Goal: Task Accomplishment & Management: Use online tool/utility

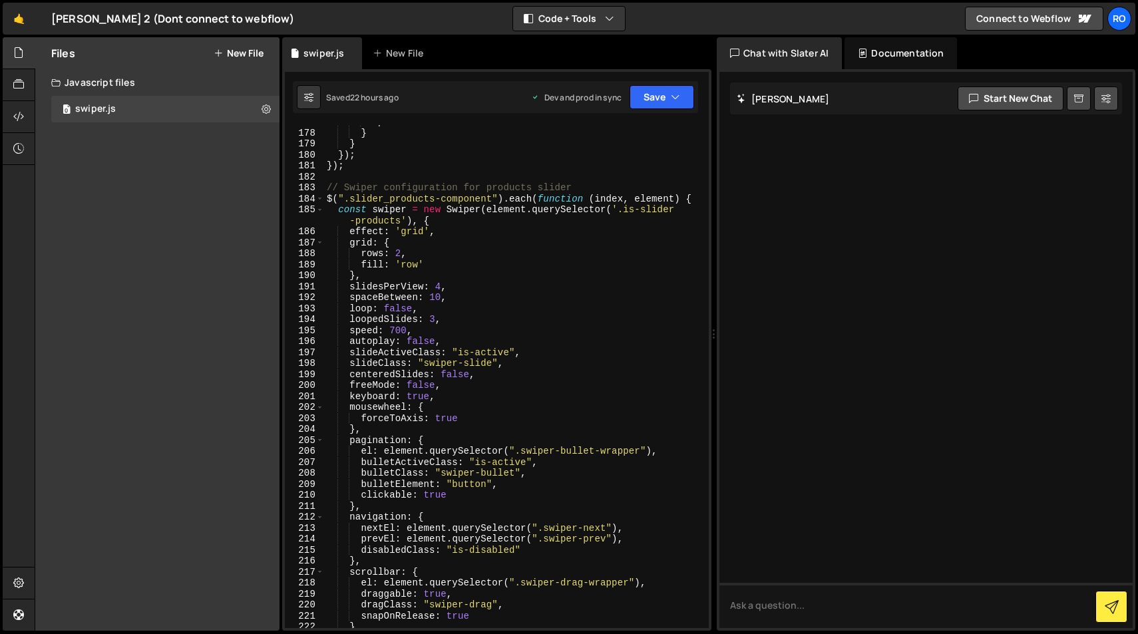
scroll to position [0, 1]
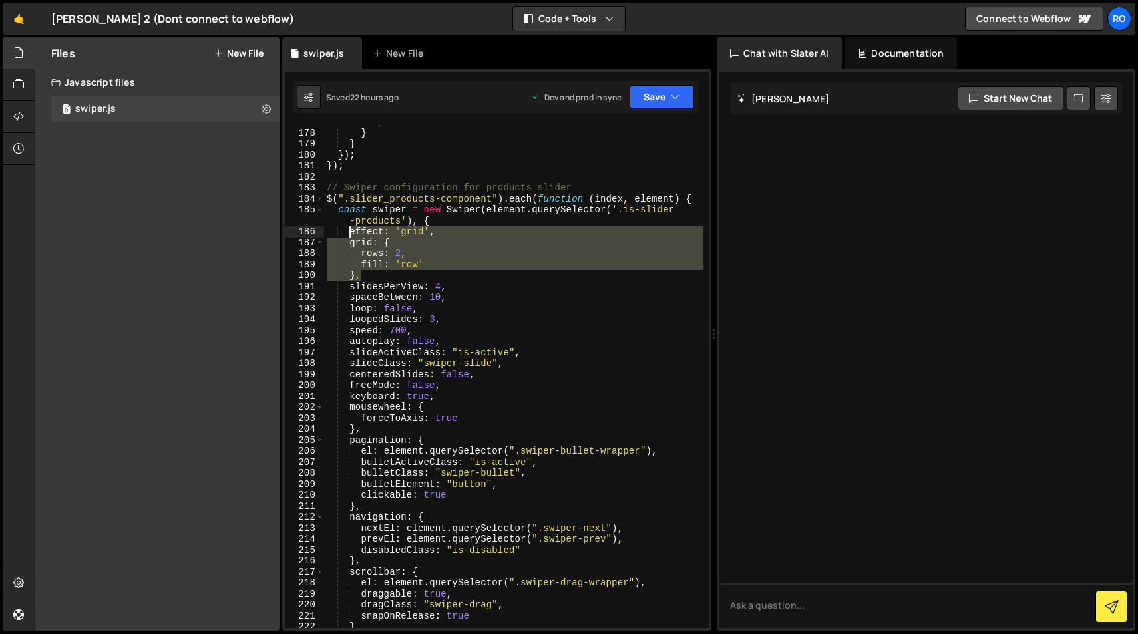
drag, startPoint x: 362, startPoint y: 277, endPoint x: 349, endPoint y: 236, distance: 43.1
click at [349, 236] on div "spaceBetween : 10 } } }) ; }) ; // Swiper configuration for products slider $ (…" at bounding box center [513, 378] width 379 height 525
type textarea "effect: 'grid', grid: {"
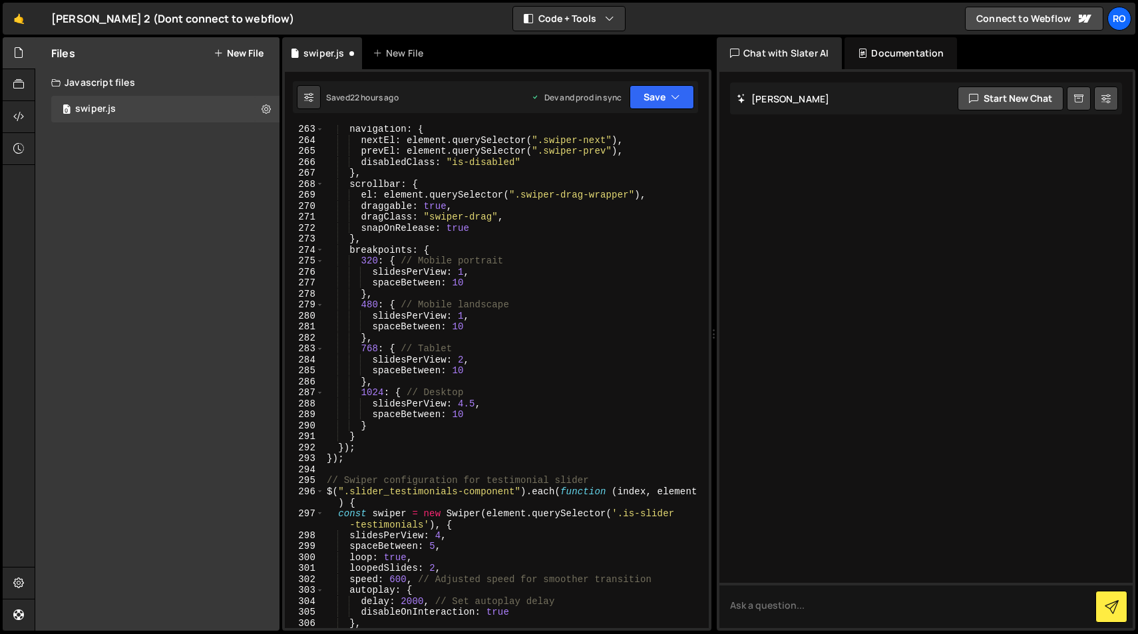
scroll to position [2943, 0]
click at [467, 417] on div "navigation : { nextEl : element . querySelector ( ".swiper-next" ) , prevEl : e…" at bounding box center [513, 386] width 379 height 525
type textarea "spaceBetween: 10"
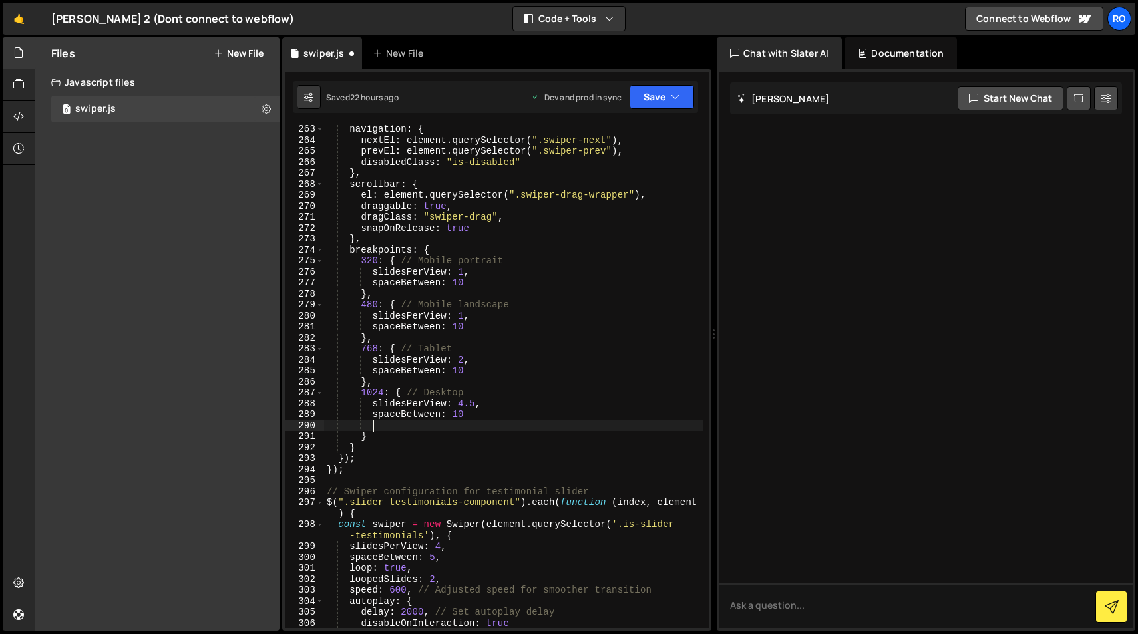
scroll to position [0, 2]
paste textarea "},"
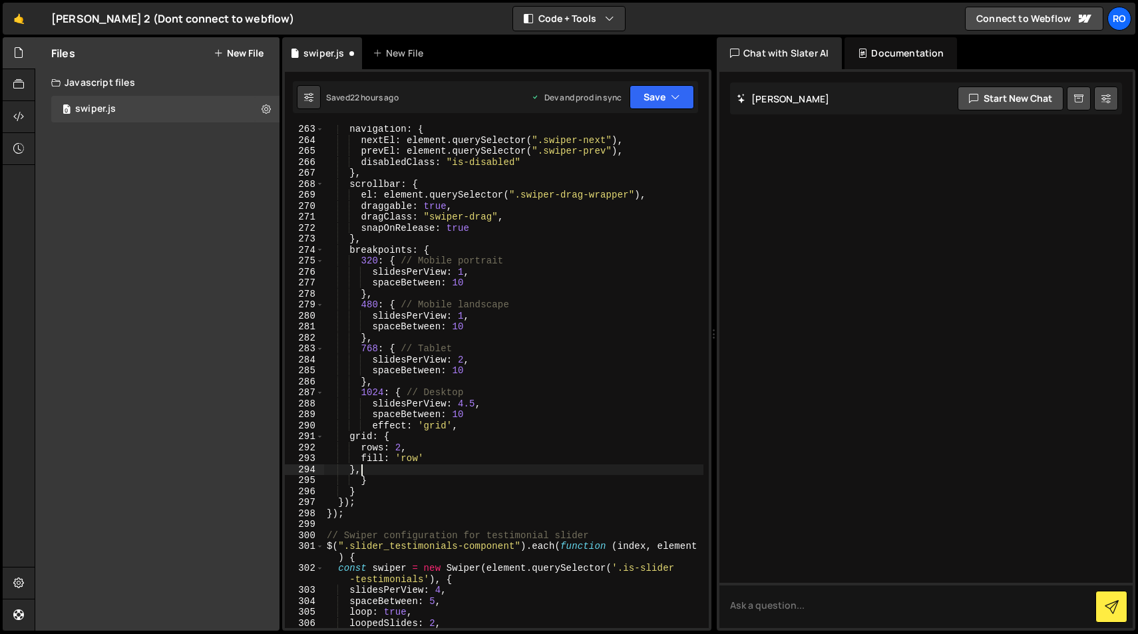
scroll to position [0, 1]
click at [349, 436] on div "navigation : { nextEl : element . querySelector ( ".swiper-next" ) , prevEl : e…" at bounding box center [513, 386] width 379 height 525
click at [359, 448] on div "navigation : { nextEl : element . querySelector ( ".swiper-next" ) , prevEl : e…" at bounding box center [513, 386] width 379 height 525
click at [361, 460] on div "navigation : { nextEl : element . querySelector ( ".swiper-next" ) , prevEl : e…" at bounding box center [513, 386] width 379 height 525
click at [445, 472] on div "navigation : { nextEl : element . querySelector ( ".swiper-next" ) , prevEl : e…" at bounding box center [513, 386] width 379 height 525
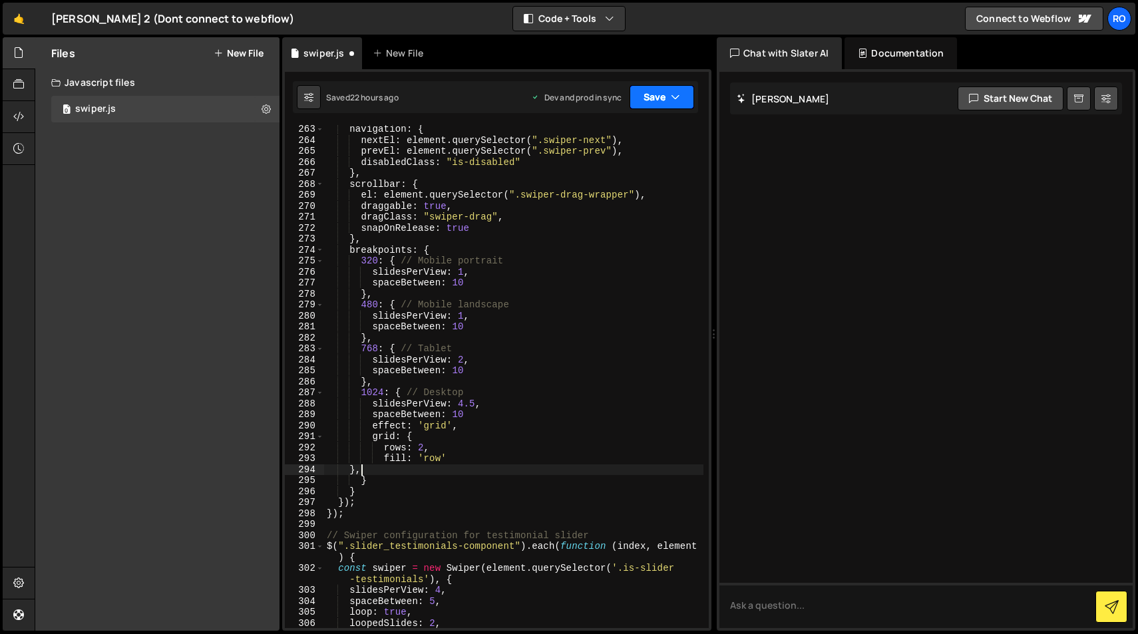
click at [671, 104] on button "Save" at bounding box center [661, 97] width 65 height 24
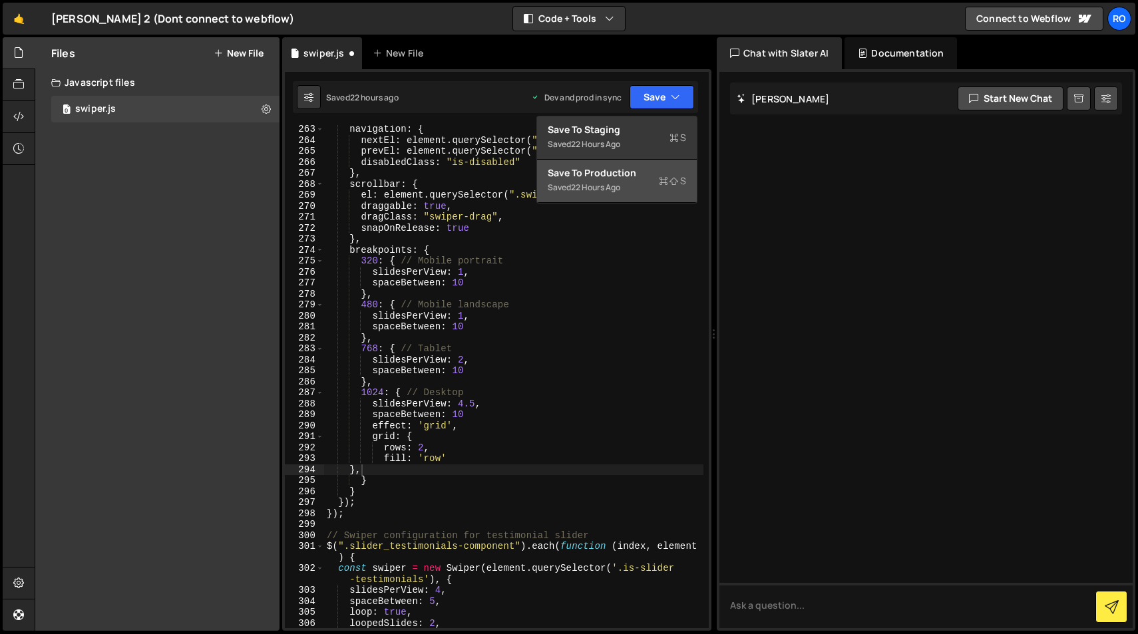
click at [669, 176] on icon at bounding box center [673, 180] width 9 height 13
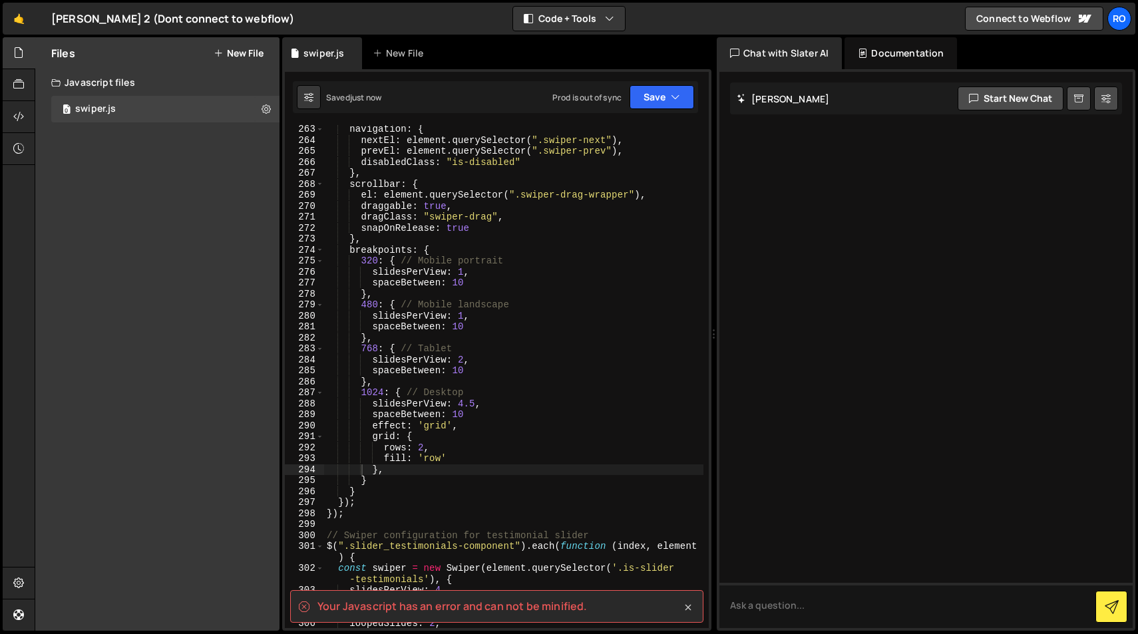
click at [685, 606] on icon at bounding box center [687, 607] width 13 height 13
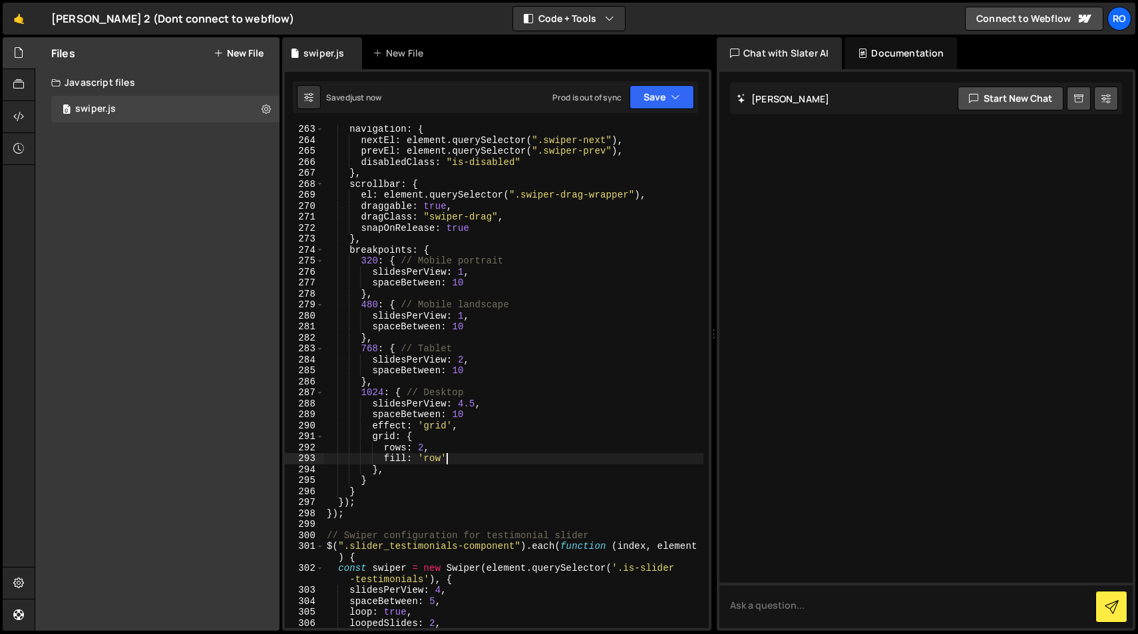
click at [454, 460] on div "navigation : { nextEl : element . querySelector ( ".swiper-next" ) , prevEl : e…" at bounding box center [513, 386] width 379 height 525
click at [367, 484] on div "navigation : { nextEl : element . querySelector ( ".swiper-next" ) , prevEl : e…" at bounding box center [513, 386] width 379 height 525
click at [357, 494] on div "navigation : { nextEl : element . querySelector ( ".swiper-next" ) , prevEl : e…" at bounding box center [513, 386] width 379 height 525
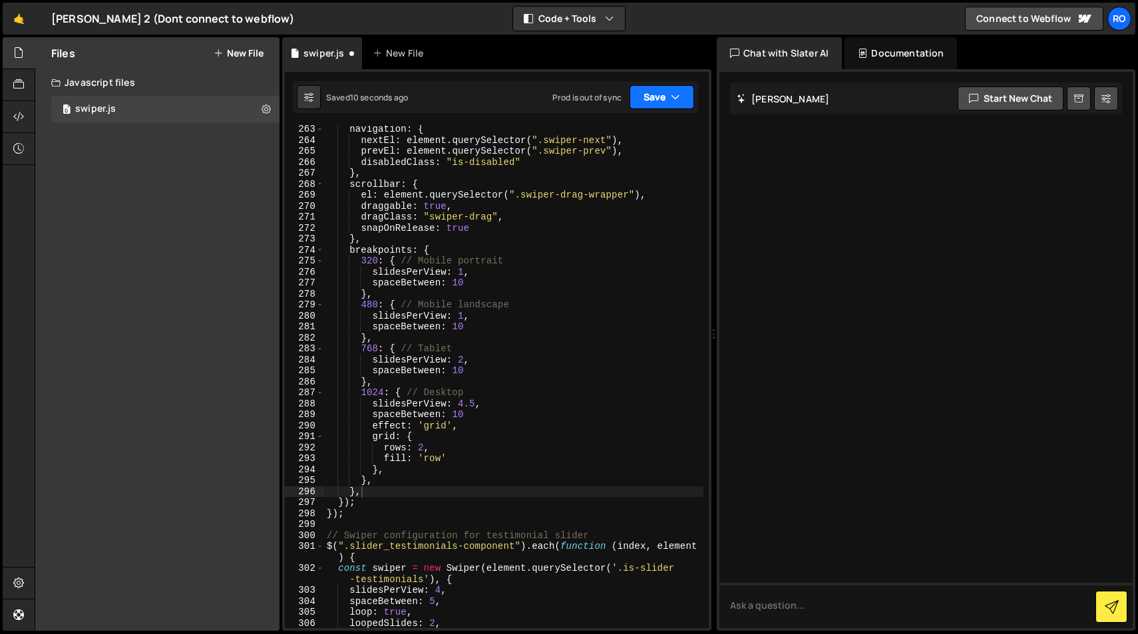
click at [671, 94] on icon "button" at bounding box center [675, 96] width 9 height 13
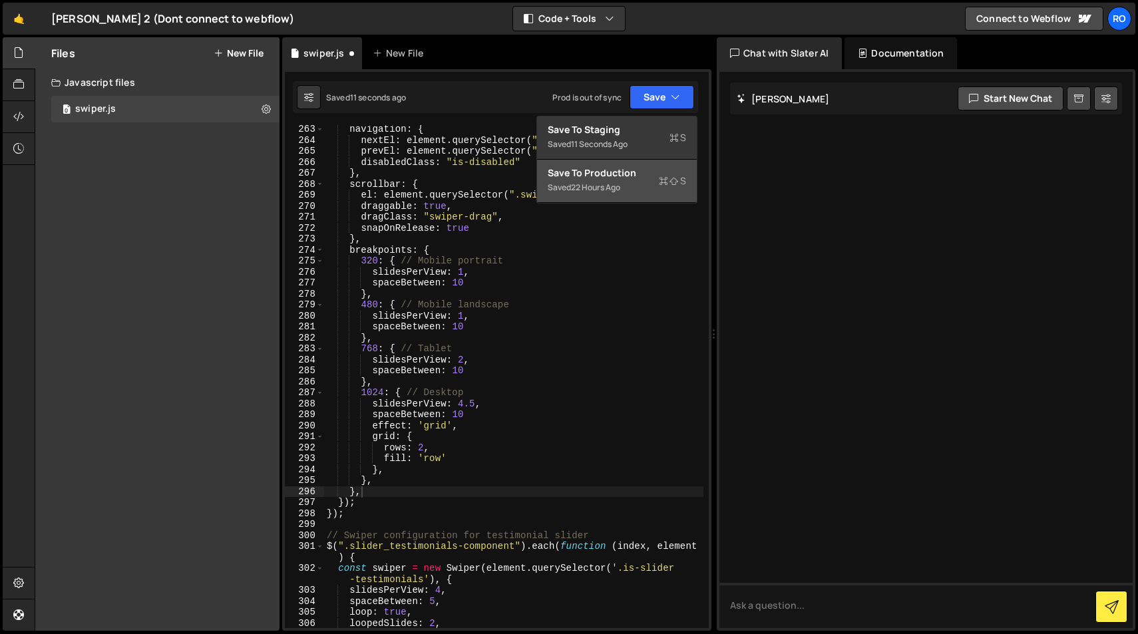
click at [643, 166] on div "Save to Production S" at bounding box center [617, 172] width 138 height 13
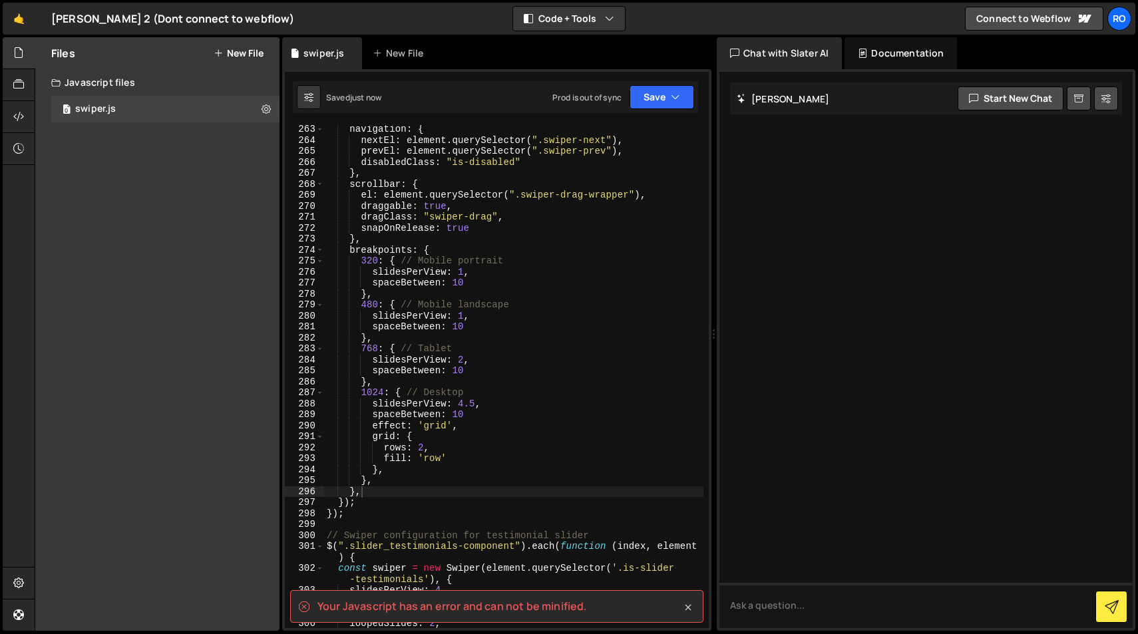
click at [687, 609] on icon at bounding box center [687, 607] width 13 height 13
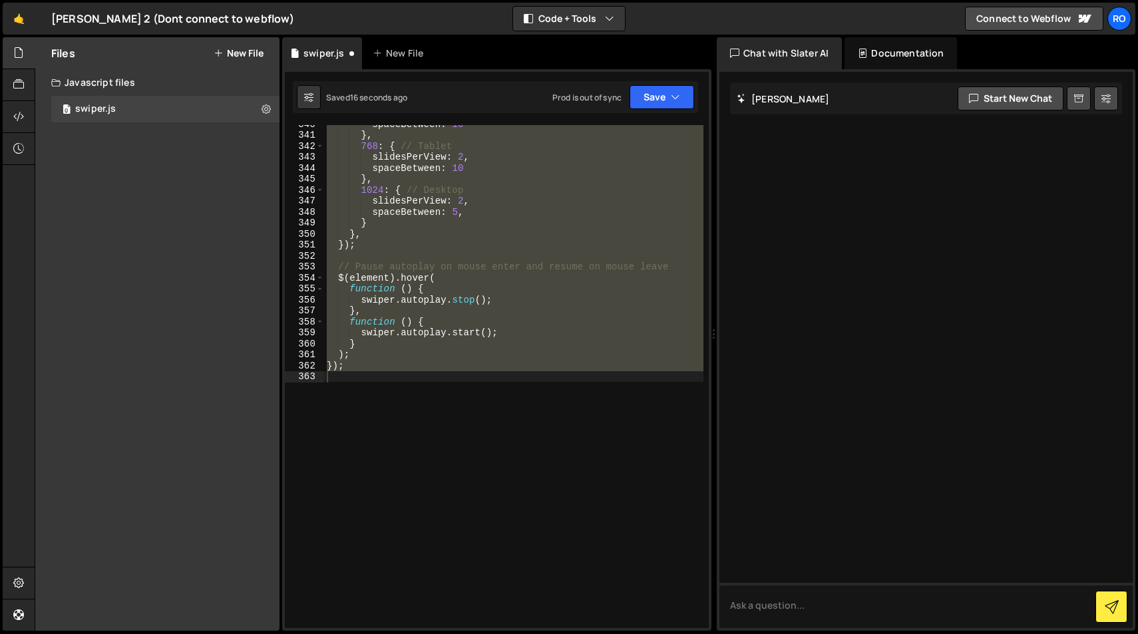
scroll to position [3816, 0]
type textarea "});"
click at [467, 408] on div "spaceBetween : 10 } , 768 : { // Tablet slidesPerView : 2 , spaceBetween : 10 }…" at bounding box center [513, 376] width 379 height 503
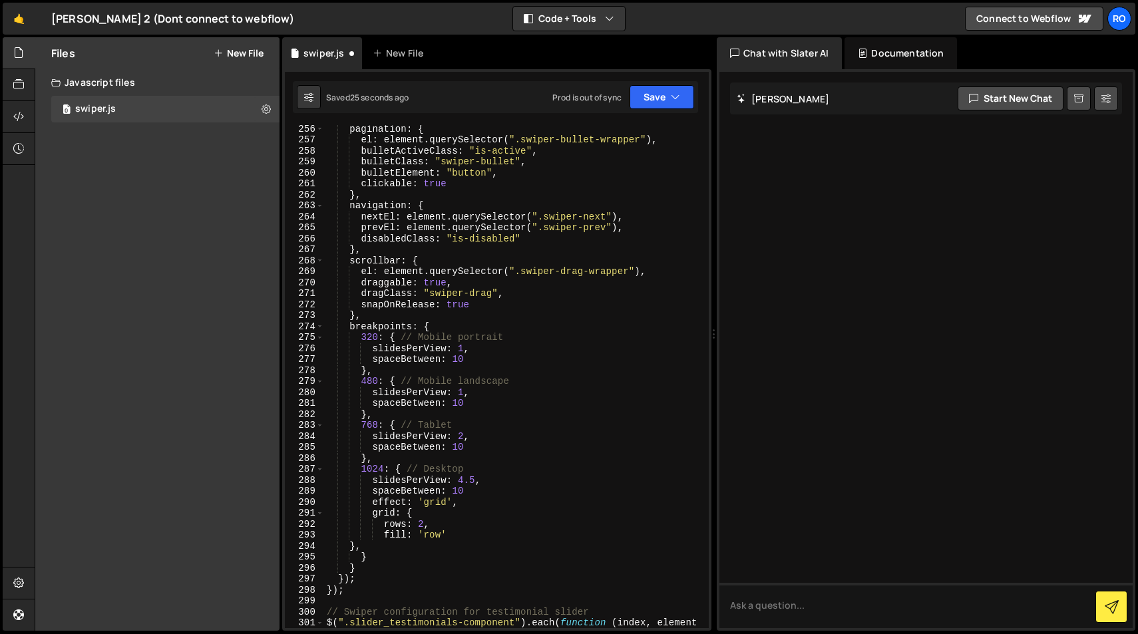
scroll to position [2867, 0]
type textarea "grid: {"
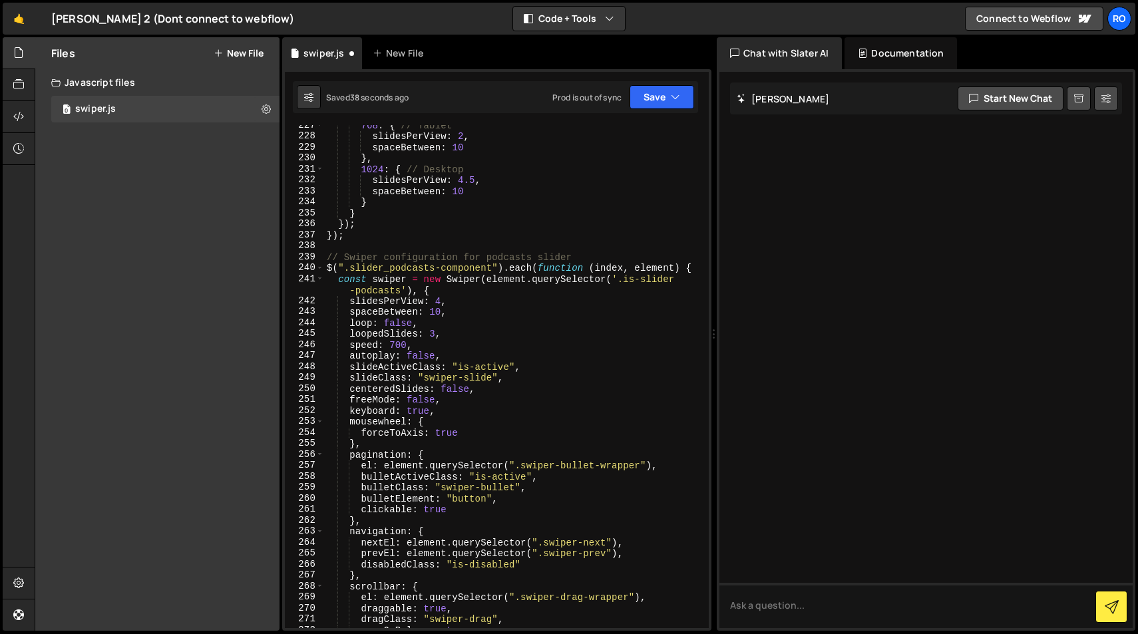
scroll to position [1878, 0]
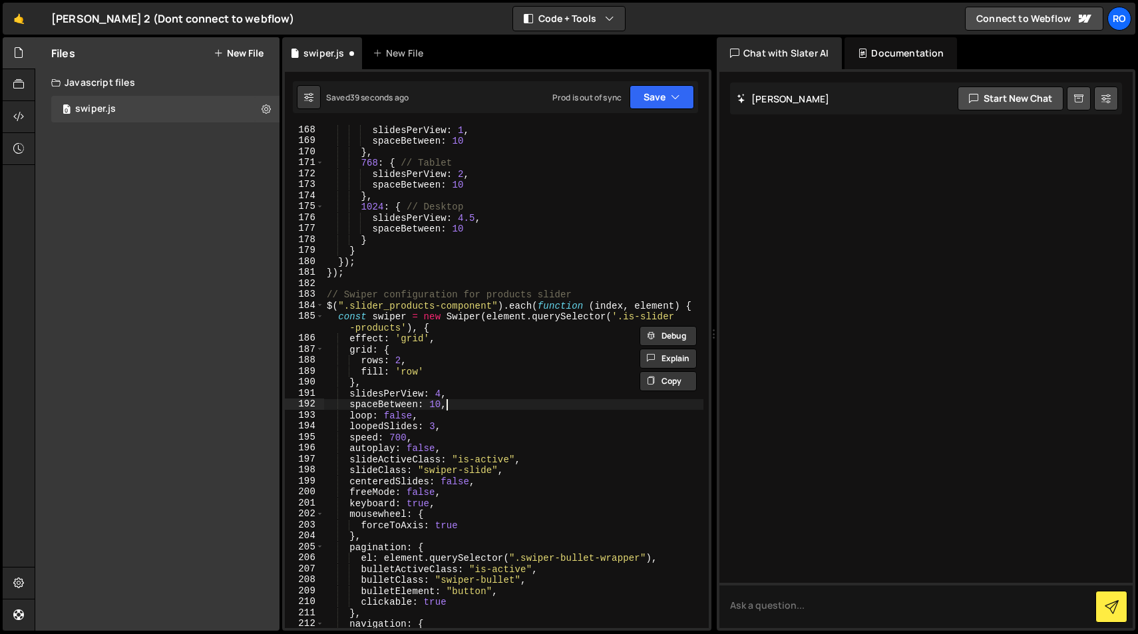
click at [512, 401] on div "slidesPerView : 1 , spaceBetween : 10 } , 768 : { // Tablet slidesPerView : 2 ,…" at bounding box center [513, 386] width 379 height 525
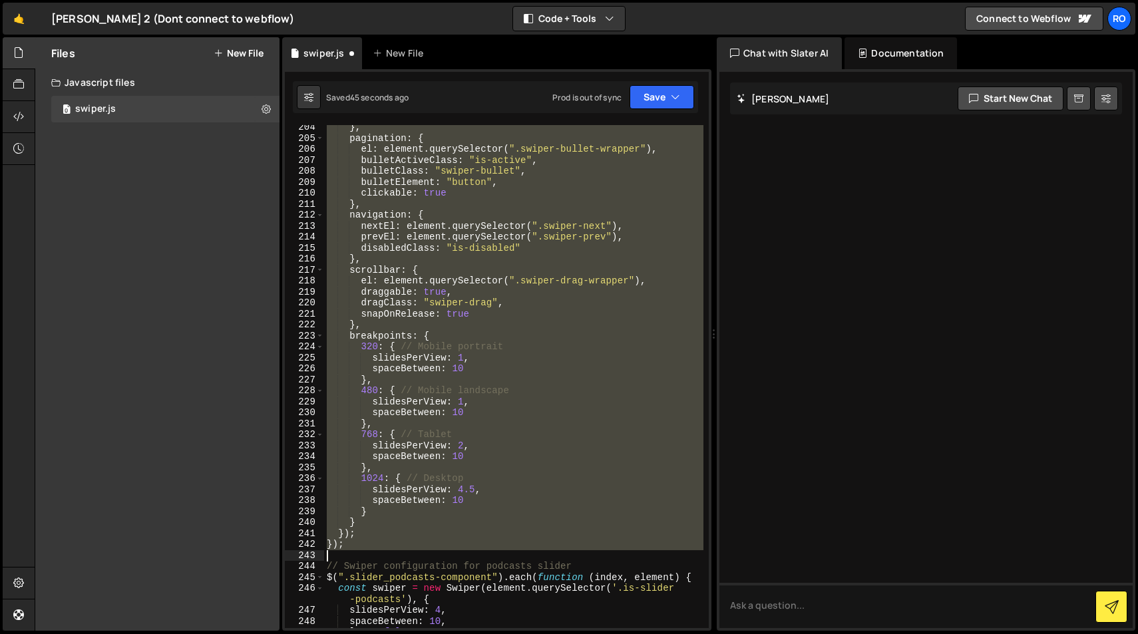
scroll to position [2287, 0]
drag, startPoint x: 326, startPoint y: 295, endPoint x: 579, endPoint y: 544, distance: 354.3
click at [579, 544] on div "} , pagination : { el : element . querySelector ( ".swiper-bullet-wrapper" ) , …" at bounding box center [513, 382] width 379 height 525
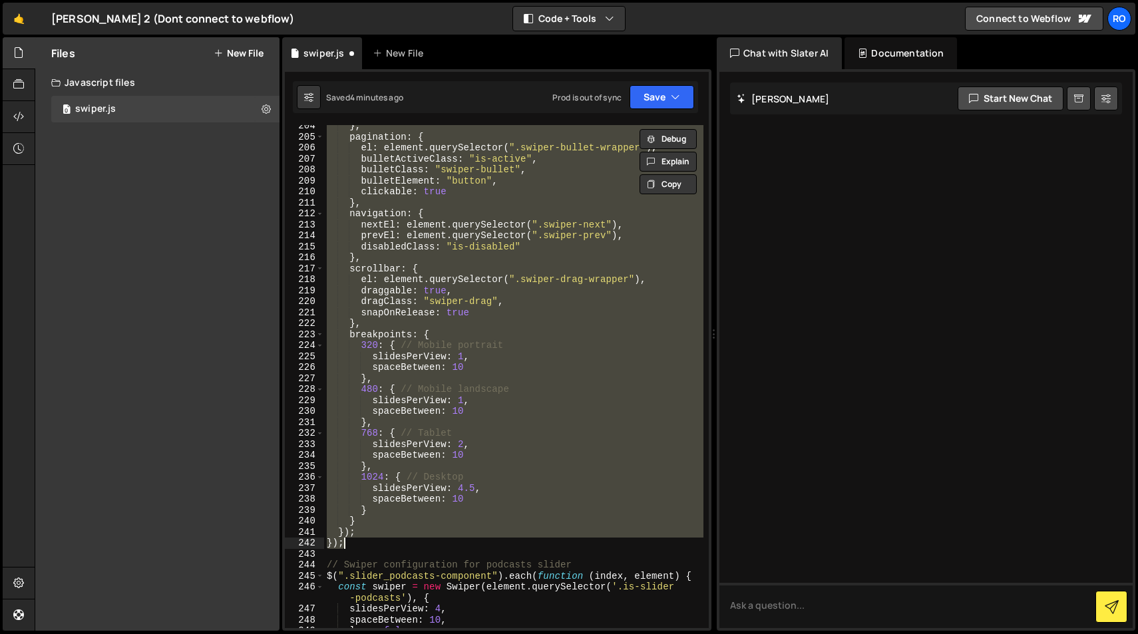
click at [403, 517] on div "} , pagination : { el : element . querySelector ( ".swiper-bullet-wrapper" ) , …" at bounding box center [513, 376] width 379 height 503
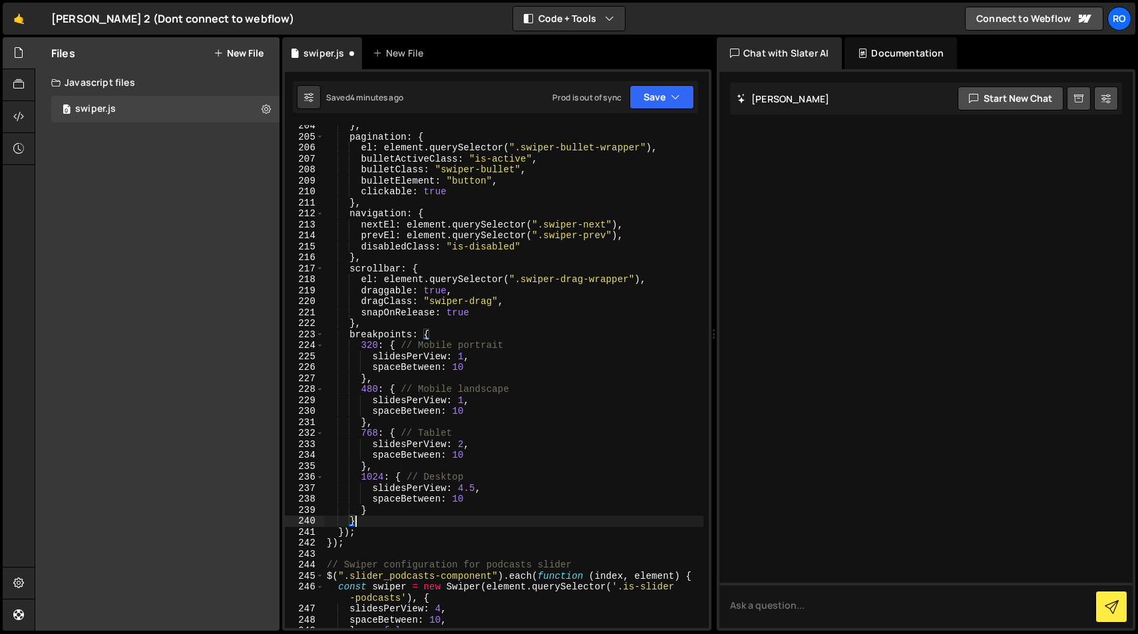
click at [474, 502] on div "} , pagination : { el : element . querySelector ( ".swiper-bullet-wrapper" ) , …" at bounding box center [513, 382] width 379 height 525
type textarea "spaceBetween: 10"
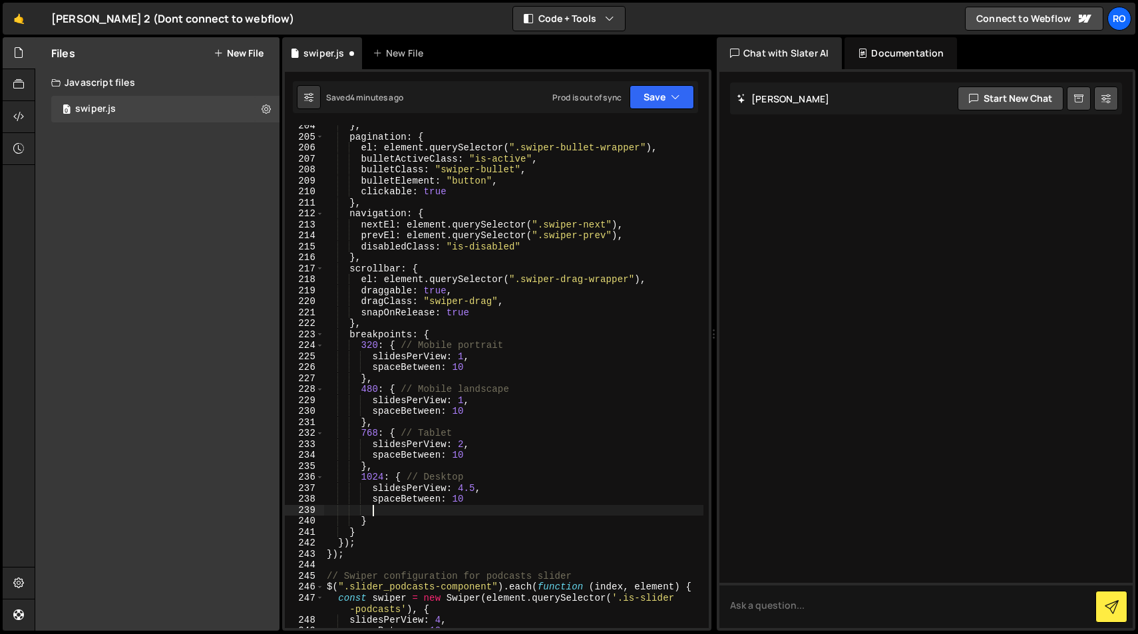
paste textarea "grid: { rows: 2, fill: 'row' }"
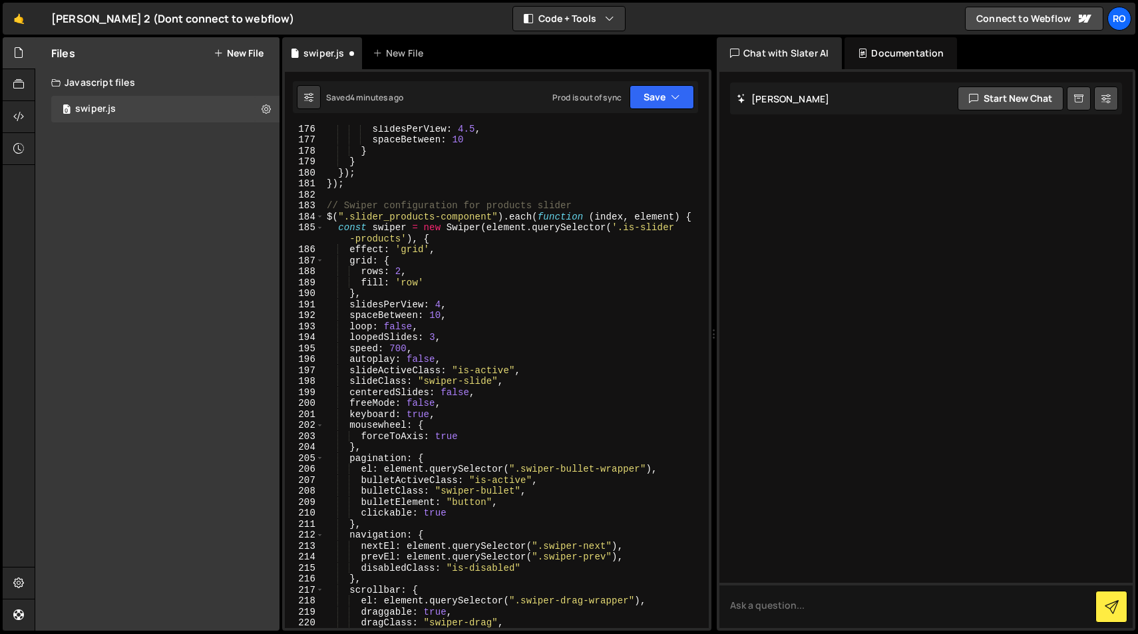
scroll to position [1929, 0]
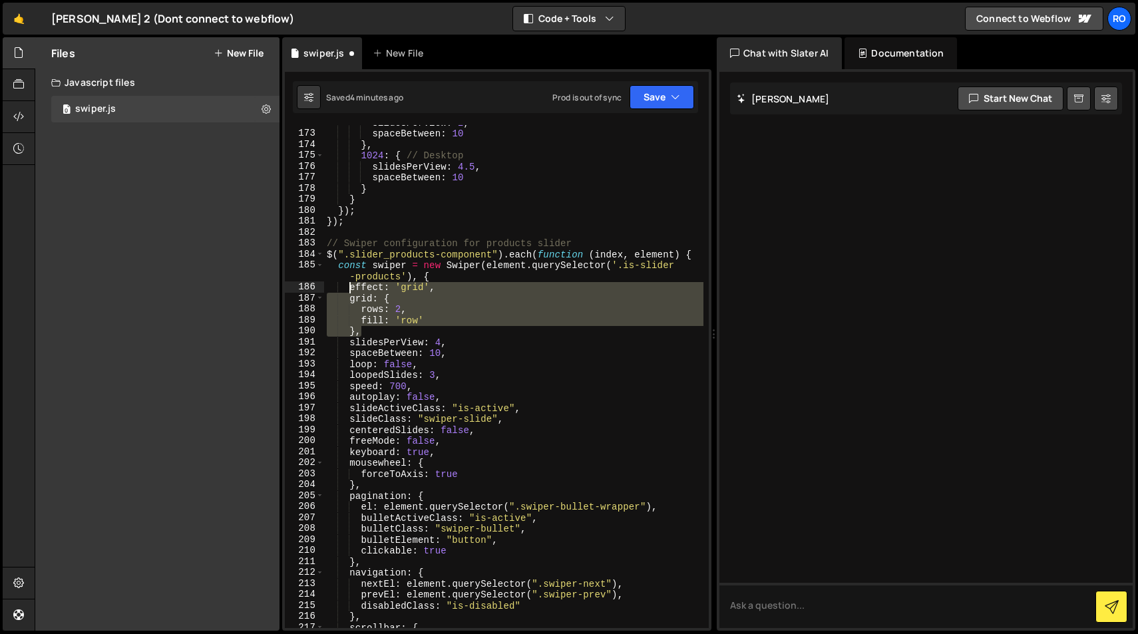
drag, startPoint x: 361, startPoint y: 331, endPoint x: 351, endPoint y: 290, distance: 42.0
click at [351, 290] on div "slidesPerView : 2 , spaceBetween : 10 } , 1024 : { // Desktop slidesPerView : 4…" at bounding box center [513, 379] width 379 height 525
type textarea "effect: 'grid', grid: {"
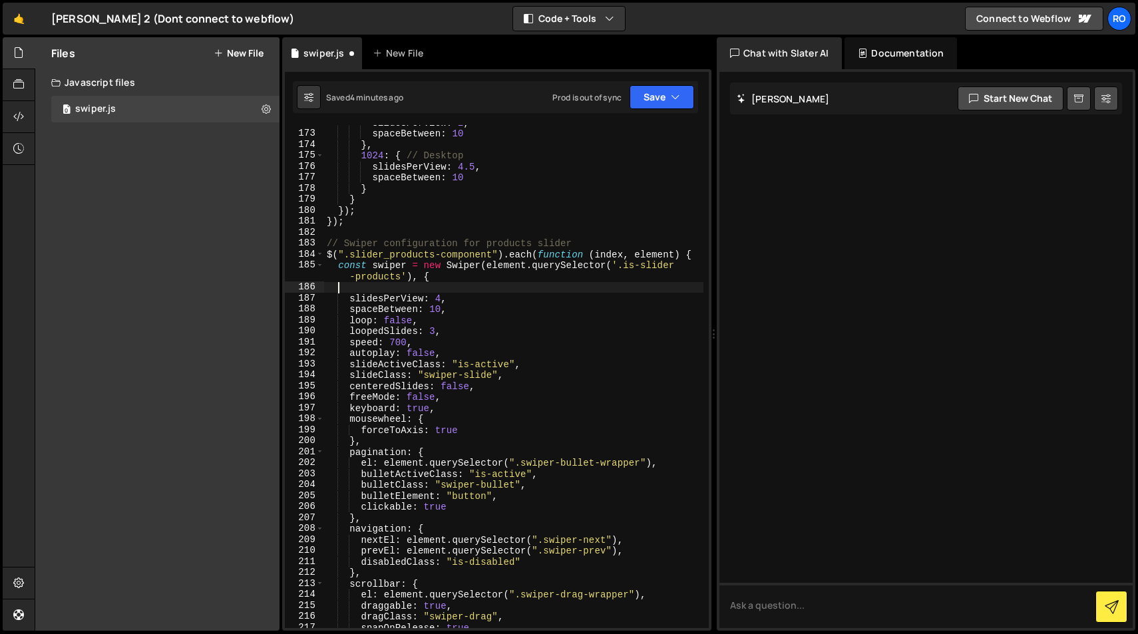
scroll to position [0, 0]
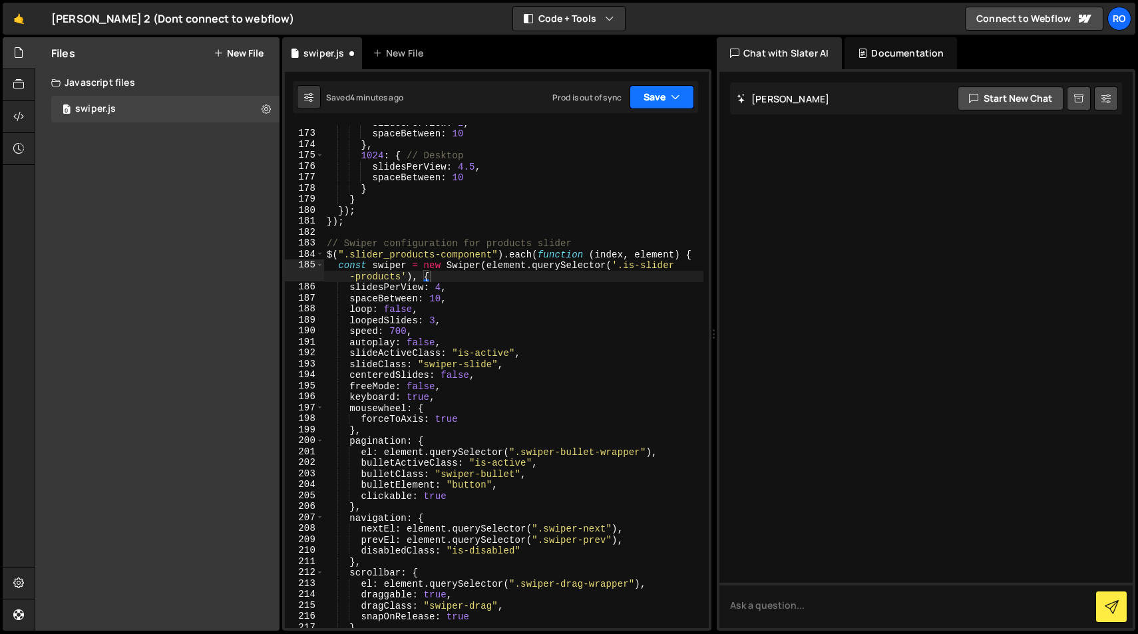
click at [671, 92] on icon "button" at bounding box center [675, 96] width 9 height 13
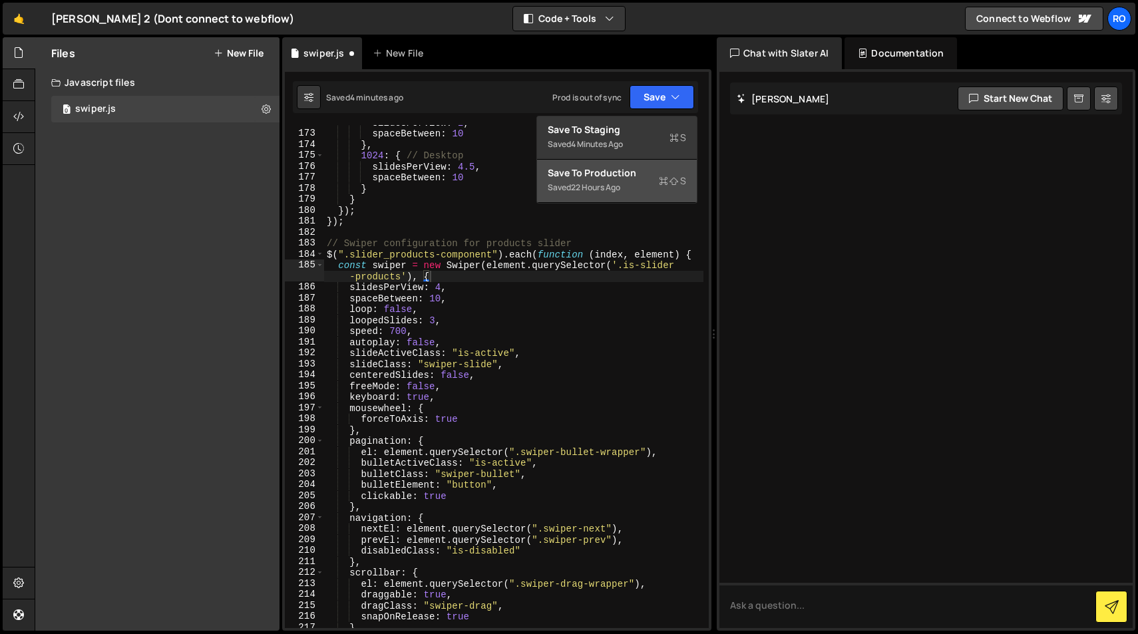
click at [645, 183] on div "Saved 22 hours ago" at bounding box center [617, 188] width 138 height 16
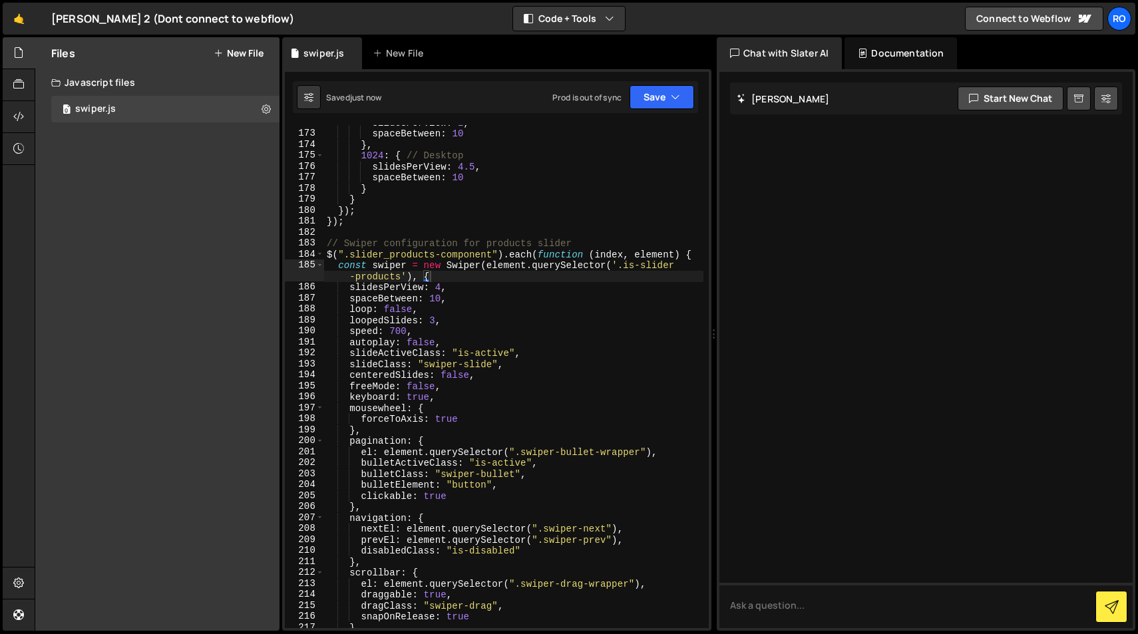
click at [479, 298] on div "slidesPerView : 2 , spaceBetween : 10 } , 1024 : { // Desktop slidesPerView : 4…" at bounding box center [513, 379] width 379 height 525
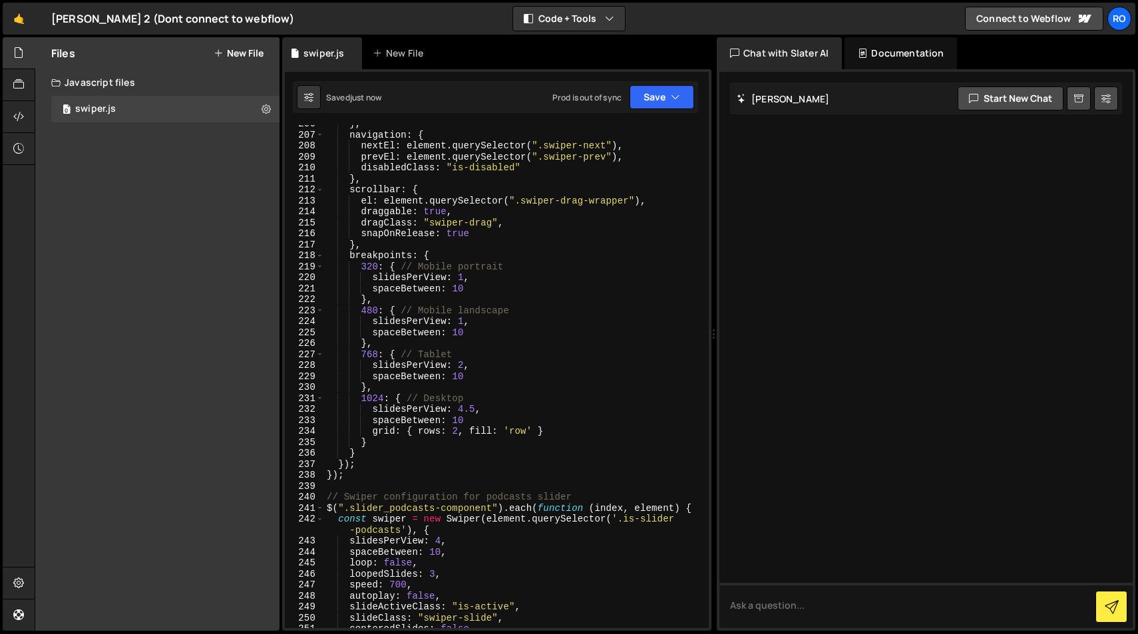
scroll to position [2312, 0]
click at [546, 434] on div "} , navigation : { nextEl : element . querySelector ( ".swiper-next" ) , prevEl…" at bounding box center [513, 380] width 379 height 525
click at [650, 96] on button "Save" at bounding box center [661, 97] width 65 height 24
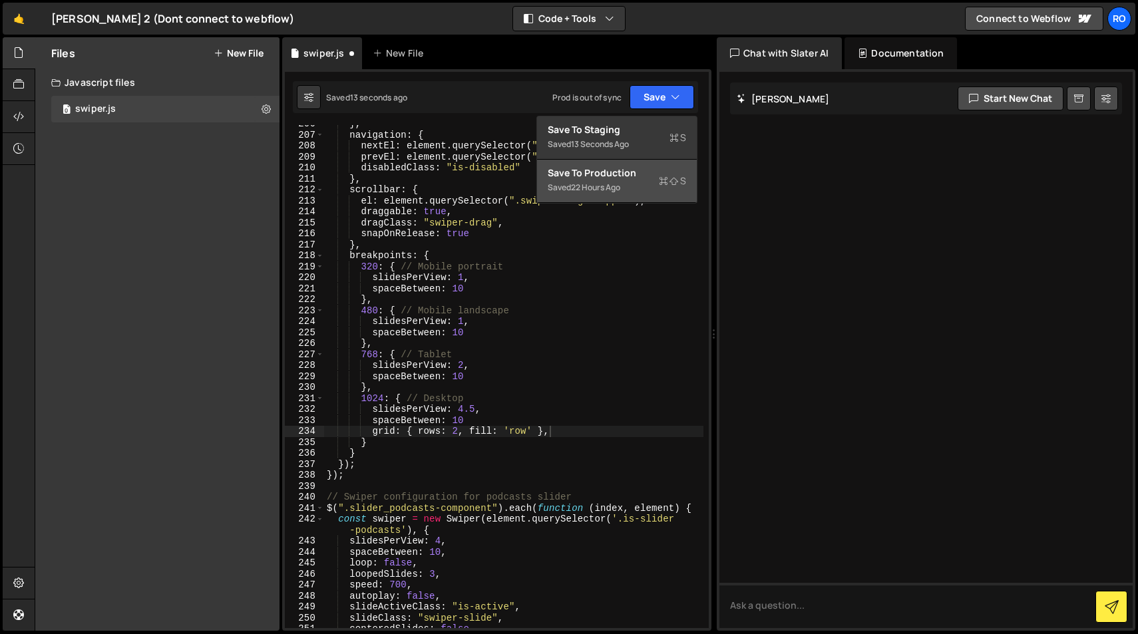
click at [647, 190] on div "Saved 22 hours ago" at bounding box center [617, 188] width 138 height 16
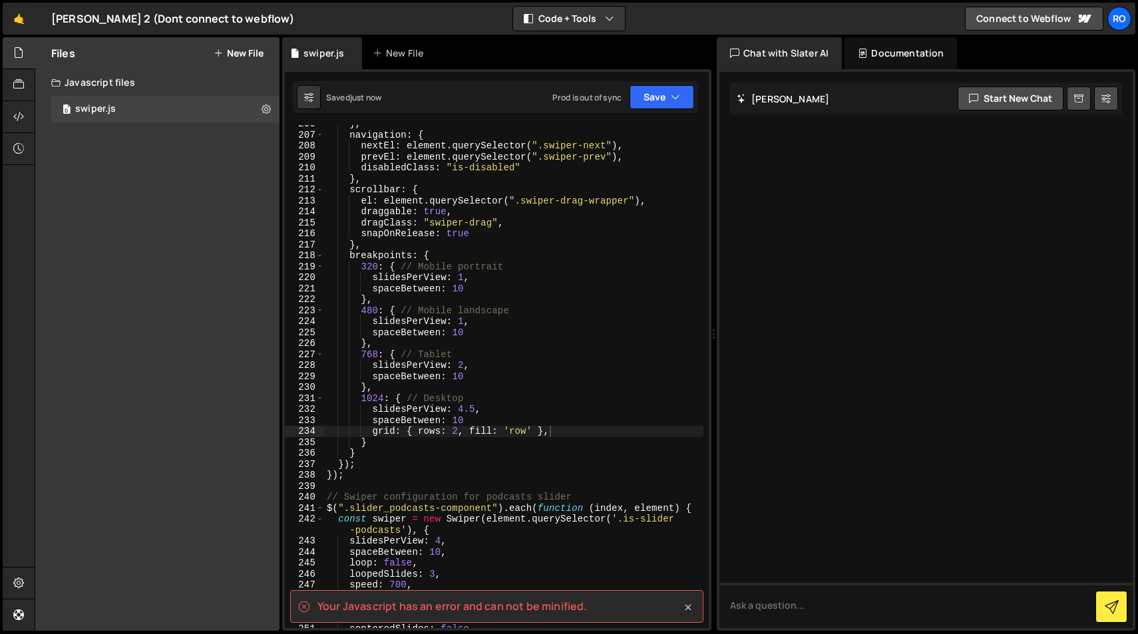
click at [685, 607] on icon at bounding box center [687, 607] width 13 height 13
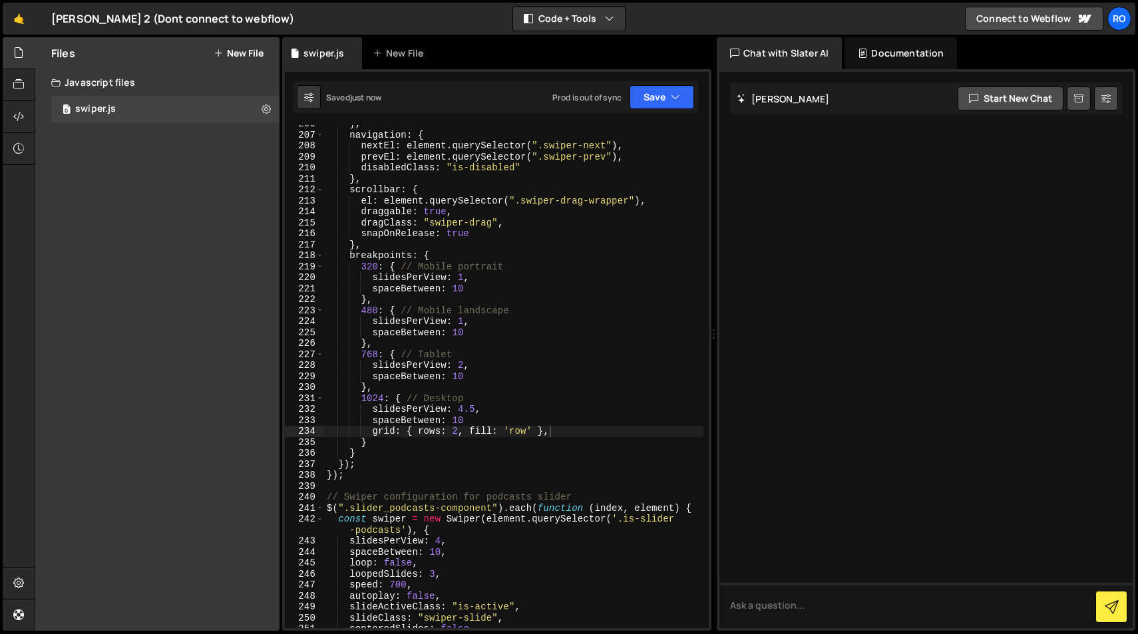
click at [482, 422] on div "} , navigation : { nextEl : element . querySelector ( ".swiper-next" ) , prevEl…" at bounding box center [513, 380] width 379 height 525
click at [556, 436] on div "} , navigation : { nextEl : element . querySelector ( ".swiper-next" ) , prevEl…" at bounding box center [513, 380] width 379 height 525
click at [657, 92] on button "Save" at bounding box center [661, 97] width 65 height 24
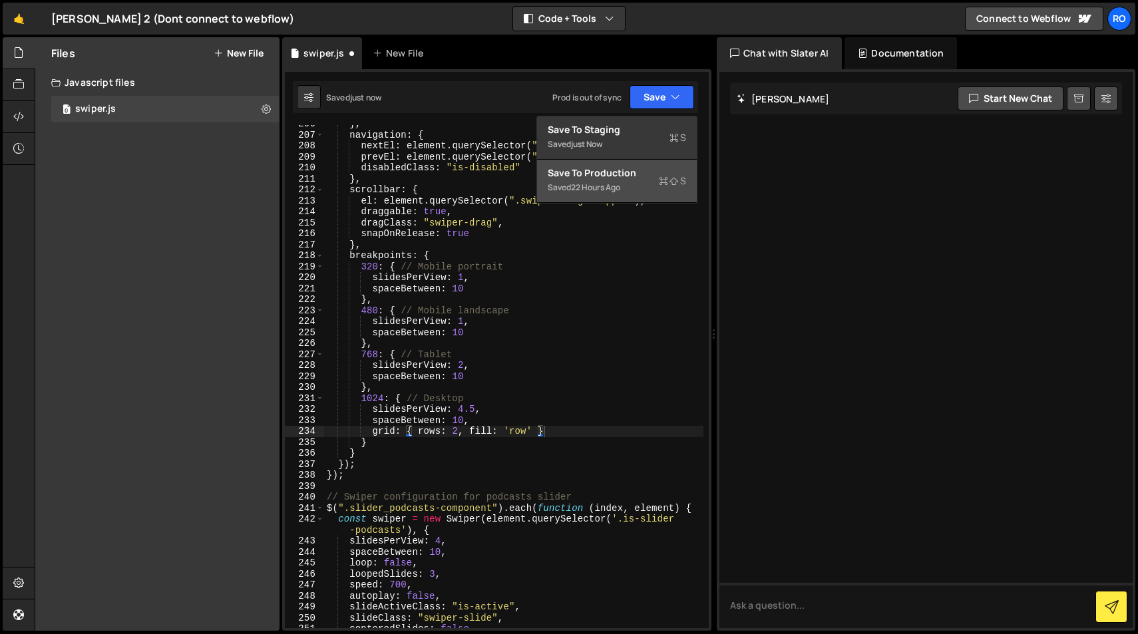
click at [659, 192] on div "Saved 22 hours ago" at bounding box center [617, 188] width 138 height 16
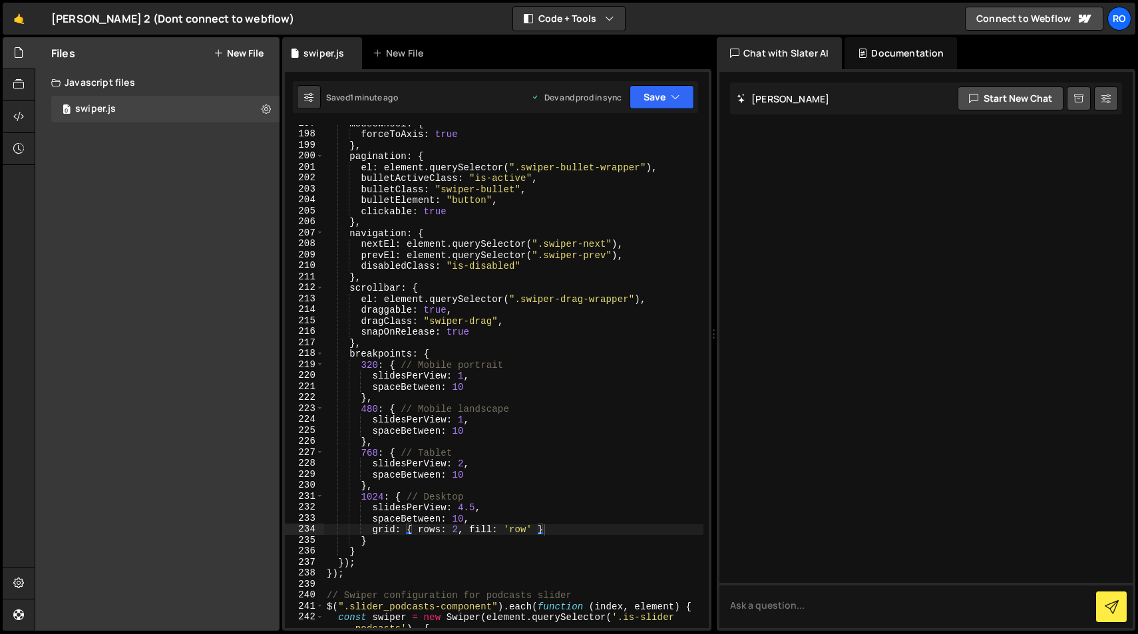
scroll to position [2214, 0]
type textarea "spaceBetween: 10,"
click at [474, 521] on div "mousewheel : { forceToAxis : true } , pagination : { el : element . querySelect…" at bounding box center [513, 386] width 379 height 536
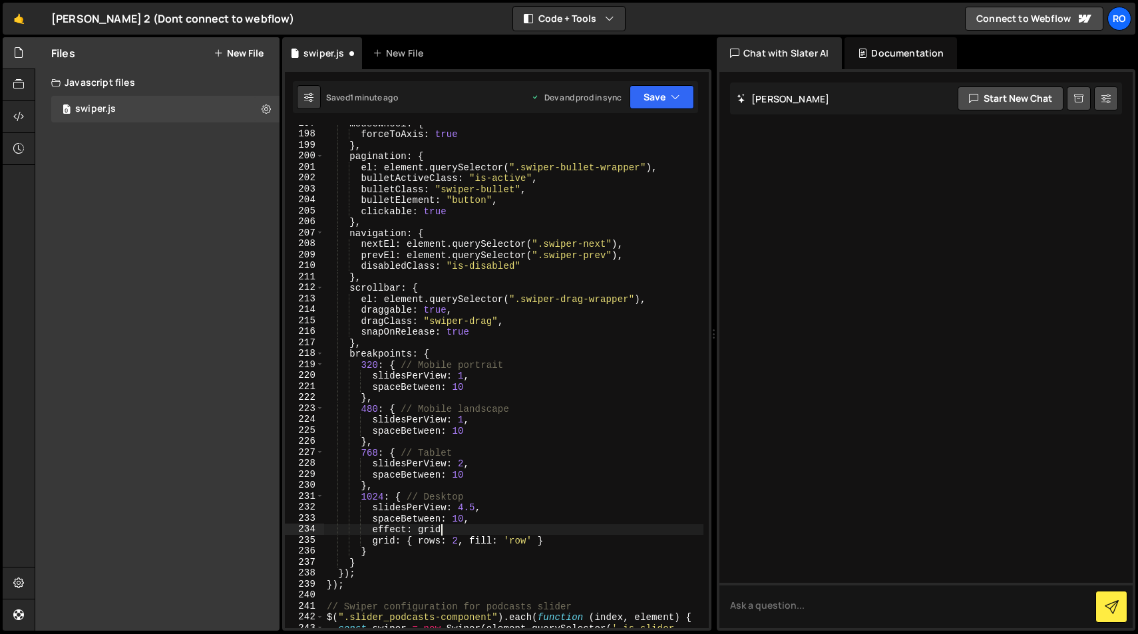
scroll to position [0, 7]
click at [419, 529] on div "mousewheel : { forceToAxis : true } , pagination : { el : element . querySelect…" at bounding box center [513, 386] width 379 height 536
click at [484, 531] on div "mousewheel : { forceToAxis : true } , pagination : { el : element . querySelect…" at bounding box center [513, 386] width 379 height 536
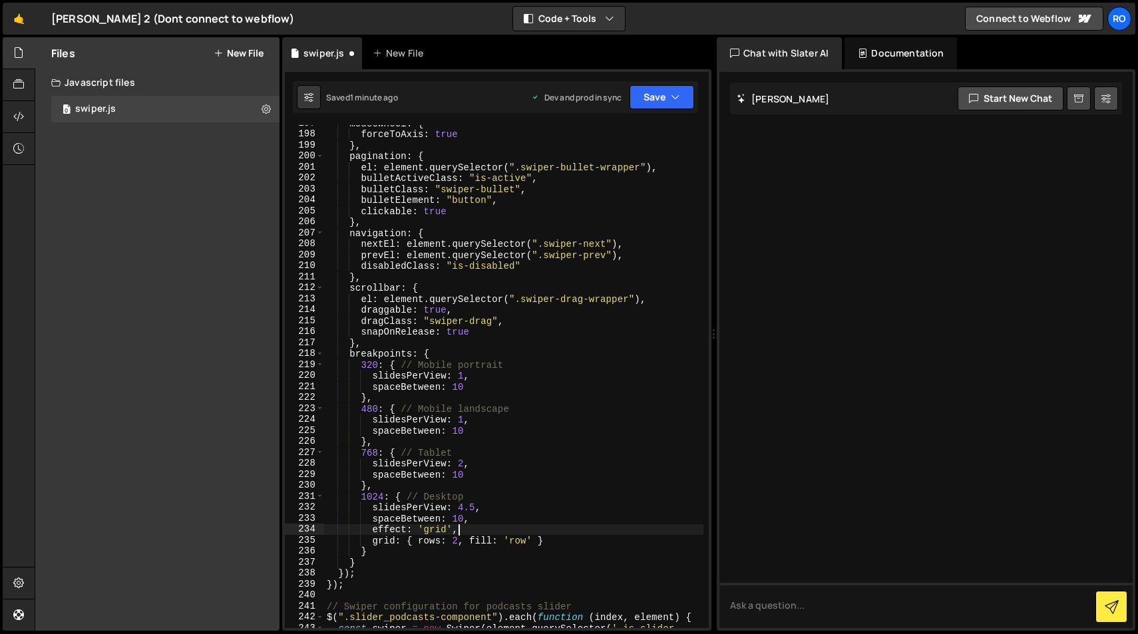
click at [533, 508] on div "mousewheel : { forceToAxis : true } , pagination : { el : element . querySelect…" at bounding box center [513, 386] width 379 height 536
click at [646, 99] on button "Save" at bounding box center [661, 97] width 65 height 24
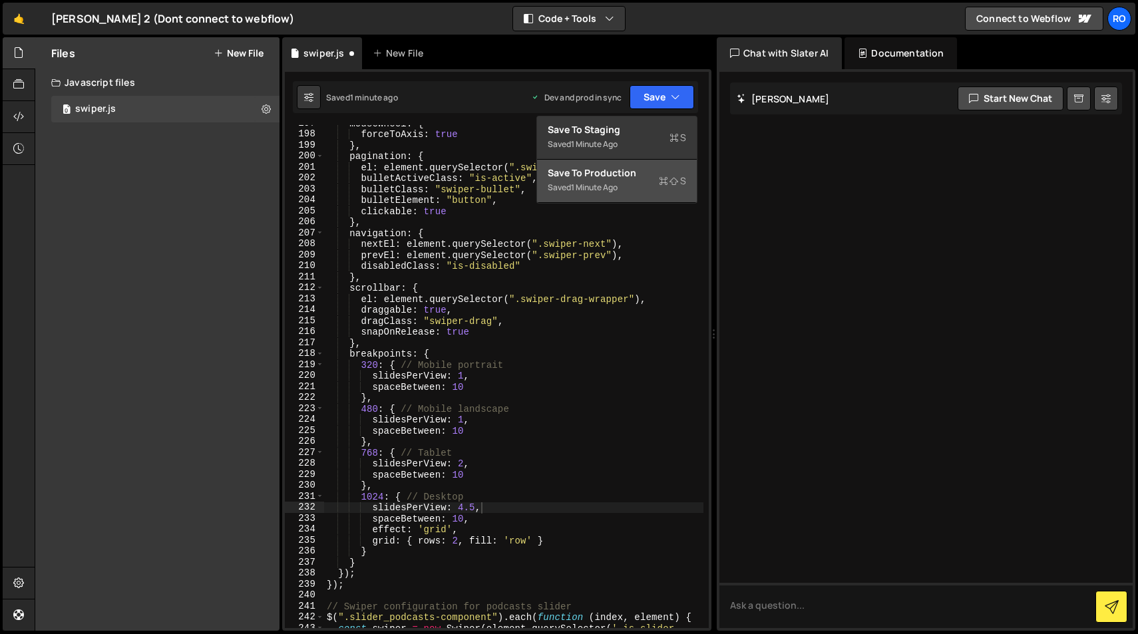
click at [644, 202] on button "Save to Production S Saved 1 minute ago" at bounding box center [617, 181] width 160 height 43
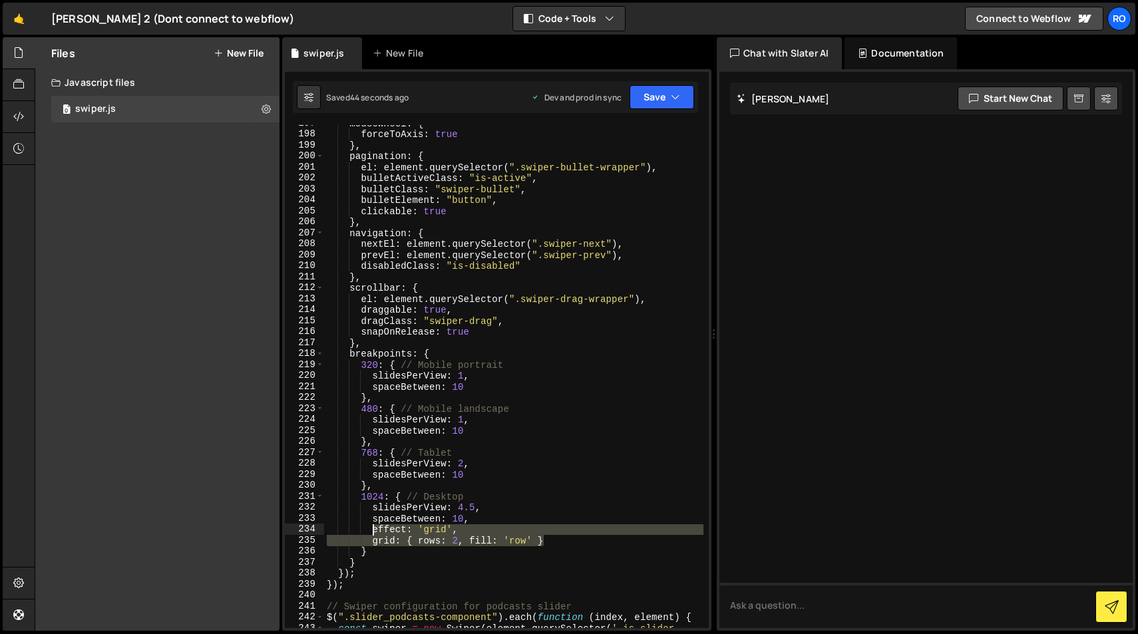
drag, startPoint x: 545, startPoint y: 542, endPoint x: 373, endPoint y: 532, distance: 172.0
click at [373, 532] on div "mousewheel : { forceToAxis : true } , pagination : { el : element . querySelect…" at bounding box center [513, 386] width 379 height 536
type textarea "effect: 'grid', grid: { rows: 2, fill: 'row' }"
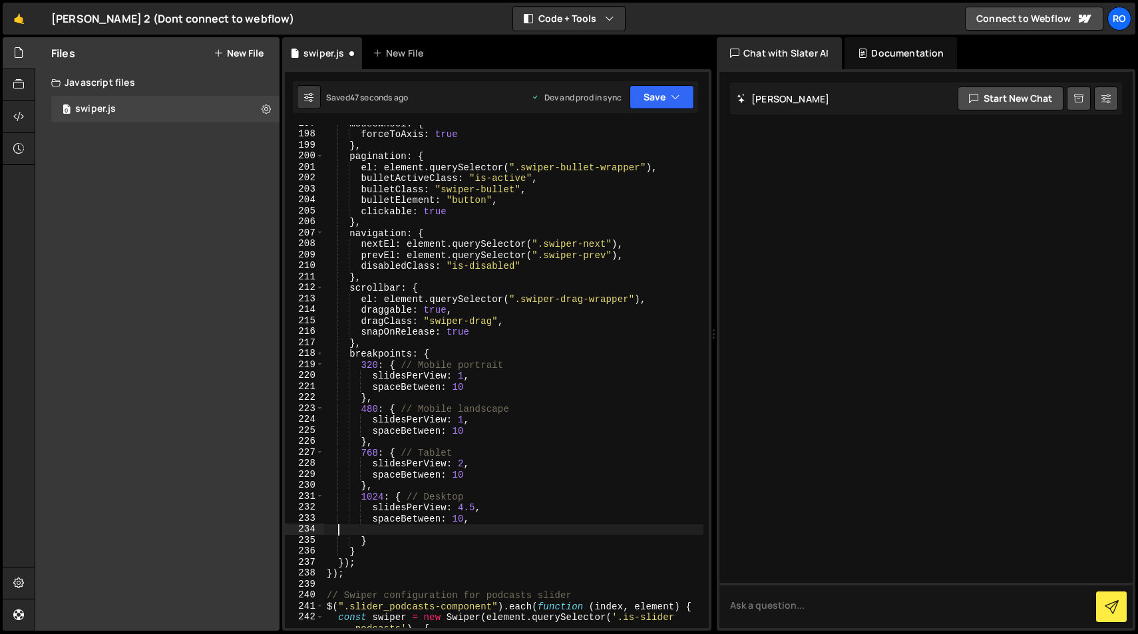
scroll to position [0, 0]
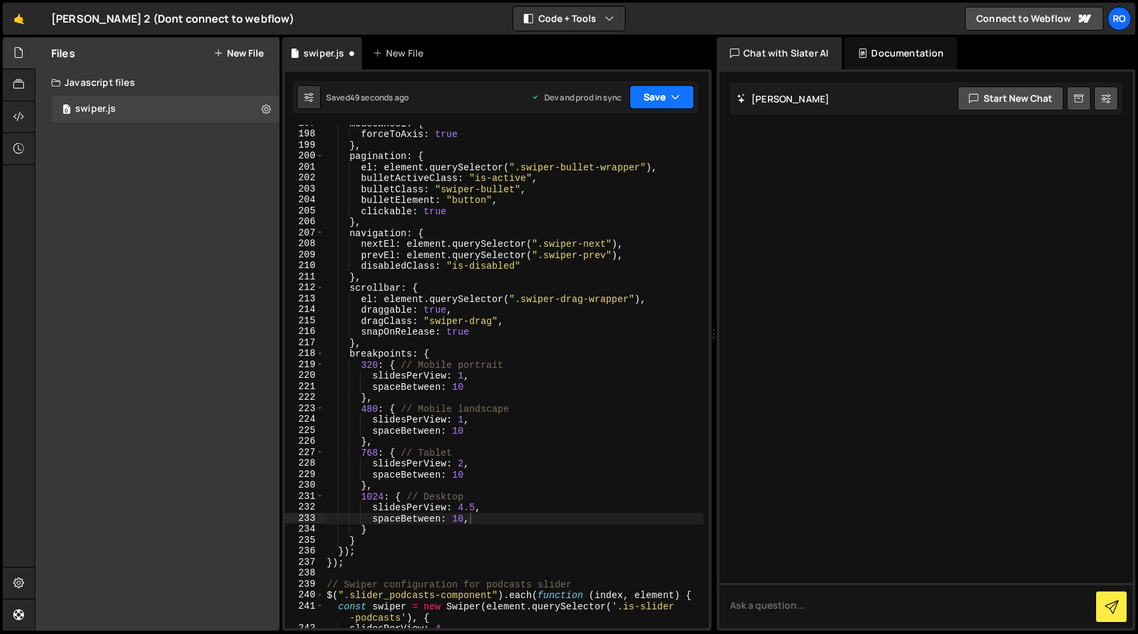
click at [657, 96] on button "Save" at bounding box center [661, 97] width 65 height 24
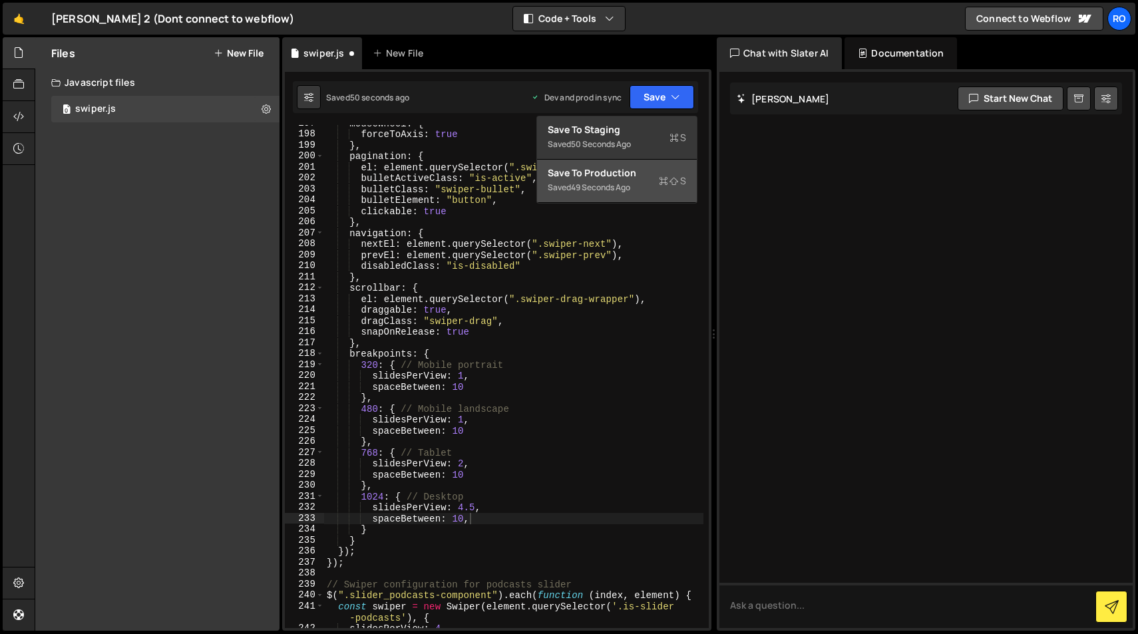
click at [655, 182] on div "Saved 49 seconds ago" at bounding box center [617, 188] width 138 height 16
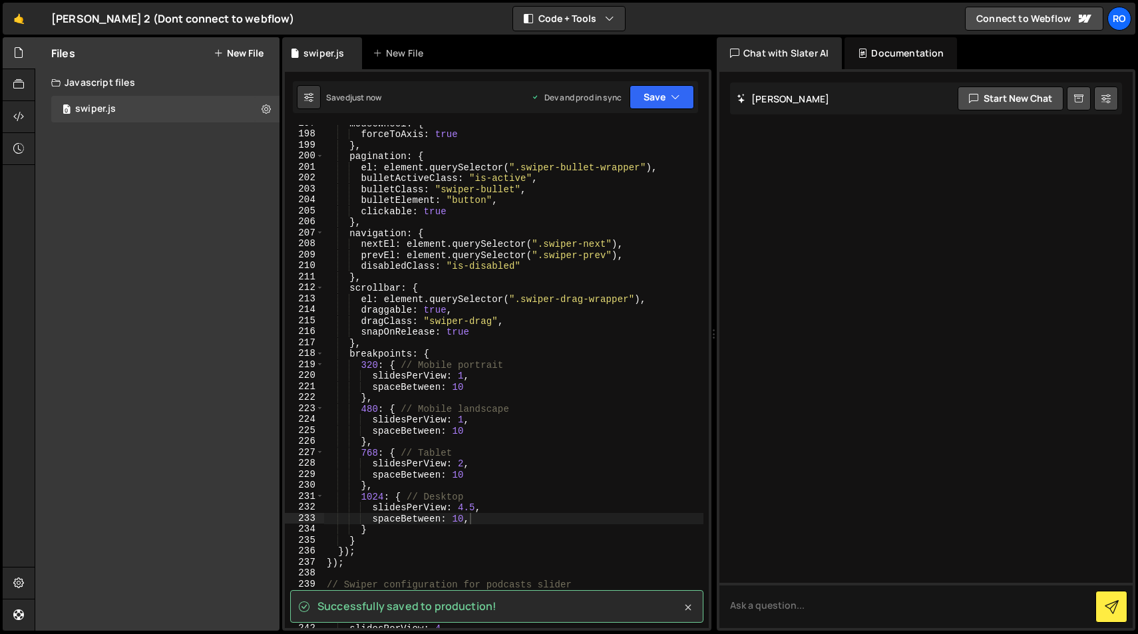
click at [689, 609] on icon at bounding box center [687, 607] width 13 height 13
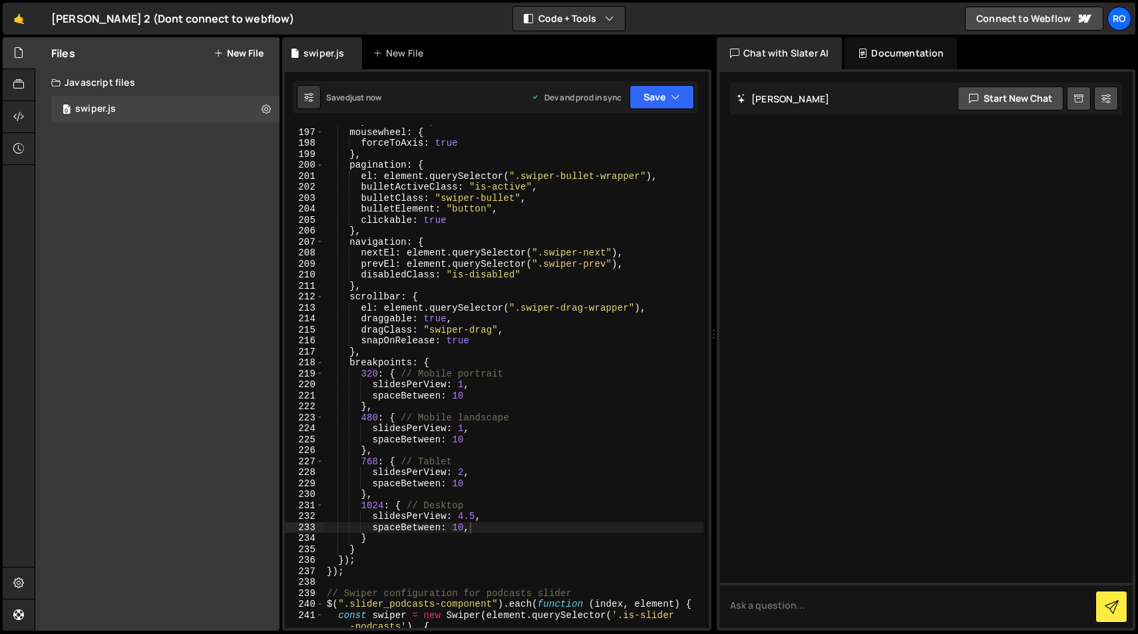
scroll to position [2205, 0]
click at [533, 413] on div "keyboard : true , mousewheel : { forceToAxis : true } , pagination : { el : ele…" at bounding box center [513, 384] width 379 height 536
click at [536, 536] on div "keyboard : true , mousewheel : { forceToAxis : true } , pagination : { el : ele…" at bounding box center [513, 384] width 379 height 536
click at [516, 530] on div "keyboard : true , mousewheel : { forceToAxis : true } , pagination : { el : ele…" at bounding box center [513, 384] width 379 height 536
click at [480, 539] on div "keyboard : true , mousewheel : { forceToAxis : true } , pagination : { el : ele…" at bounding box center [513, 384] width 379 height 536
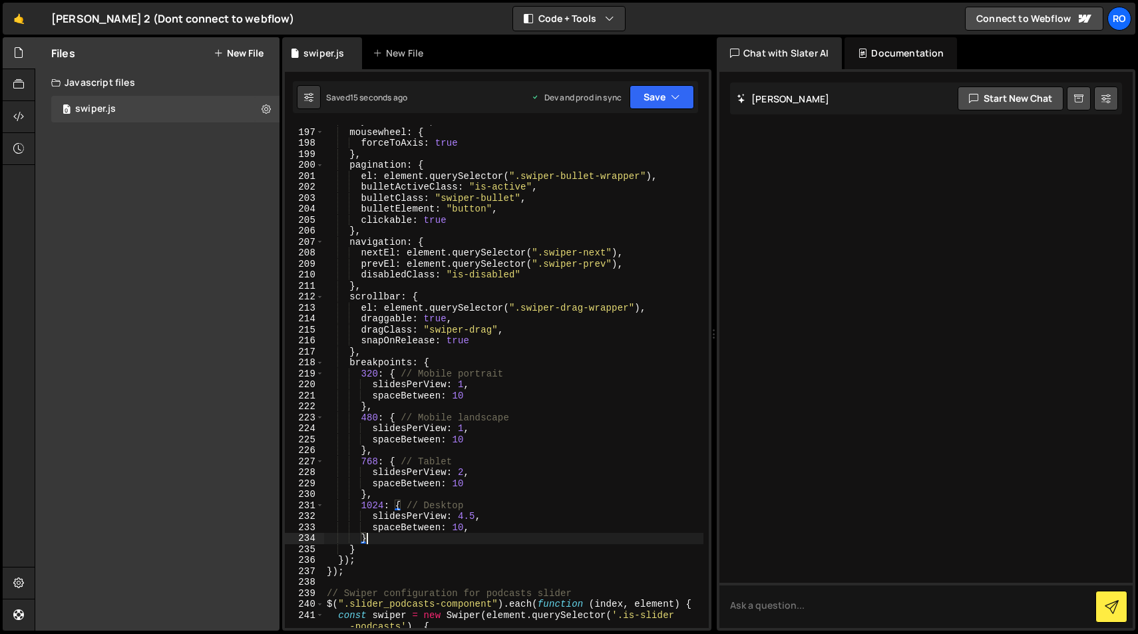
type textarea "}"
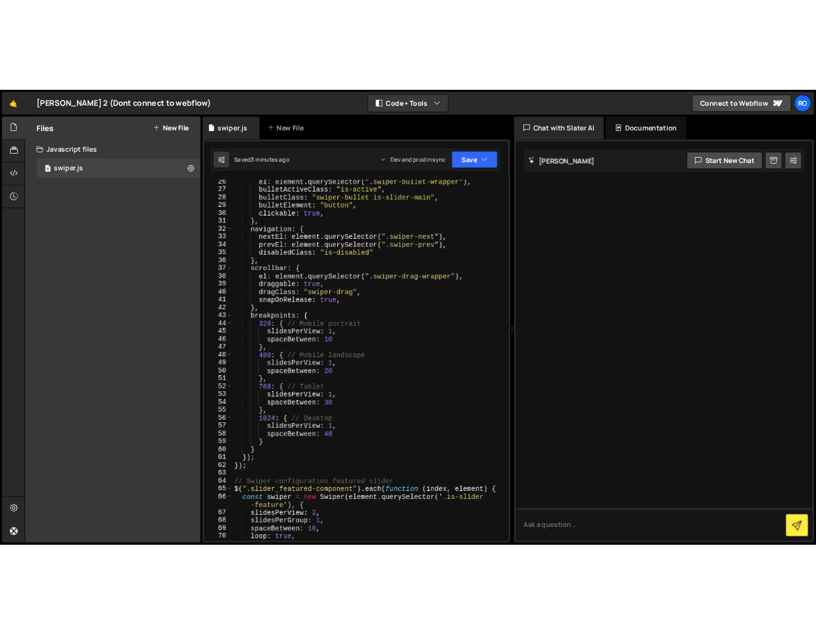
scroll to position [299, 0]
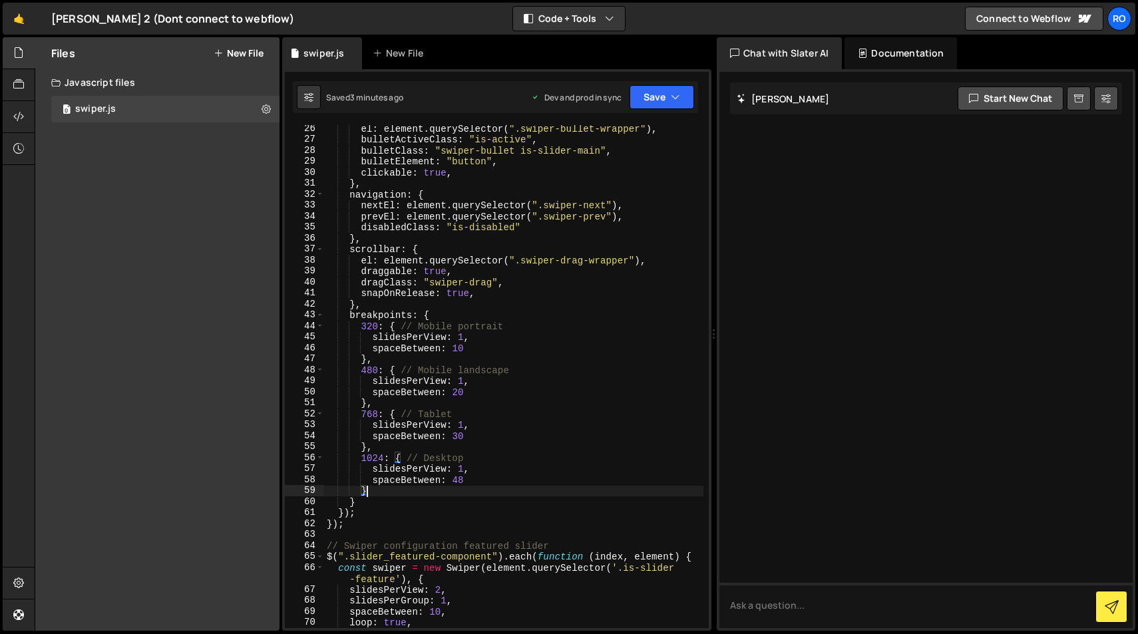
click at [375, 494] on div "el : element . querySelector ( ".swiper-bullet-wrapper" ) , bulletActiveClass :…" at bounding box center [513, 385] width 379 height 525
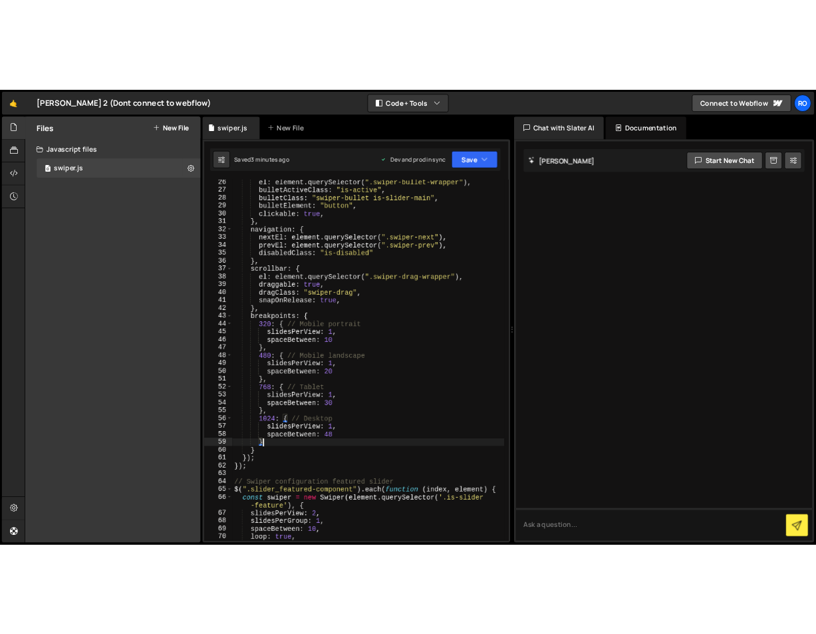
scroll to position [331, 0]
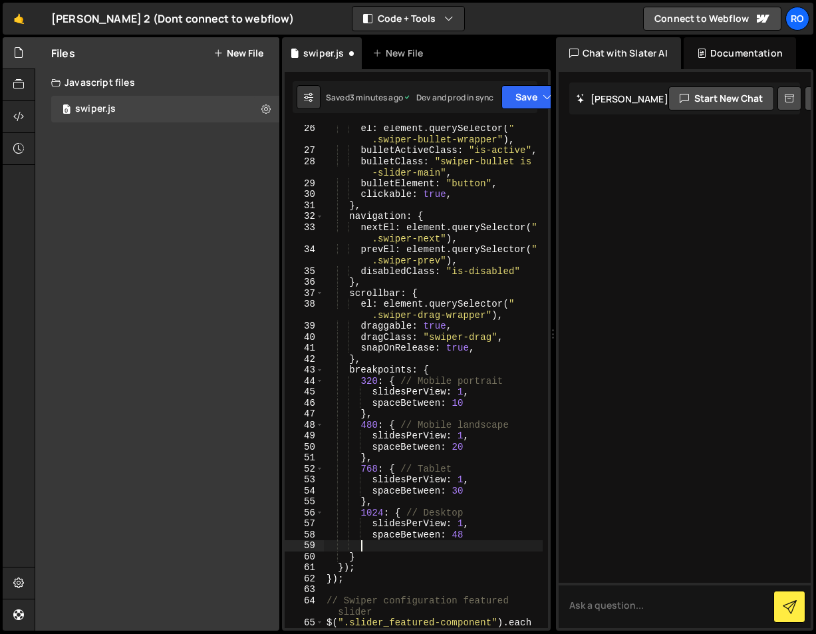
paste textarea "}"
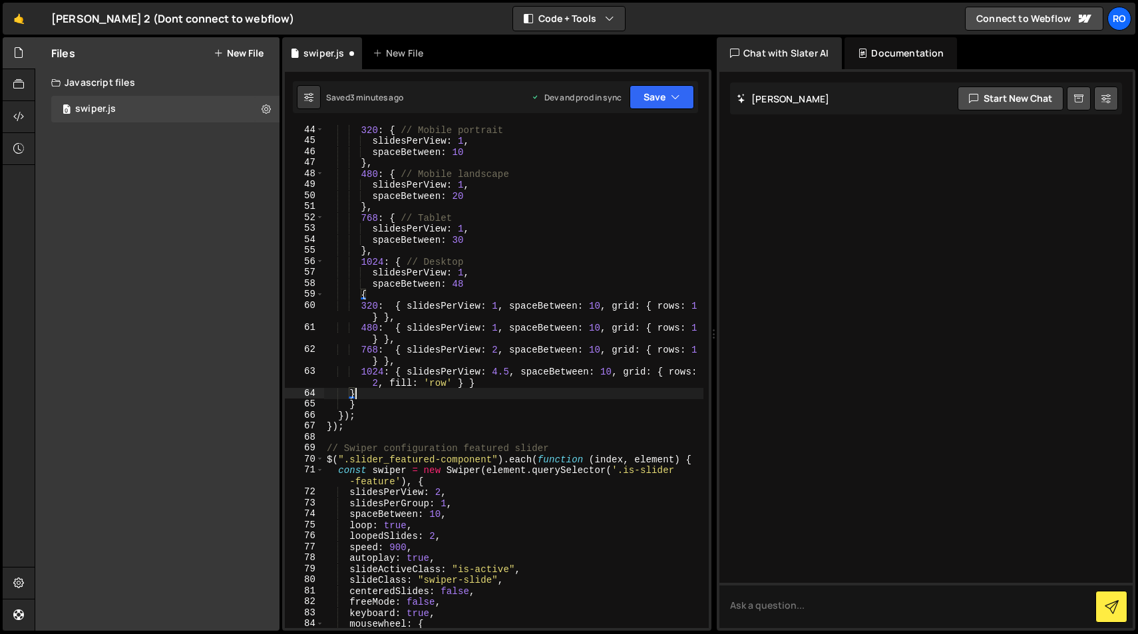
scroll to position [495, 0]
click at [650, 100] on button "Save" at bounding box center [661, 97] width 65 height 24
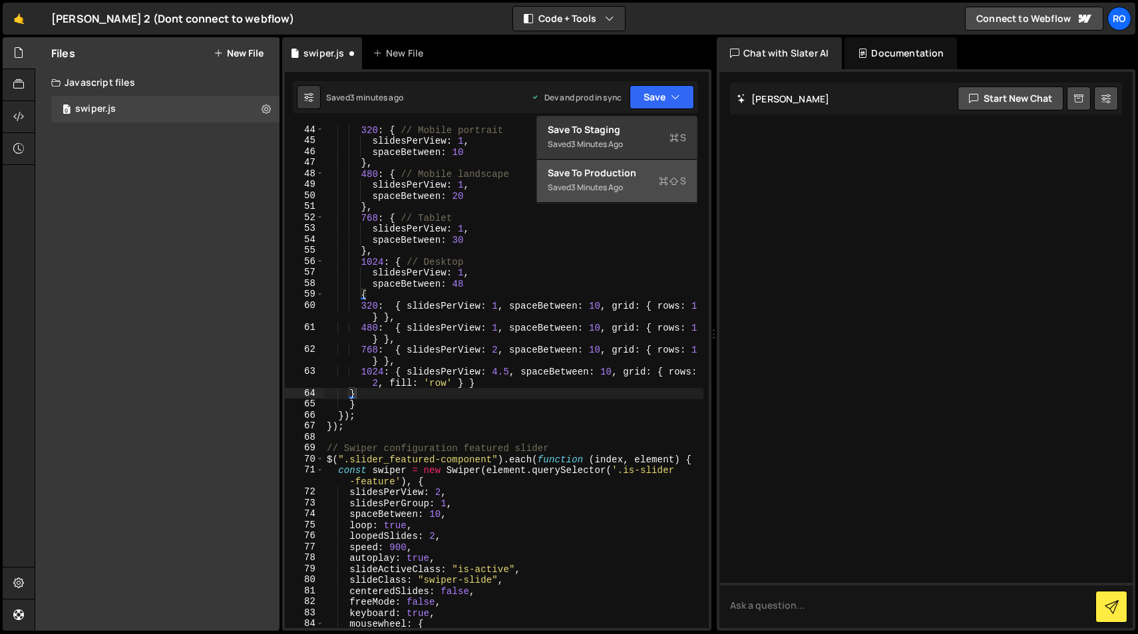
click at [576, 178] on div "Save to Production S" at bounding box center [617, 172] width 138 height 13
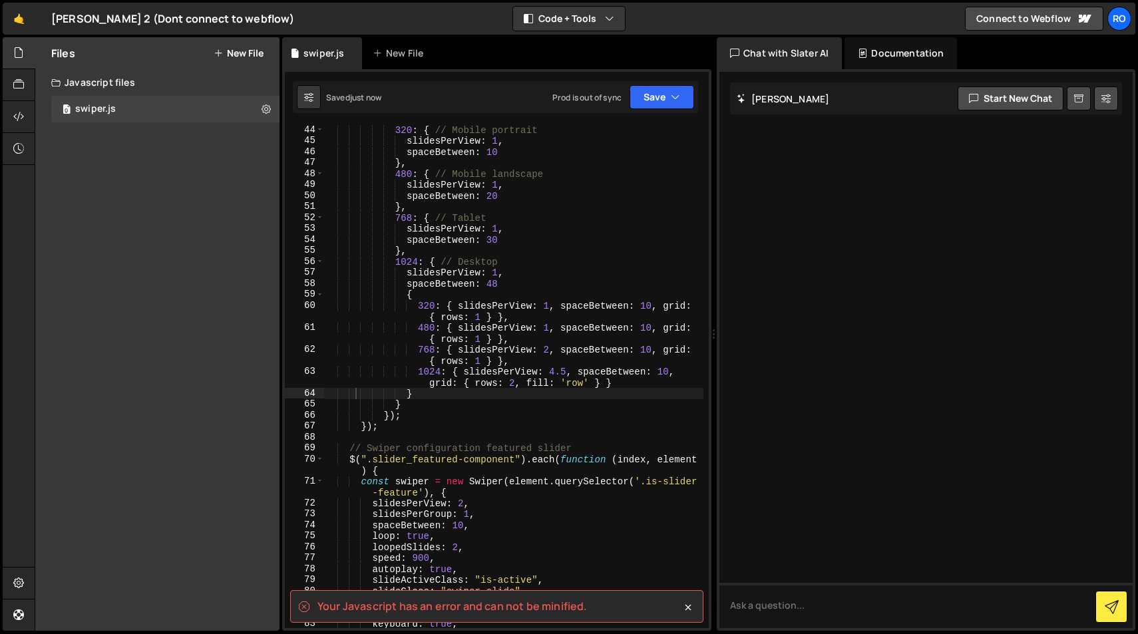
click at [689, 615] on div "Your Javascript has an error and can not be minified." at bounding box center [496, 606] width 413 height 33
click at [688, 611] on icon at bounding box center [687, 607] width 13 height 13
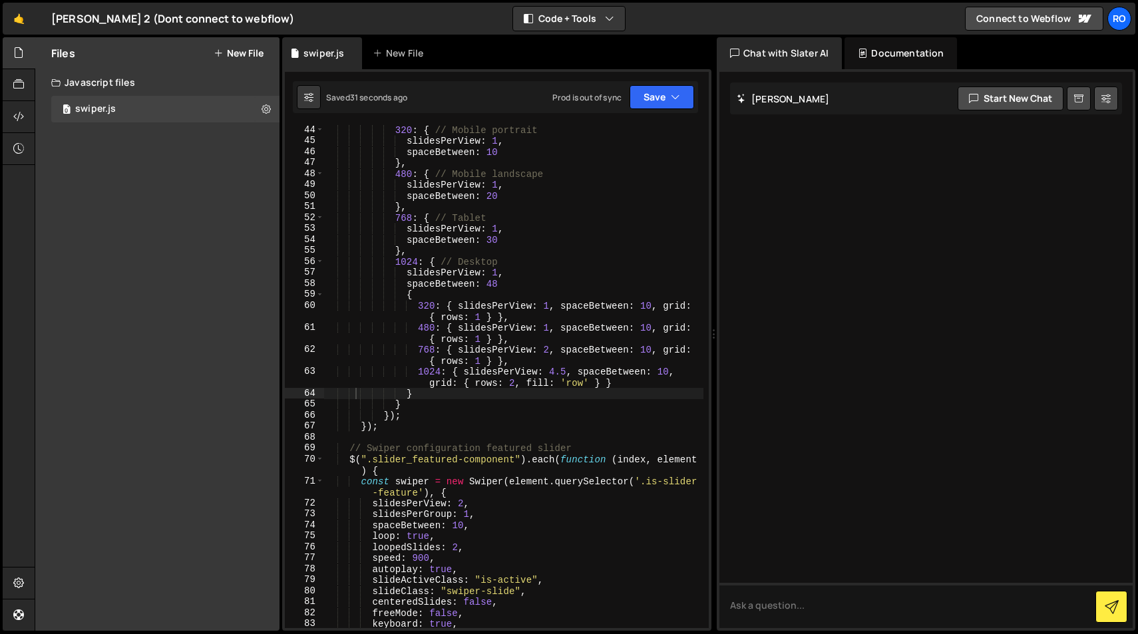
click at [280, 181] on div "Files New File Javascript files 0 swiper.js 0 CSS files Copy share link Edit Fi…" at bounding box center [586, 334] width 1103 height 594
drag, startPoint x: 276, startPoint y: 184, endPoint x: 204, endPoint y: 178, distance: 72.1
click at [204, 178] on div "Files New File Javascript files 0 swiper.js 0 CSS files Copy share link Edit Fi…" at bounding box center [157, 333] width 244 height 593
click at [12, 52] on div at bounding box center [19, 53] width 33 height 32
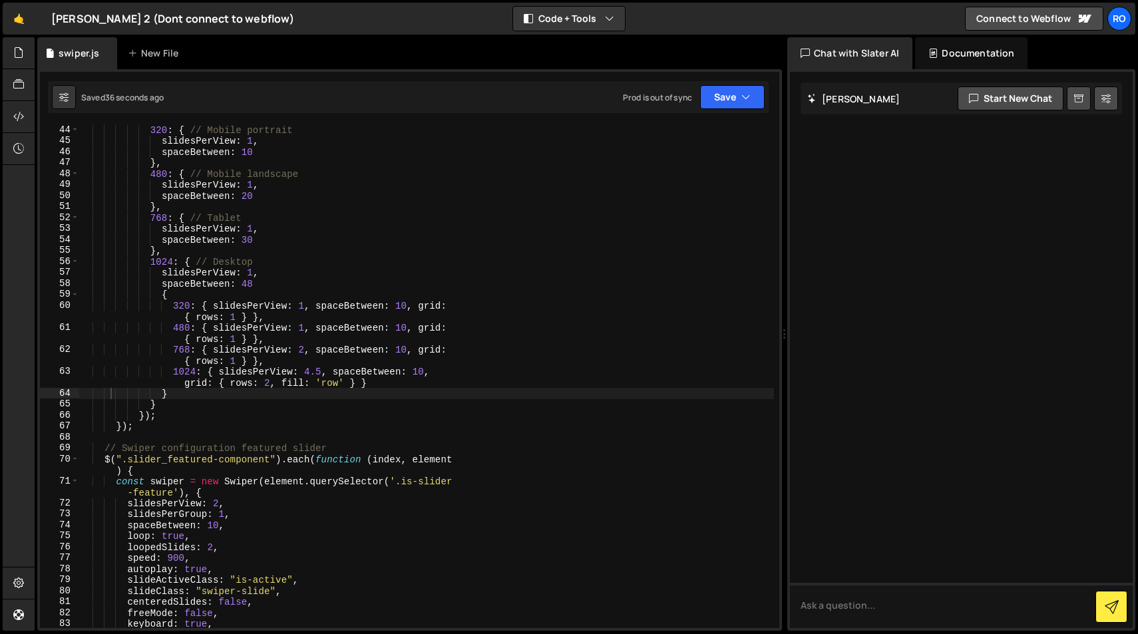
drag, startPoint x: 469, startPoint y: 244, endPoint x: 1024, endPoint y: 314, distance: 559.3
click at [1024, 314] on div "Files New File Javascript files 0 swiper.js 0 CSS files Copy share link Edit Fi…" at bounding box center [586, 334] width 1103 height 594
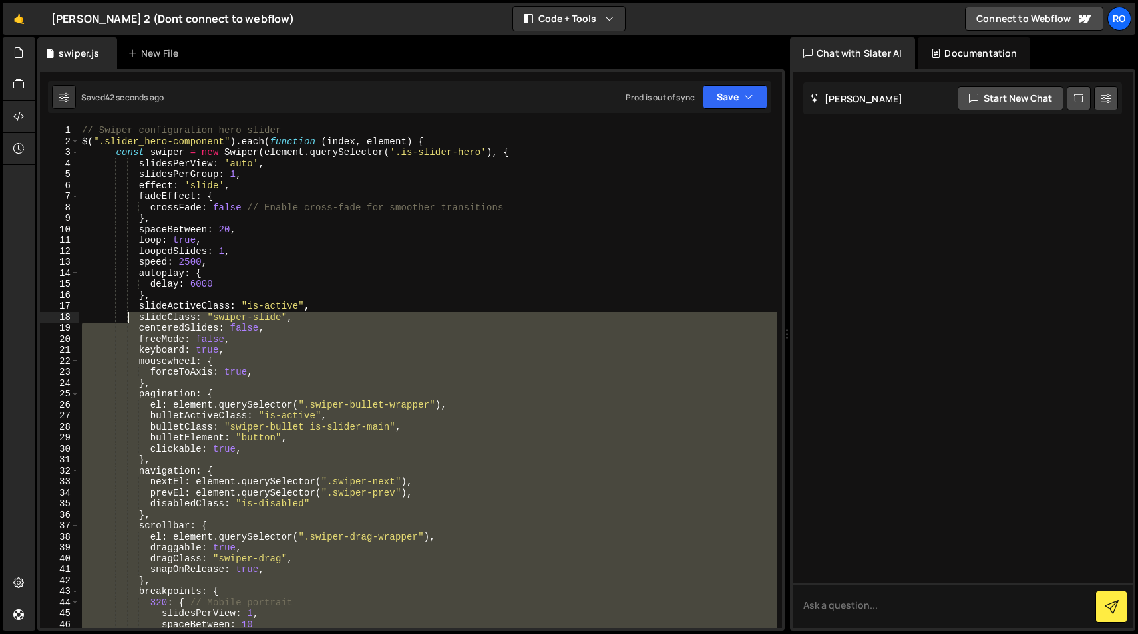
scroll to position [0, 0]
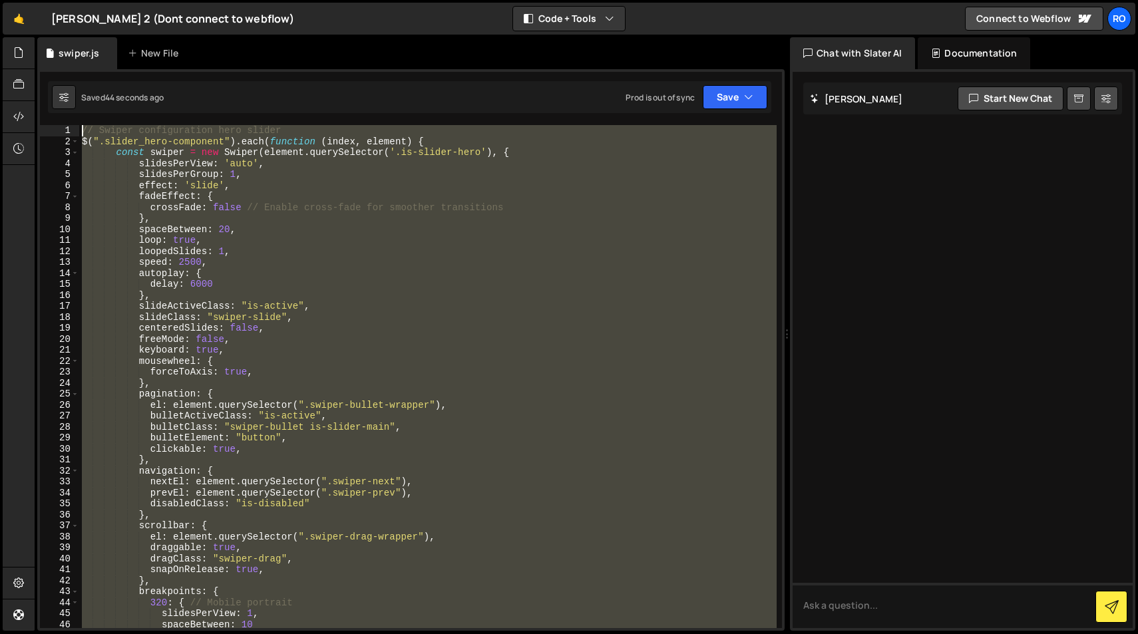
drag, startPoint x: 140, startPoint y: 449, endPoint x: 82, endPoint y: 130, distance: 323.9
click at [82, 130] on div "// Swiper configuration hero slider $ ( ".slider_hero-component" ) . each ( fun…" at bounding box center [427, 387] width 697 height 525
paste textarea "});"
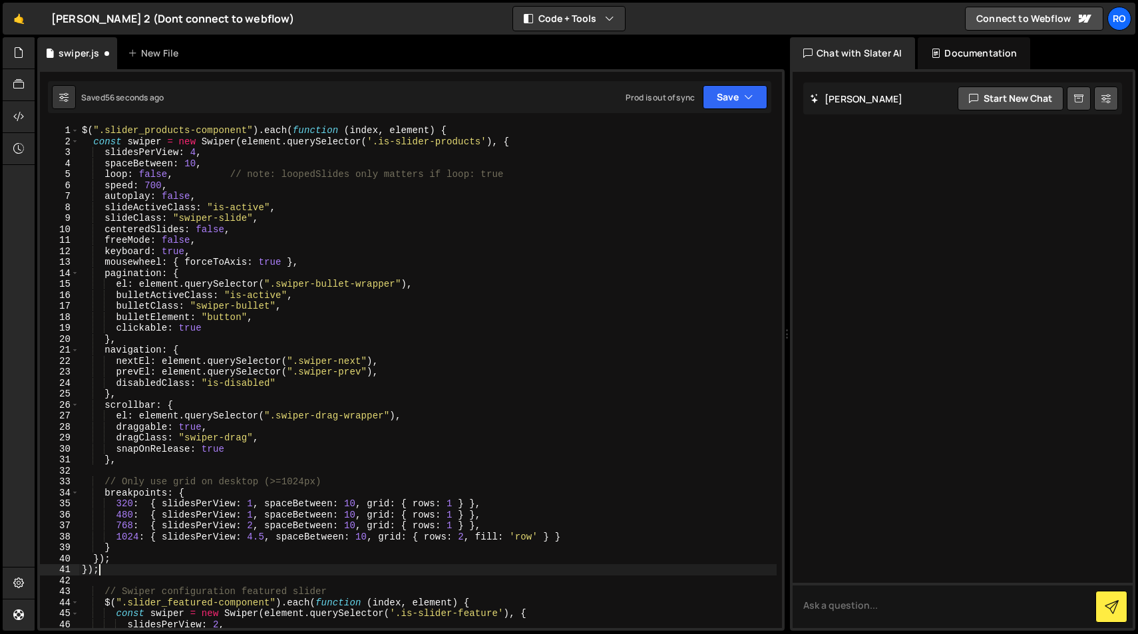
scroll to position [484, 0]
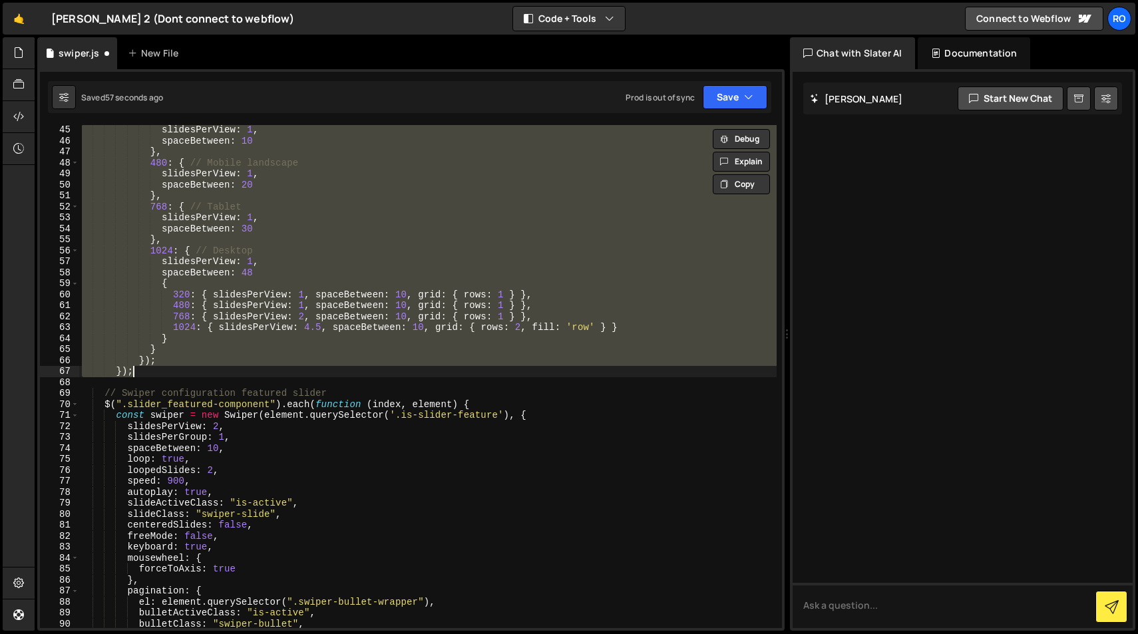
click at [399, 437] on div "slidesPerView : 1 , spaceBetween : 10 } , 480 : { // Mobile landscape slidesPer…" at bounding box center [427, 386] width 697 height 525
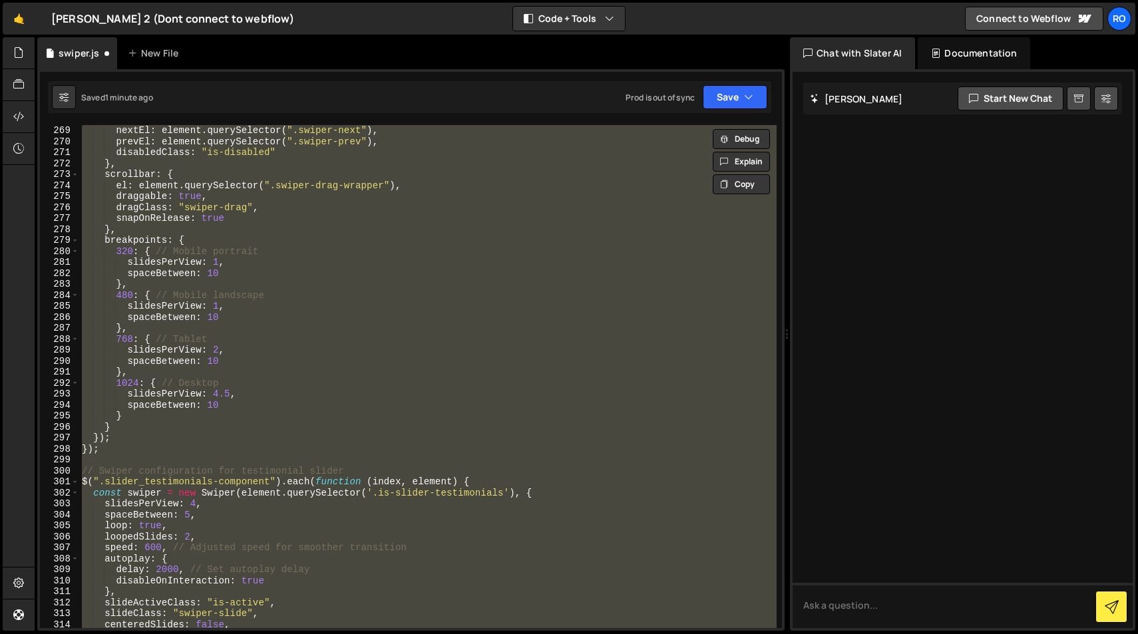
scroll to position [2911, 0]
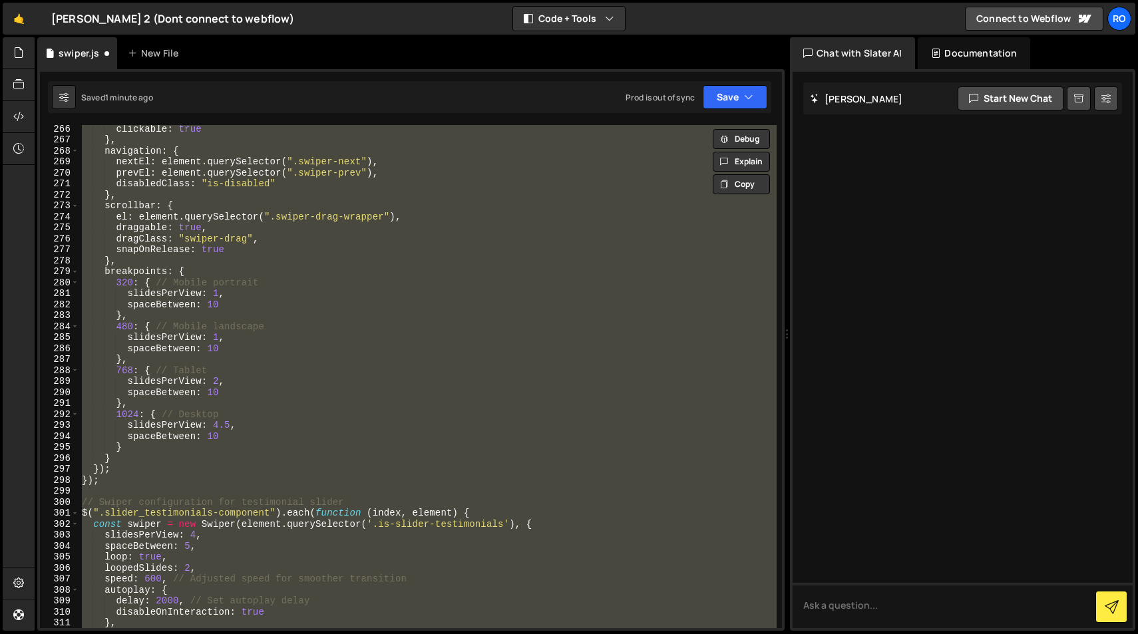
click at [399, 401] on div "clickable : true } , navigation : { nextEl : element . querySelector ( ".swiper…" at bounding box center [427, 376] width 697 height 503
type textarea "},"
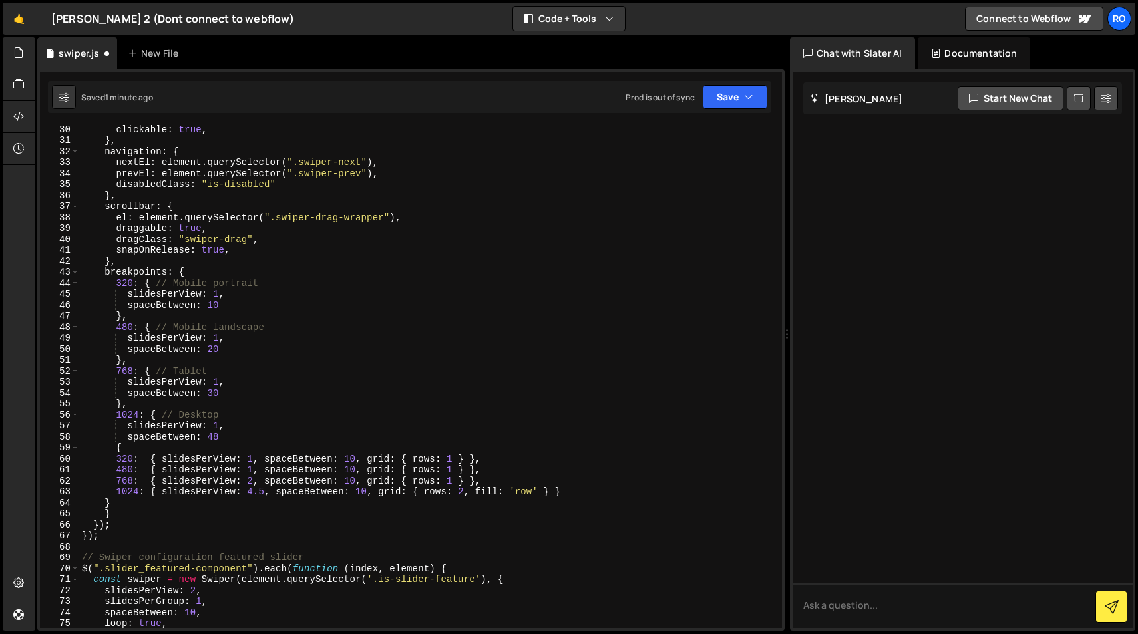
scroll to position [322, 0]
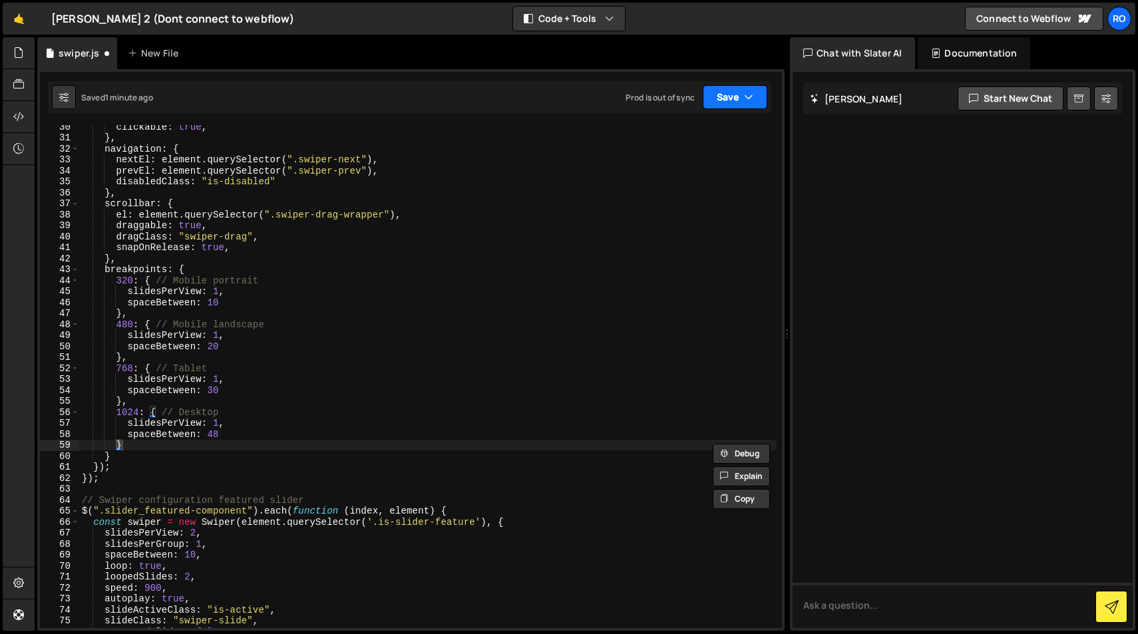
click at [733, 100] on button "Save" at bounding box center [735, 97] width 65 height 24
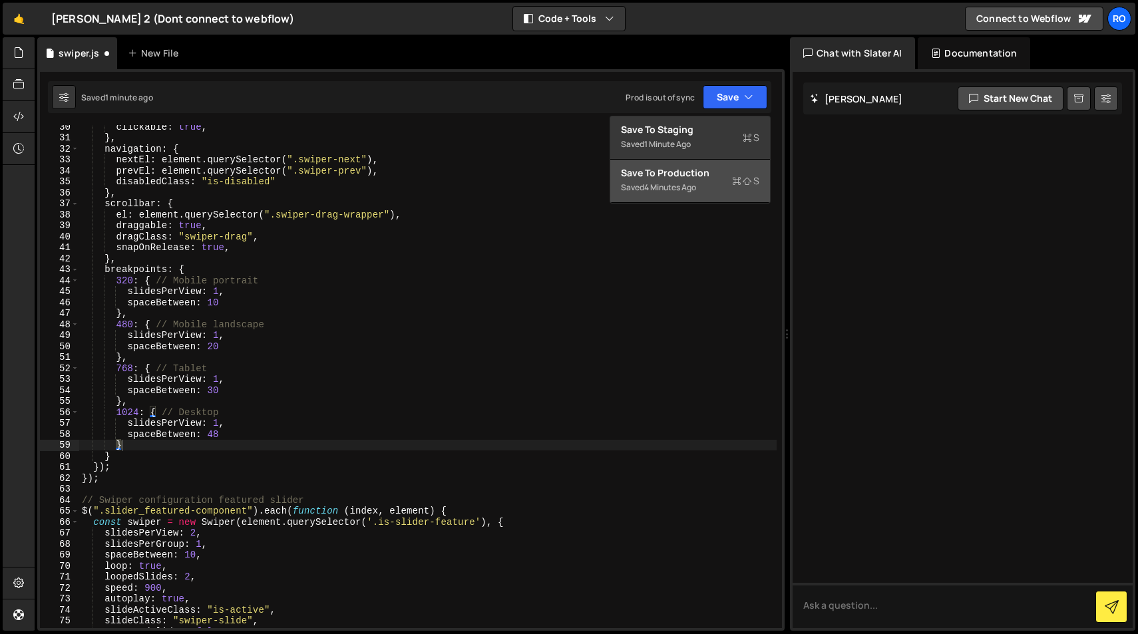
click at [693, 172] on div "Save to Production S" at bounding box center [690, 172] width 138 height 13
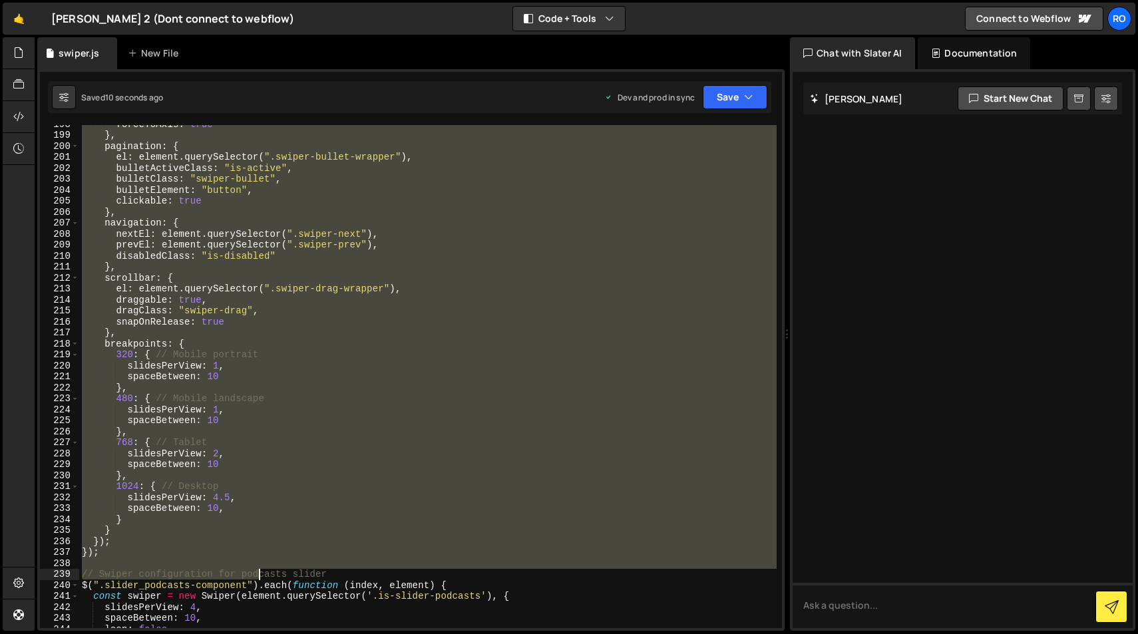
scroll to position [2172, 0]
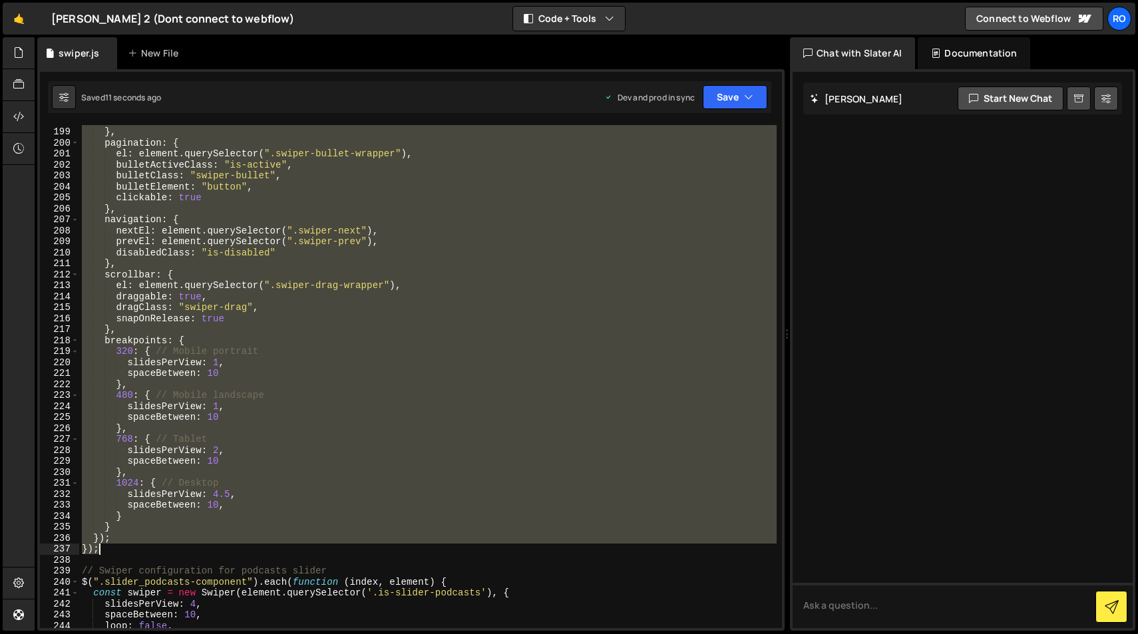
drag, startPoint x: 80, startPoint y: 147, endPoint x: 115, endPoint y: 550, distance: 404.7
click at [115, 550] on div "forceToAxis : true } , pagination : { el : element . querySelector ( ".swiper-b…" at bounding box center [427, 377] width 697 height 525
type textarea "}); });"
click at [845, 605] on textarea at bounding box center [962, 605] width 340 height 45
paste textarea "// Swiper configuration for products slider $(".slider_products-component").eac…"
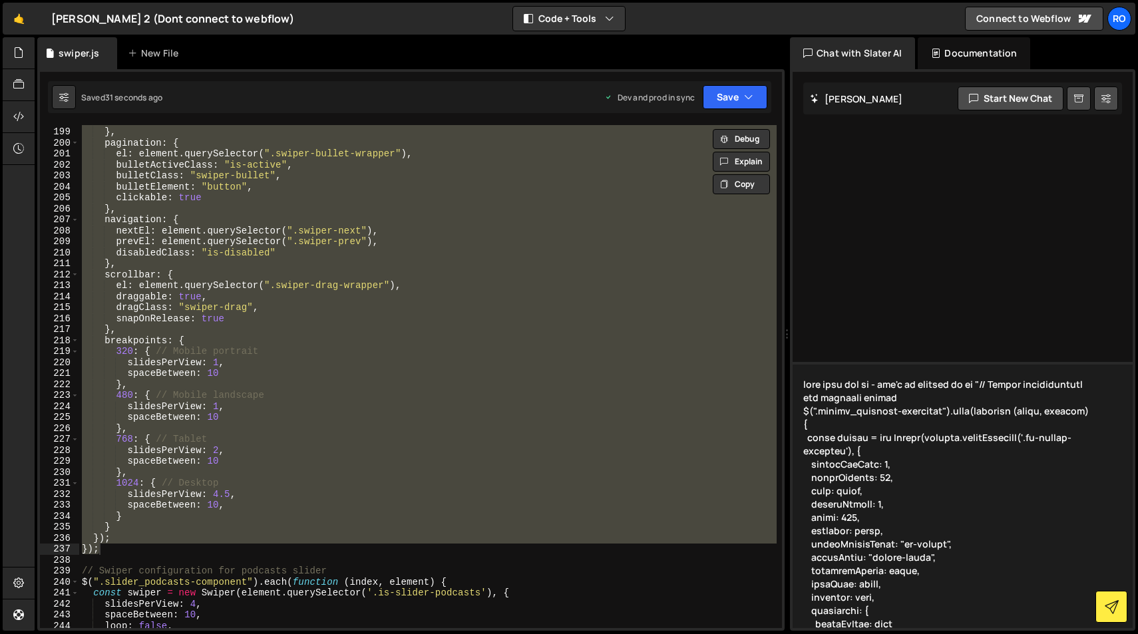
scroll to position [521, 0]
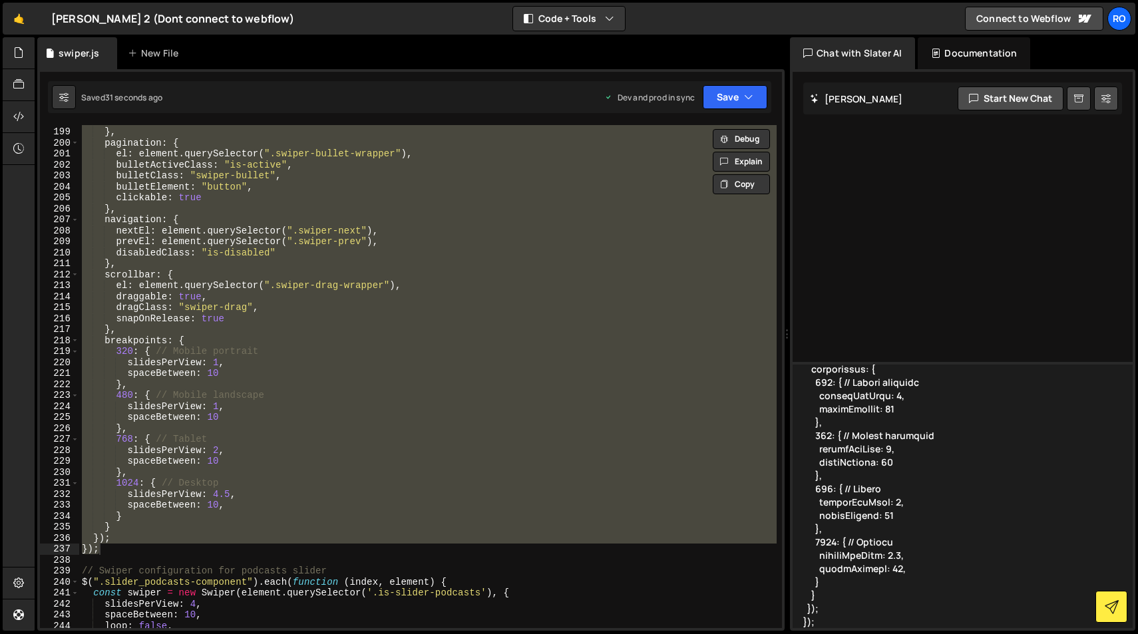
type textarea "keep this for me - don't do anthing to it "// Swiper configuration for products…"
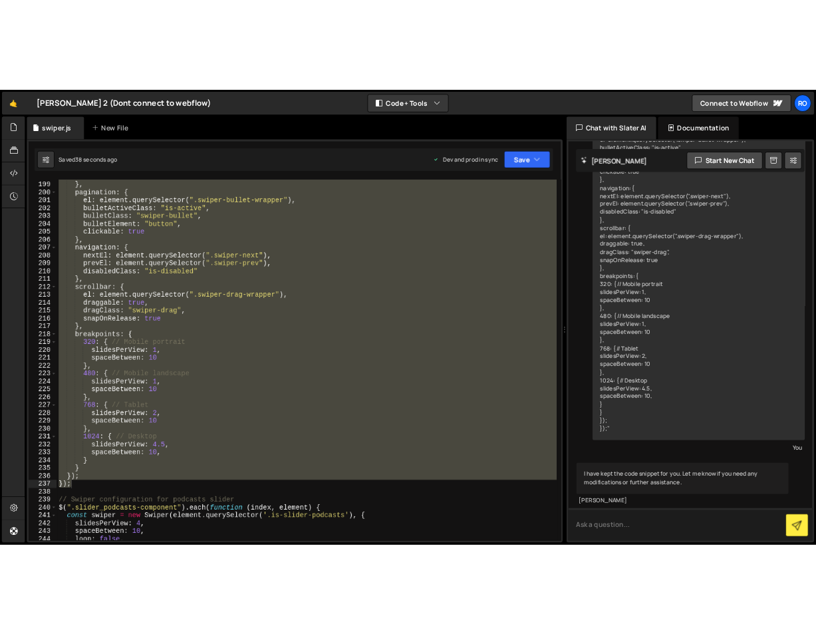
scroll to position [350, 0]
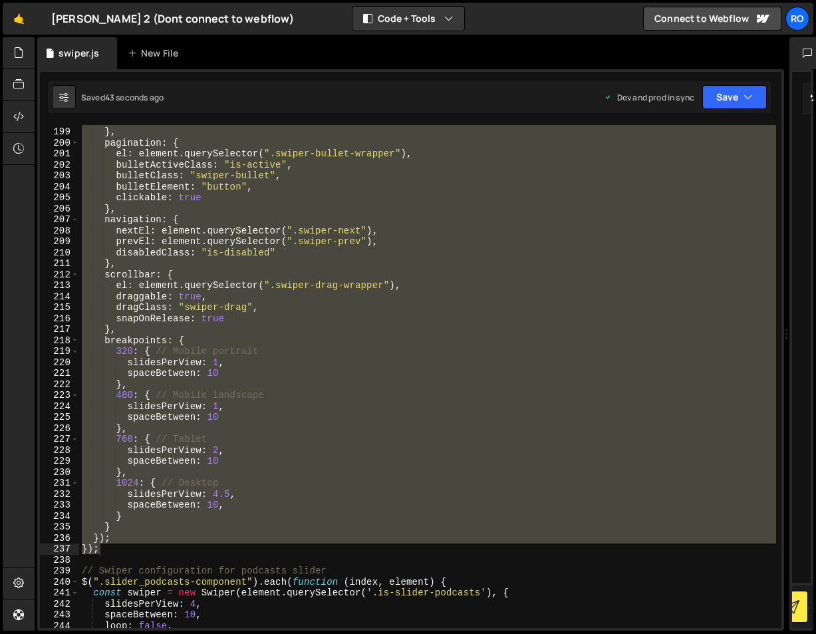
paste textarea "$(".slider_products-component").each(function (index, element) { const swiper =…"
type textarea "$(".slider_products-component").each(function (index, element) { const swiper =…"
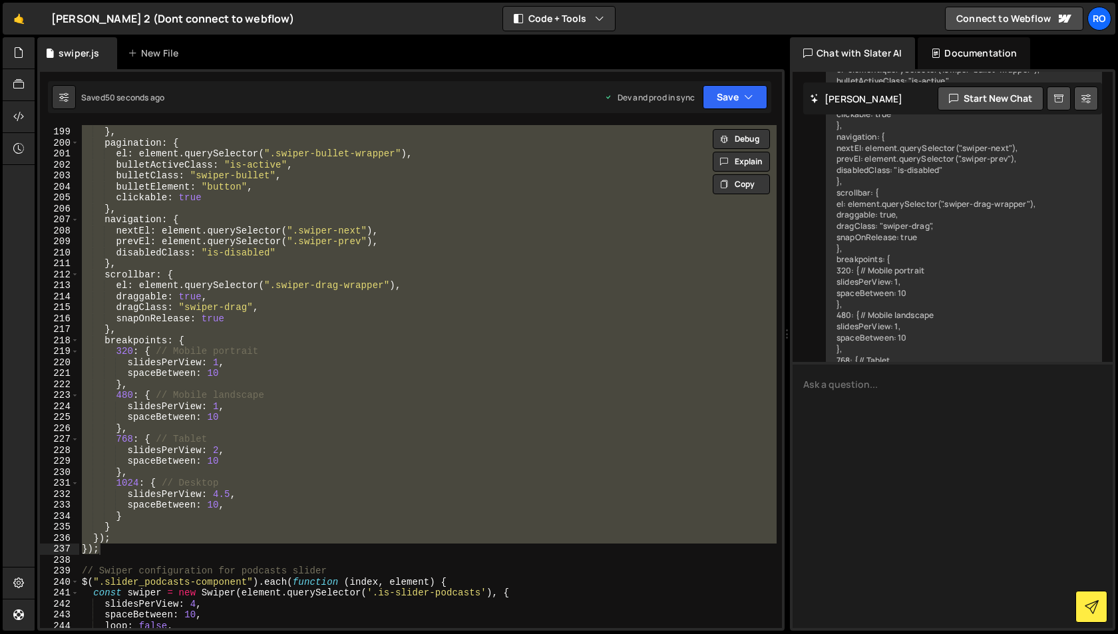
scroll to position [0, 0]
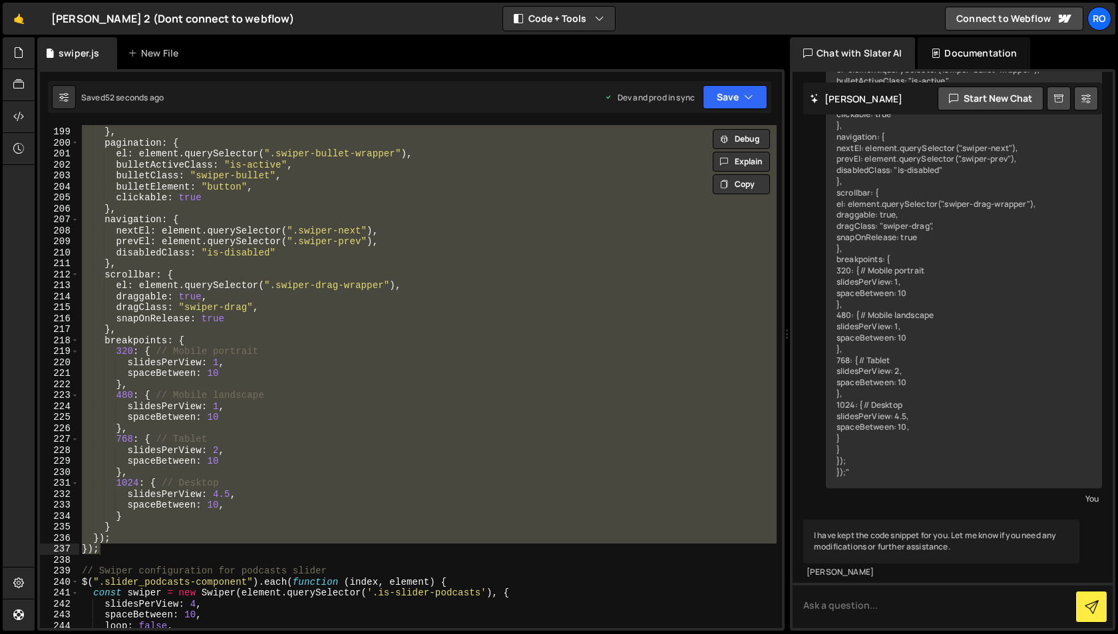
click at [197, 494] on div "forceToAxis : true } , pagination : { el : element . querySelector ( ".swiper-b…" at bounding box center [427, 376] width 697 height 503
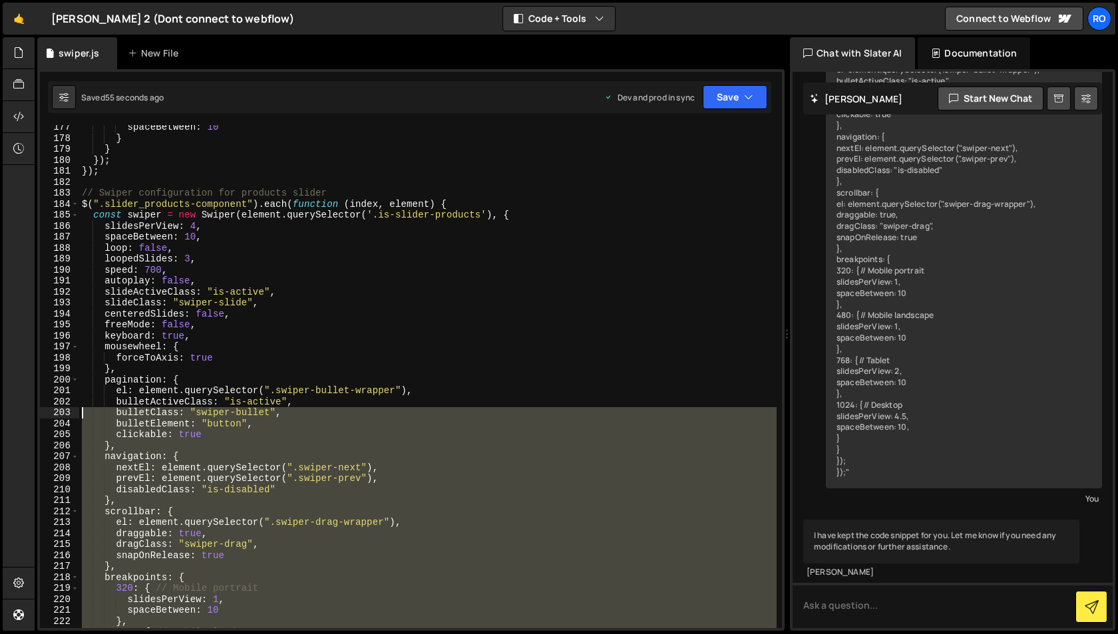
scroll to position [1935, 0]
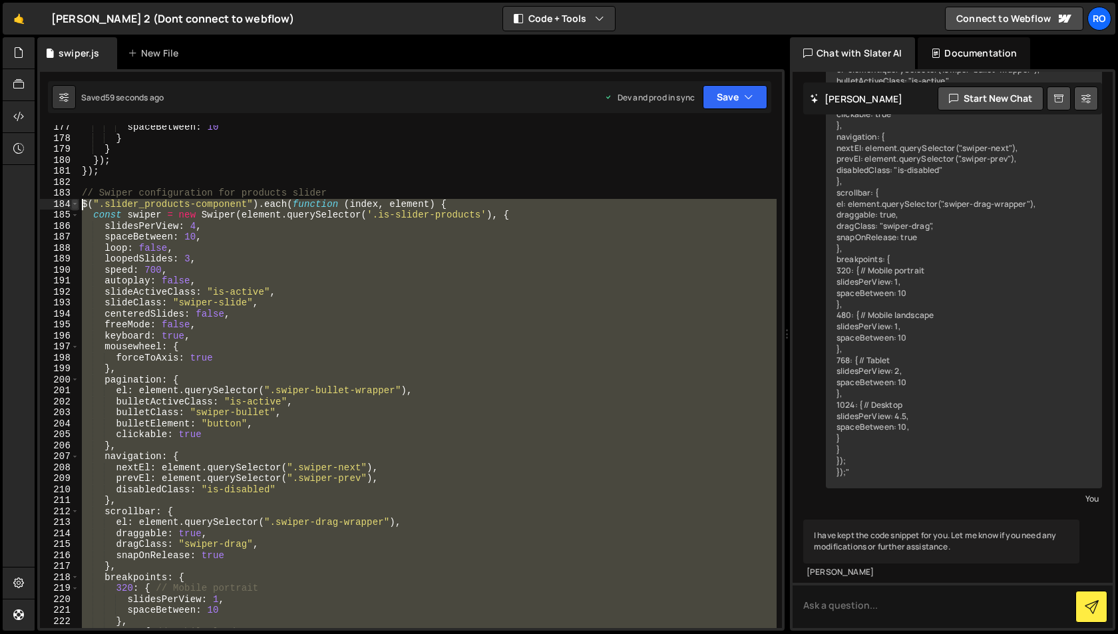
drag, startPoint x: 99, startPoint y: 550, endPoint x: 76, endPoint y: 203, distance: 347.4
click at [76, 203] on div "slidesPerView: 4.5, 177 178 179 180 181 182 183 184 185 186 187 188 189 190 191…" at bounding box center [411, 376] width 742 height 503
paste textarea "});"
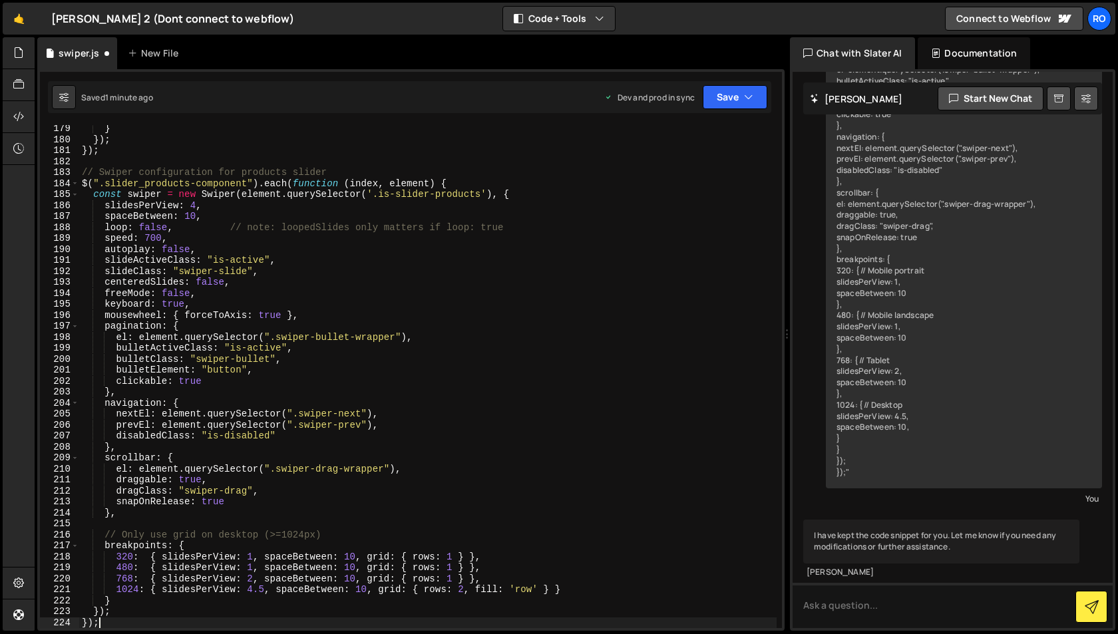
scroll to position [1956, 0]
click at [744, 96] on icon "button" at bounding box center [748, 96] width 9 height 13
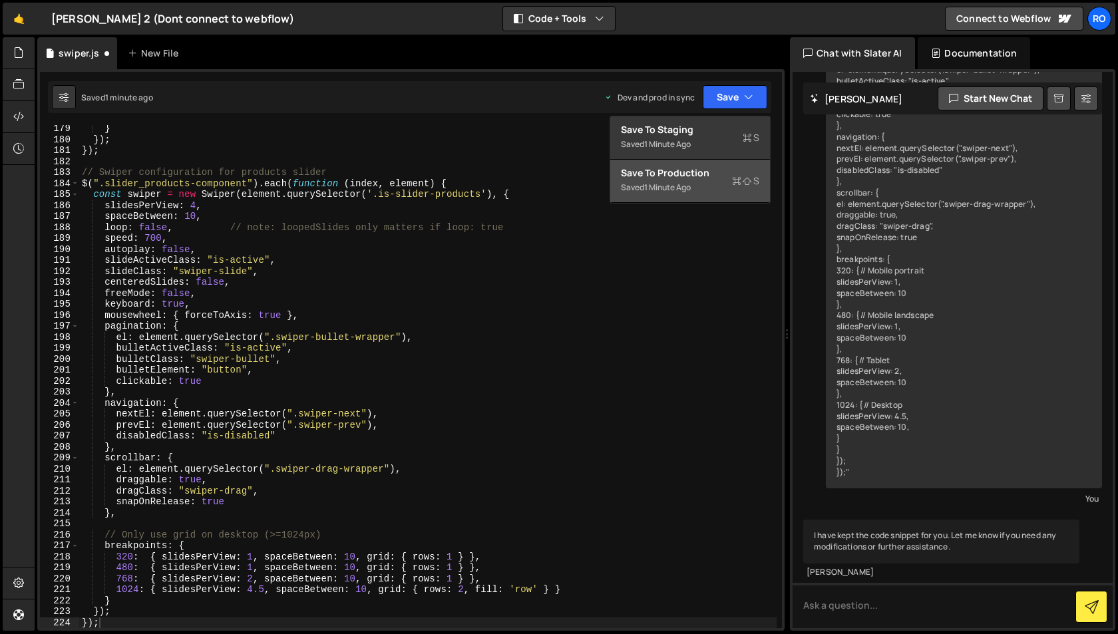
click at [719, 169] on div "Save to Production S" at bounding box center [690, 172] width 138 height 13
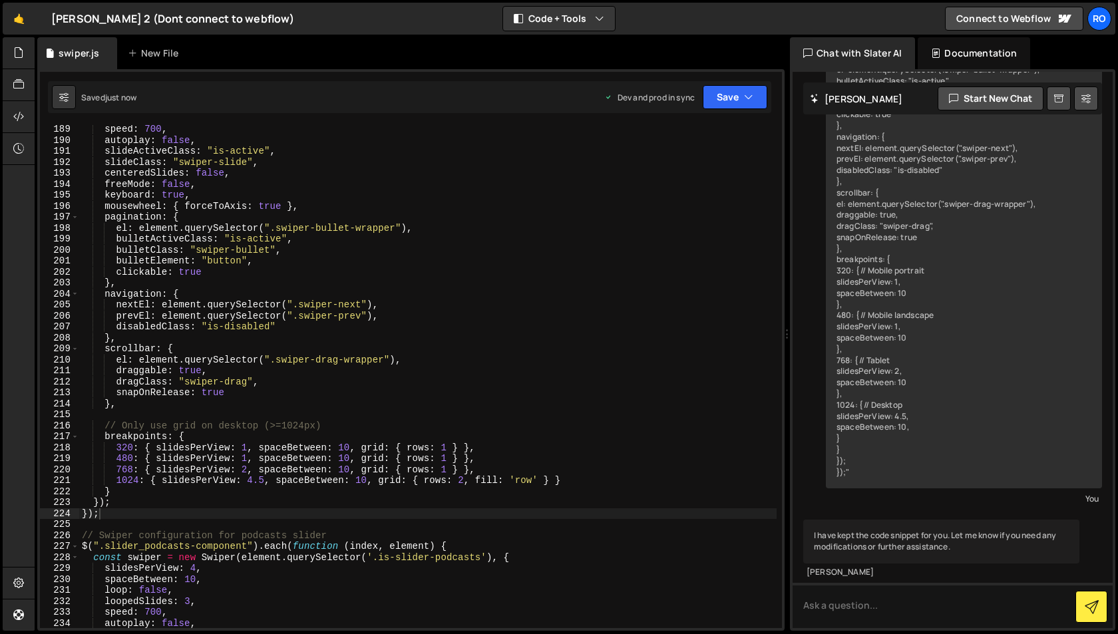
scroll to position [2066, 0]
click at [731, 98] on button "Save" at bounding box center [735, 97] width 65 height 24
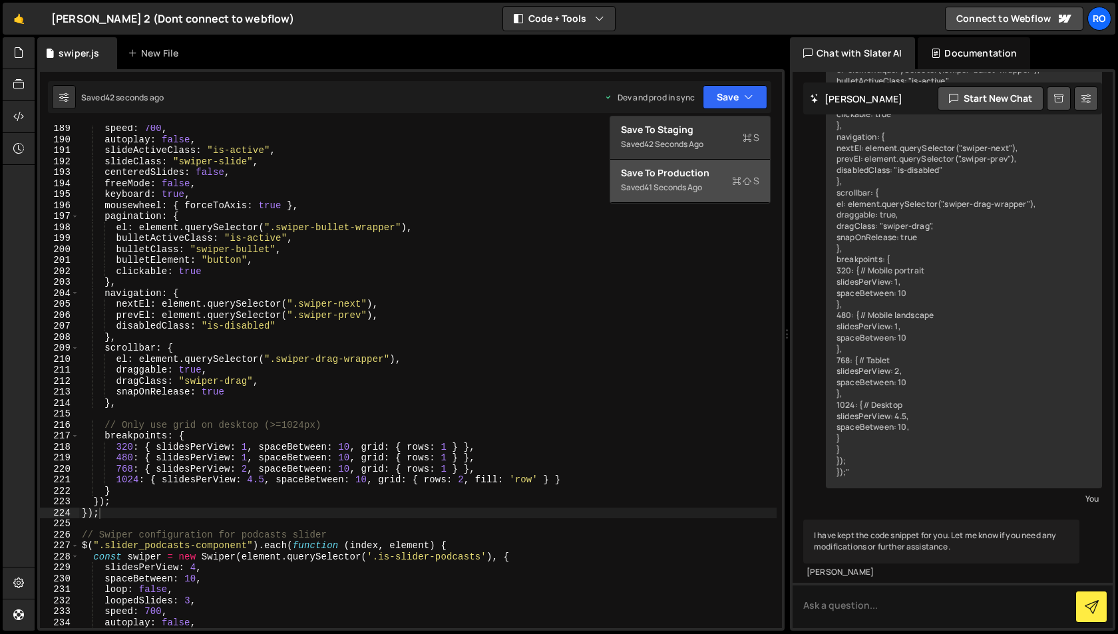
click at [657, 185] on div "41 seconds ago" at bounding box center [673, 187] width 58 height 11
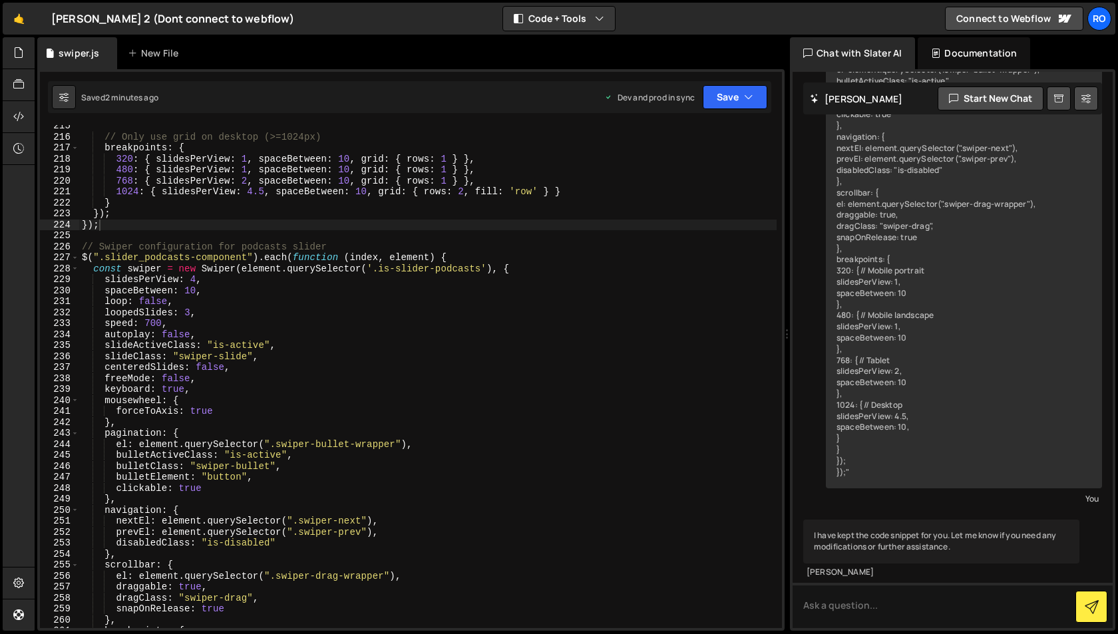
scroll to position [2351, 0]
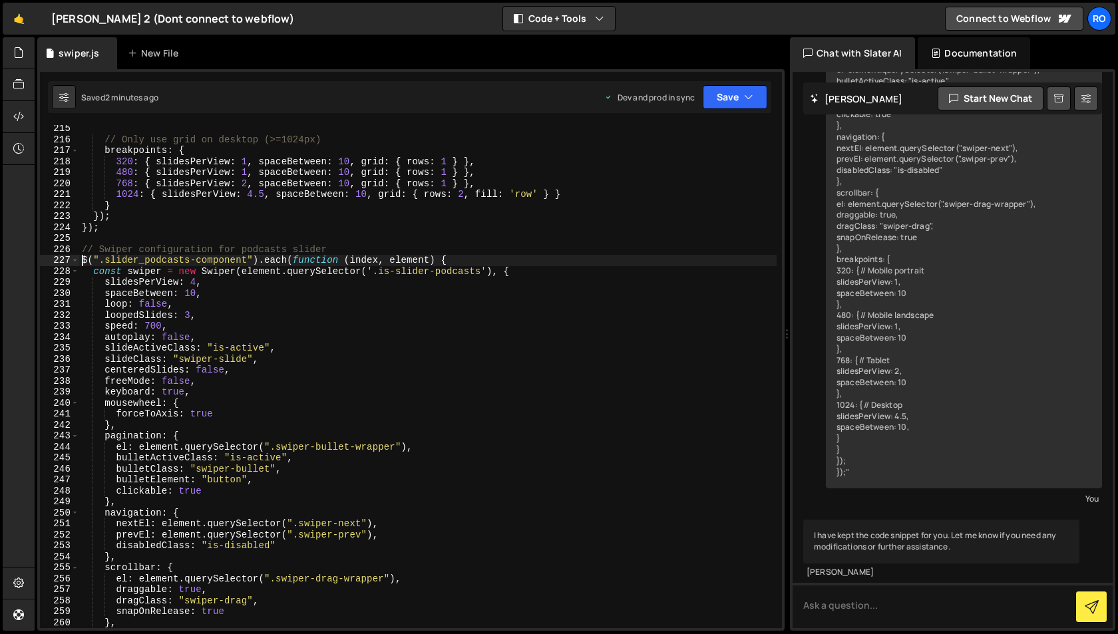
click at [82, 261] on div "// Only use grid on desktop (>=1024px) breakpoints : { 320 : { slidesPerView : …" at bounding box center [427, 385] width 697 height 525
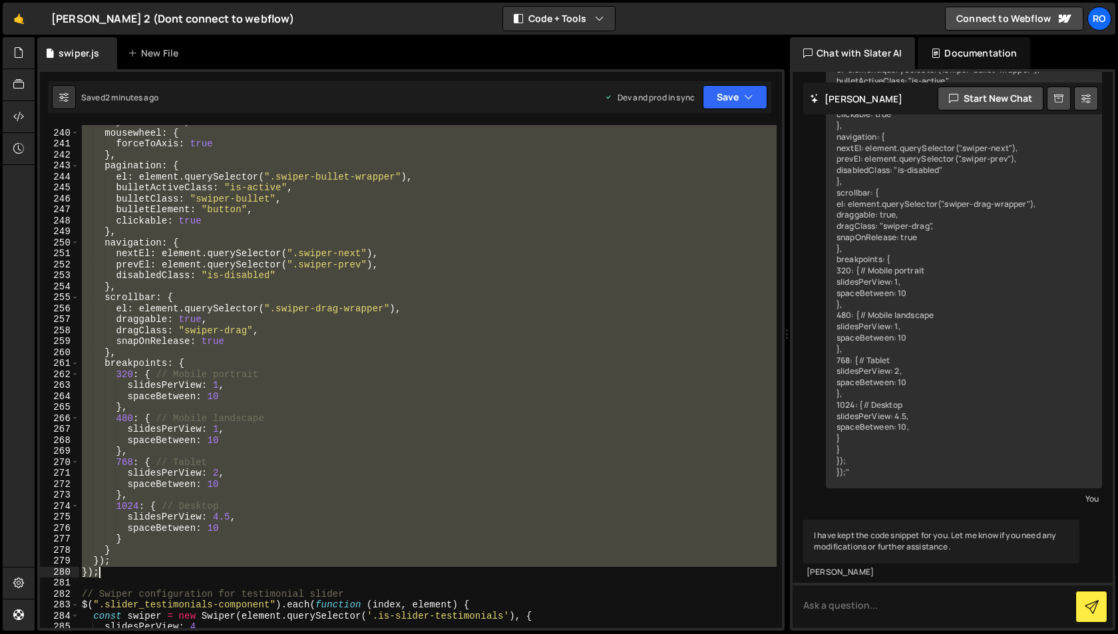
scroll to position [2622, 0]
drag, startPoint x: 82, startPoint y: 261, endPoint x: 291, endPoint y: 574, distance: 376.1
click at [291, 574] on div "keyboard : true , mousewheel : { forceToAxis : true } , pagination : { el : ele…" at bounding box center [427, 378] width 697 height 525
paste textarea
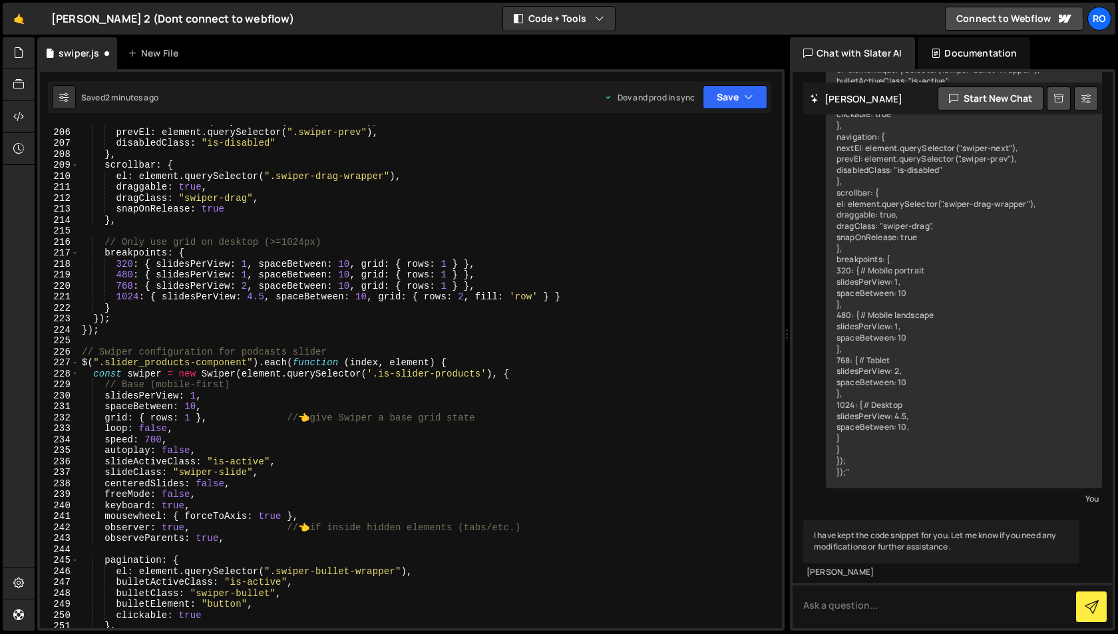
scroll to position [2249, 0]
click at [747, 97] on icon "button" at bounding box center [748, 96] width 9 height 13
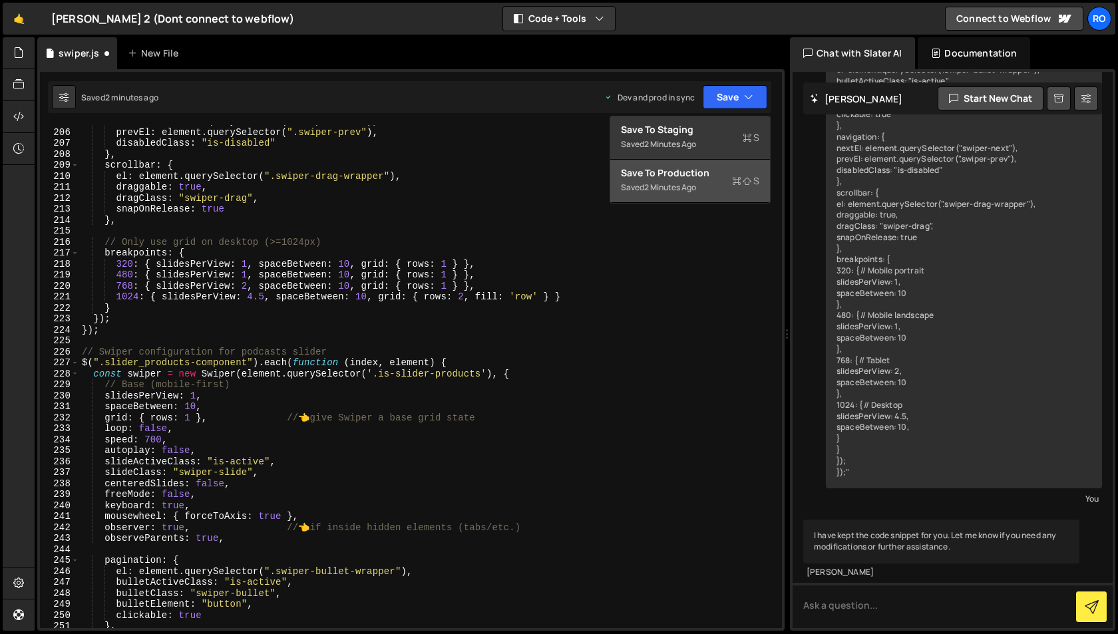
click at [701, 190] on div "Saved 2 minutes ago" at bounding box center [690, 188] width 138 height 16
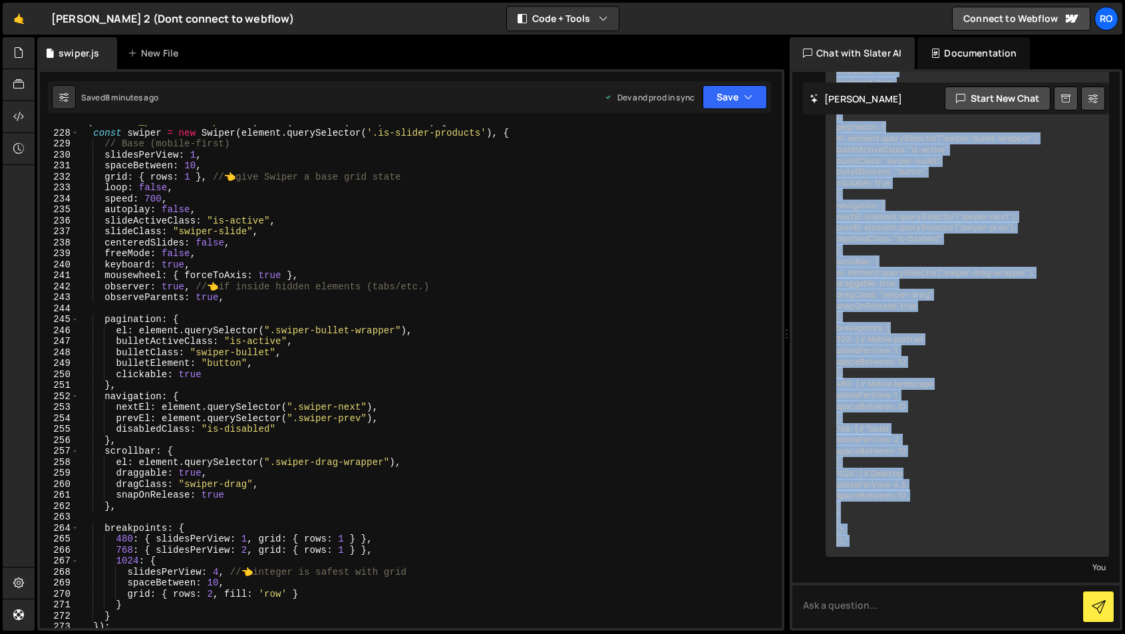
scroll to position [245, 0]
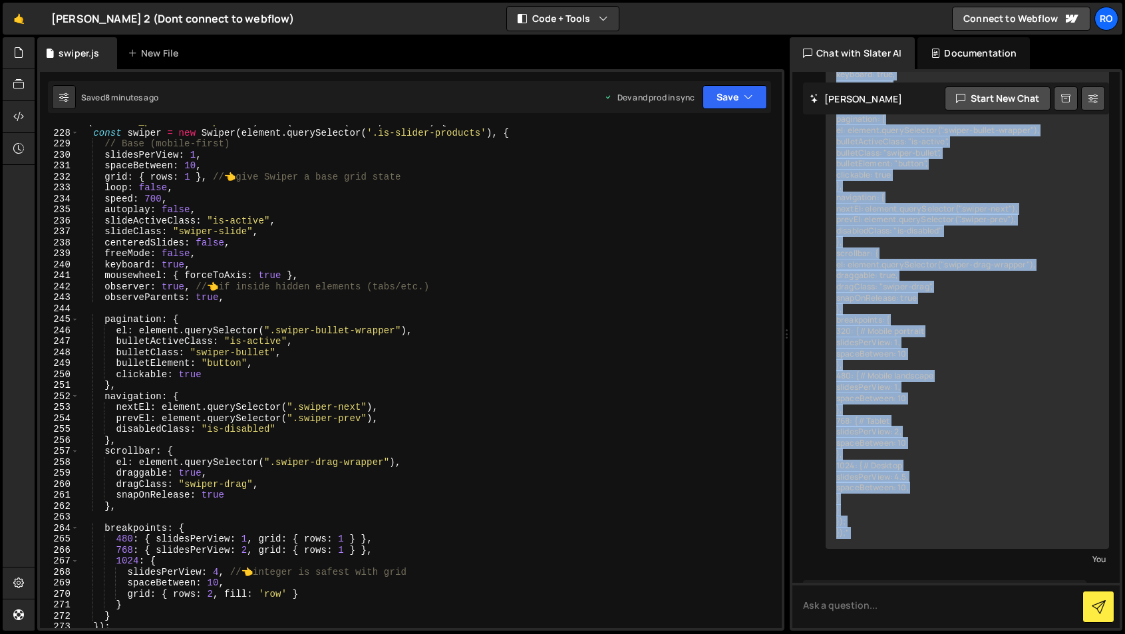
drag, startPoint x: 835, startPoint y: 172, endPoint x: 937, endPoint y: 553, distance: 394.6
click at [937, 553] on div "keep this for me - don't do anthing to it "// Swiper configuration for products…" at bounding box center [967, 230] width 283 height 679
copy div "$(".slider_products-component").each(function (index, element) { const swiper =…"
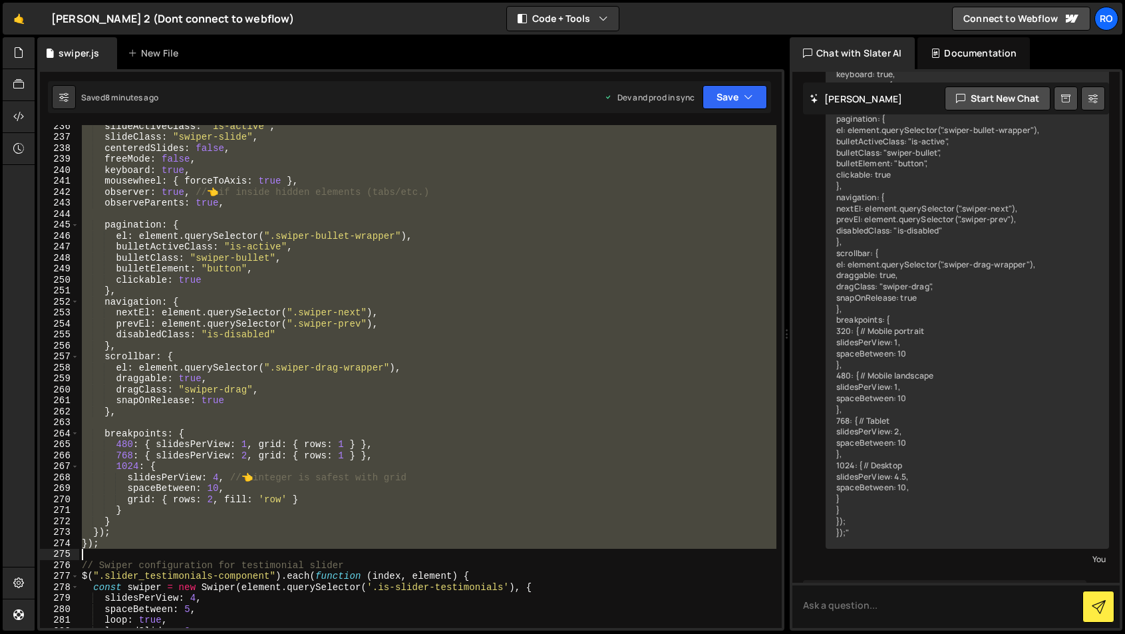
scroll to position [2586, 0]
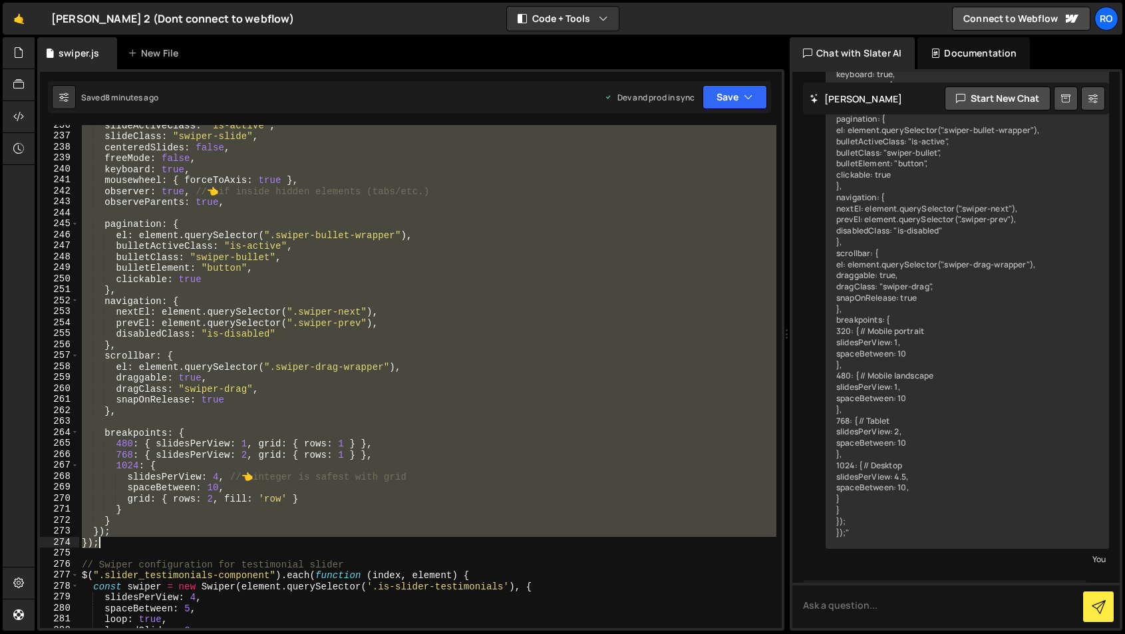
drag, startPoint x: 82, startPoint y: 303, endPoint x: 227, endPoint y: 545, distance: 281.7
click at [227, 545] on div "slideActiveClass : "is-active" , slideClass : "swiper-slide" , centeredSlides :…" at bounding box center [427, 382] width 697 height 525
type textarea "}); });"
paste textarea
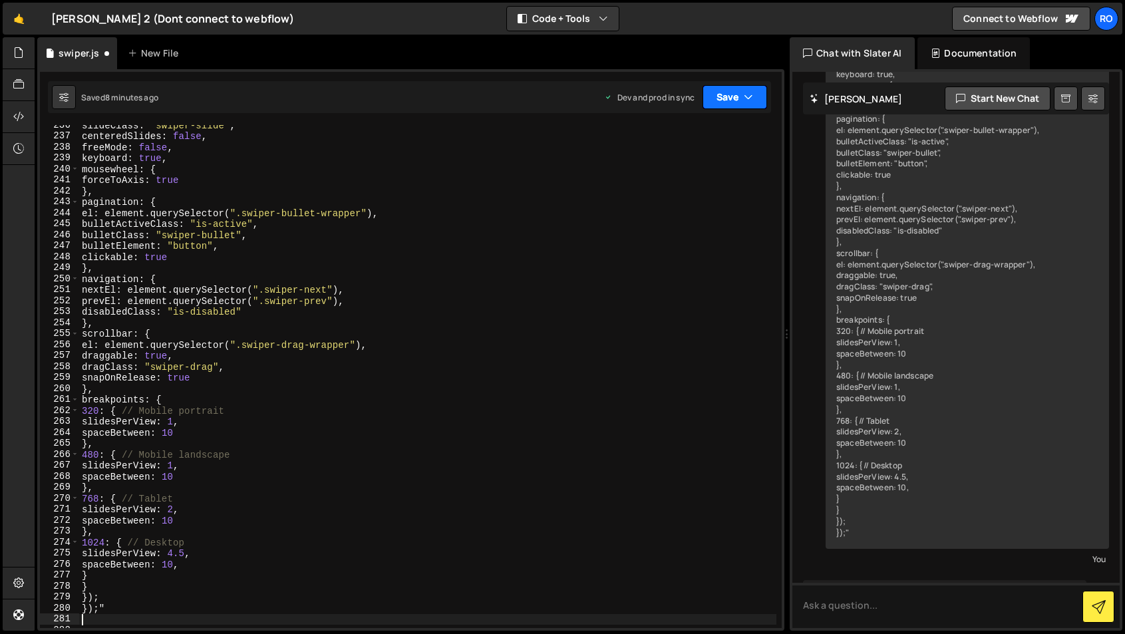
click at [736, 94] on button "Save" at bounding box center [735, 97] width 65 height 24
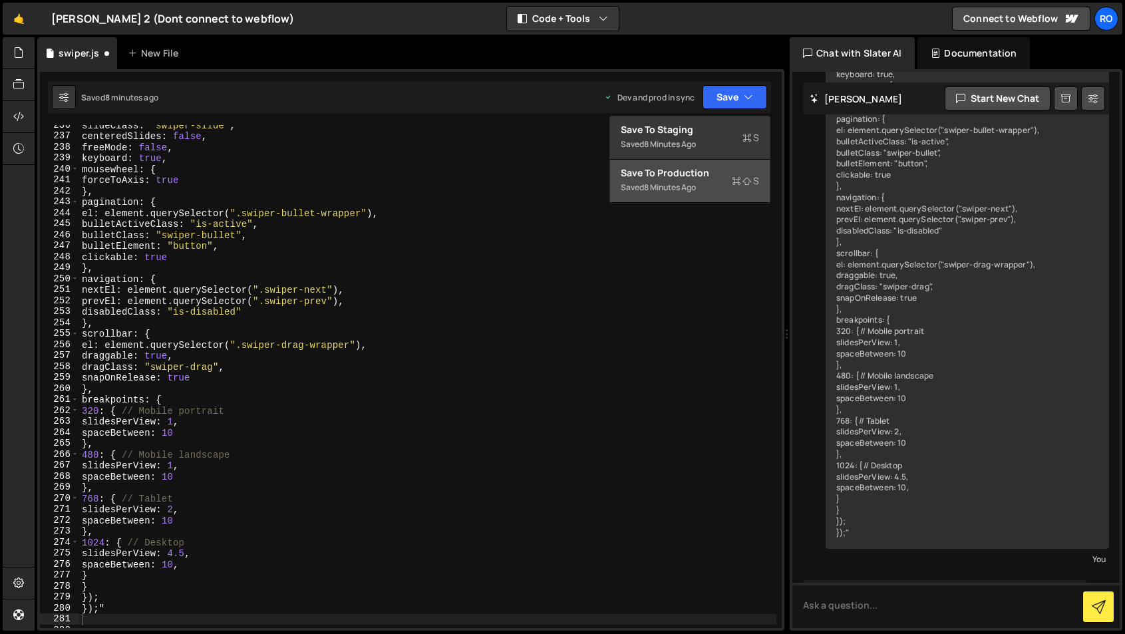
click at [735, 180] on icon at bounding box center [736, 180] width 9 height 13
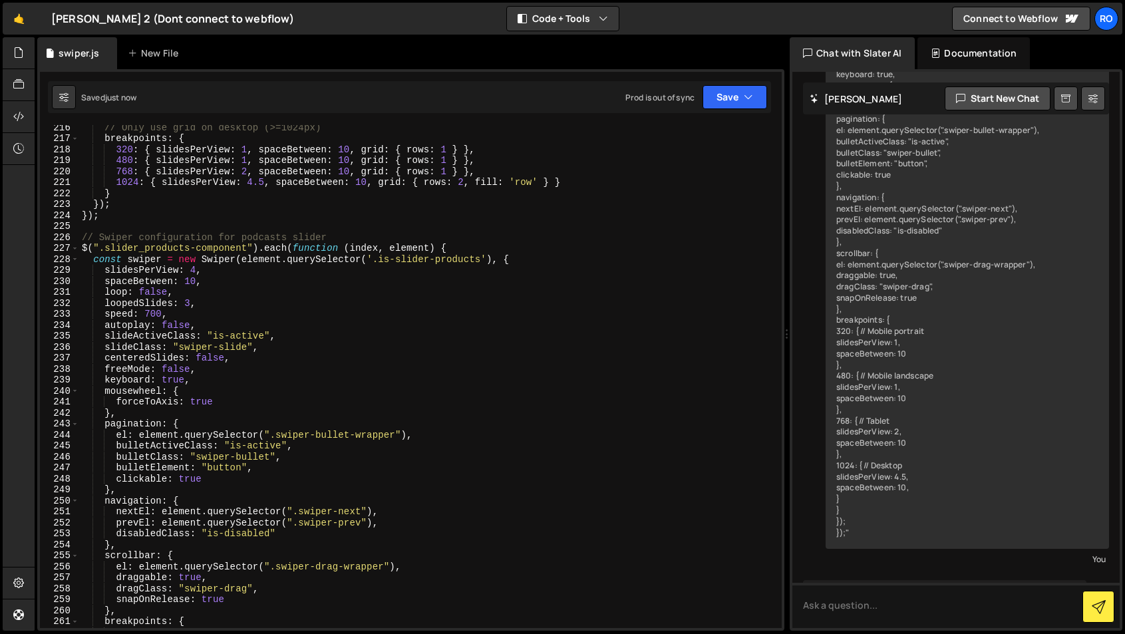
scroll to position [2344, 0]
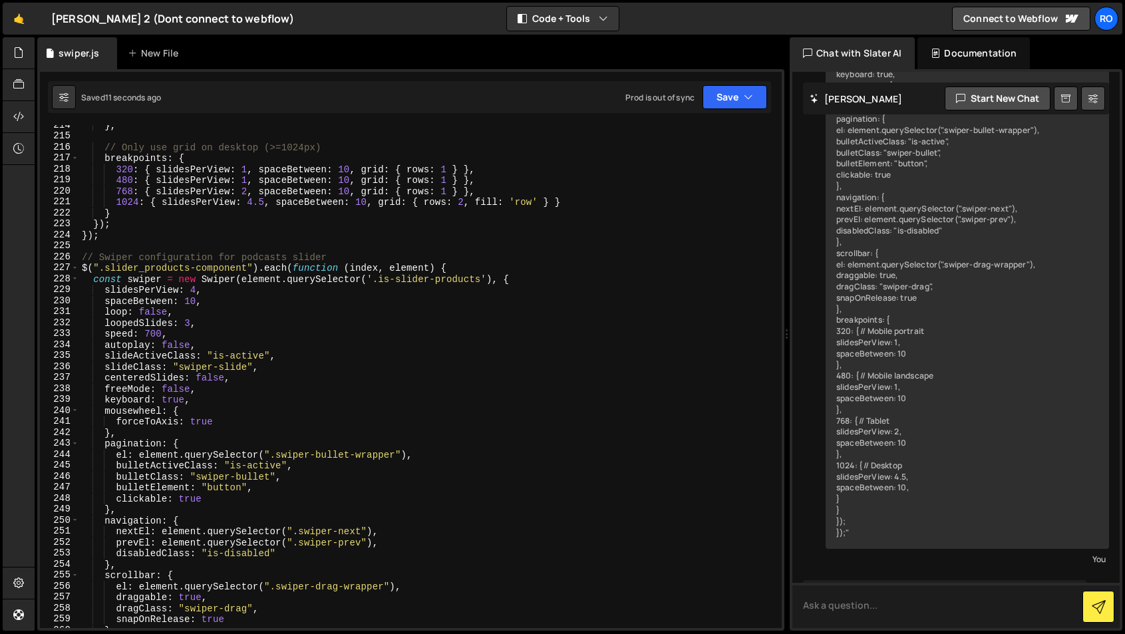
click at [856, 604] on textarea at bounding box center [955, 605] width 327 height 45
paste textarea "$(".slider_products-component").each(function (index, element) { const swiper =…"
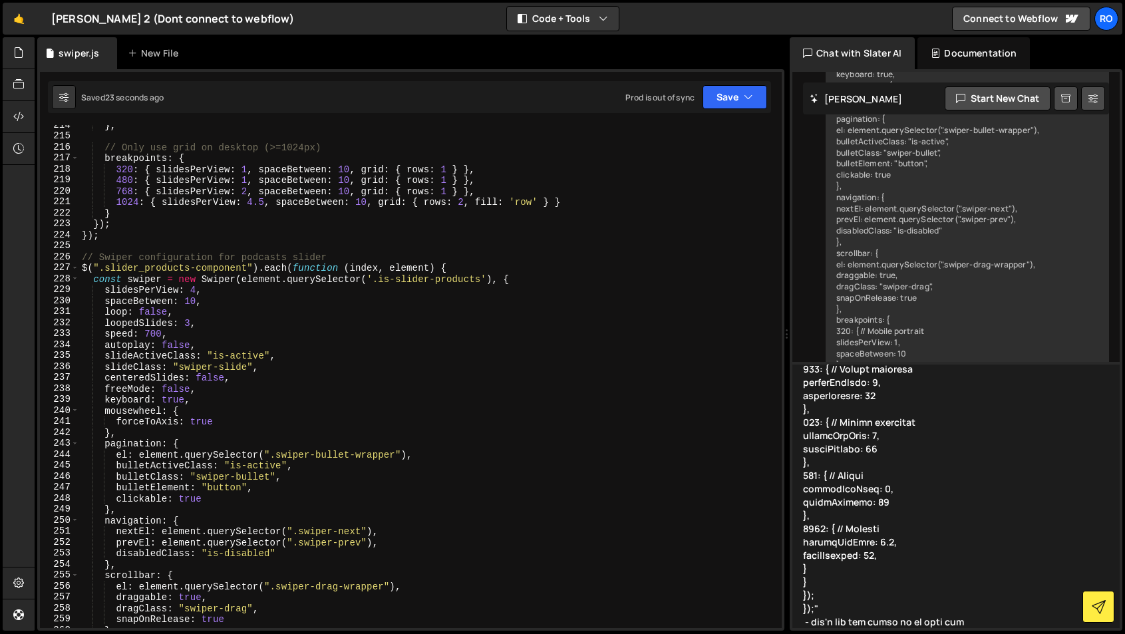
type textarea "$(".slider_products-component").each(function (index, element) { const swiper =…"
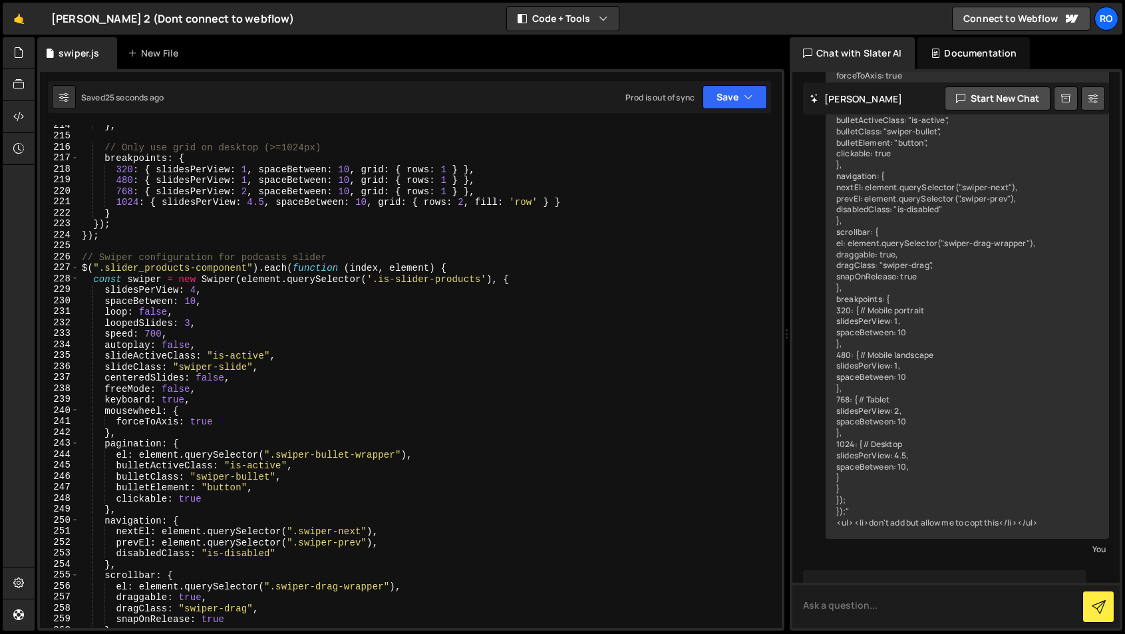
scroll to position [1056, 0]
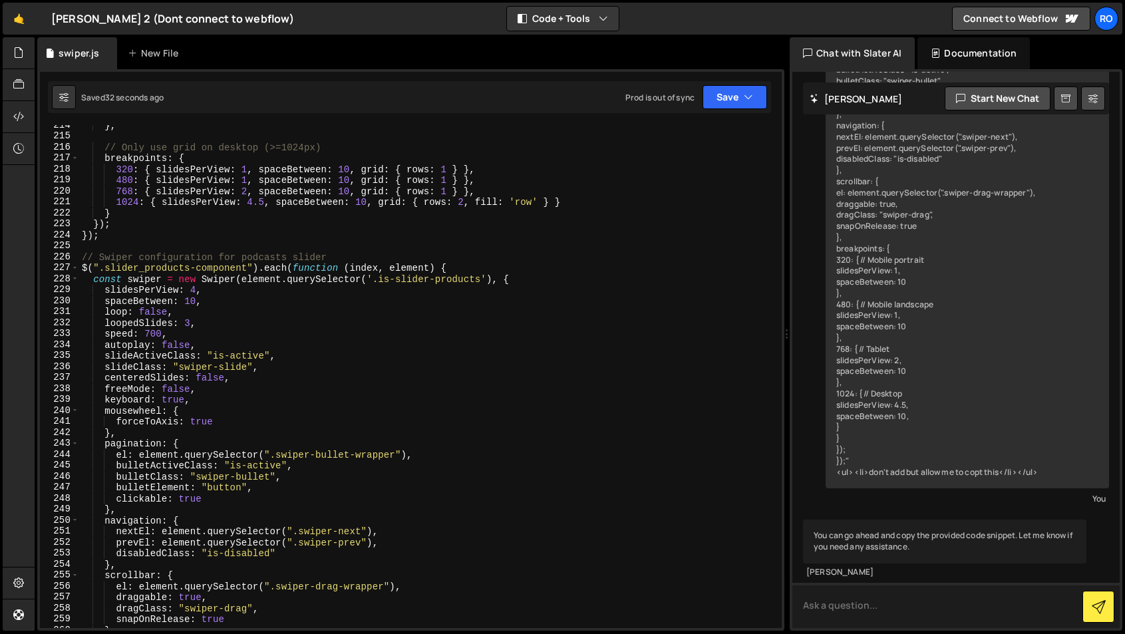
paste textarea "$(".slider_products-component").each(function (index, element) { const swiper =…"
type textarea "$(".slider_products-component").each(function (index, element) { const swiper =…"
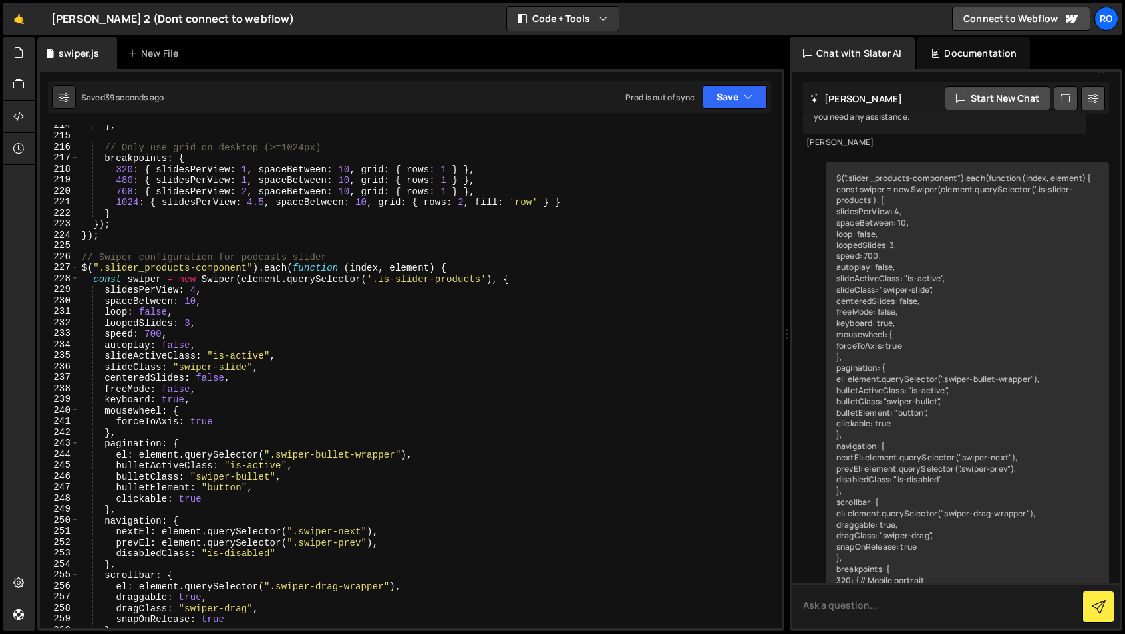
scroll to position [1470, 0]
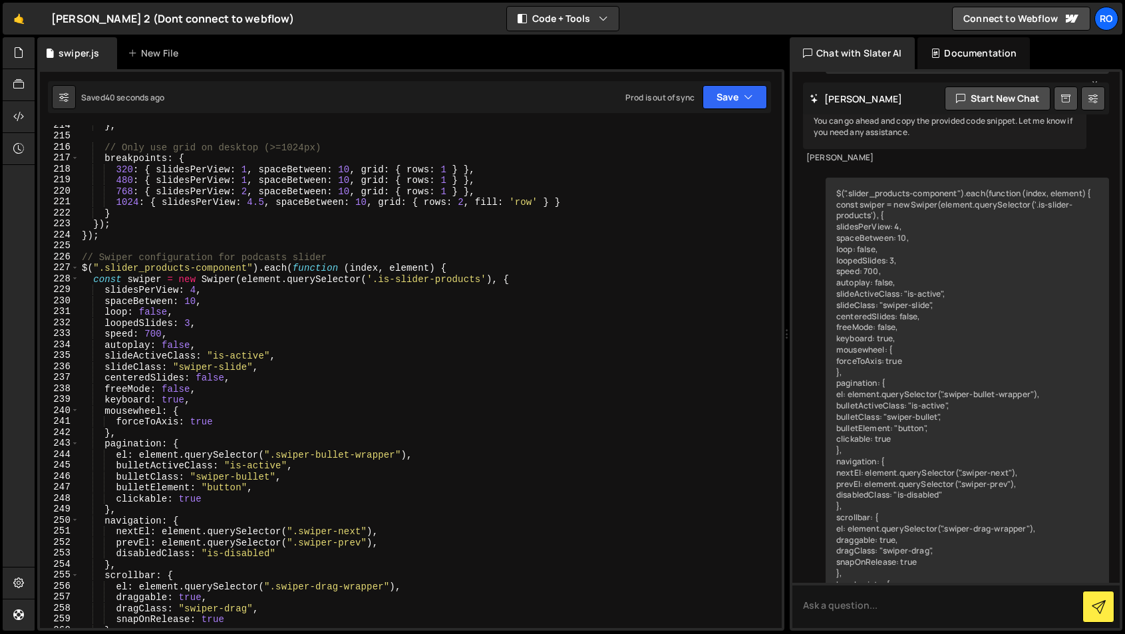
click at [935, 446] on div "$(".slider_products-component").each(function (index, element) { const swiper =…" at bounding box center [967, 496] width 283 height 636
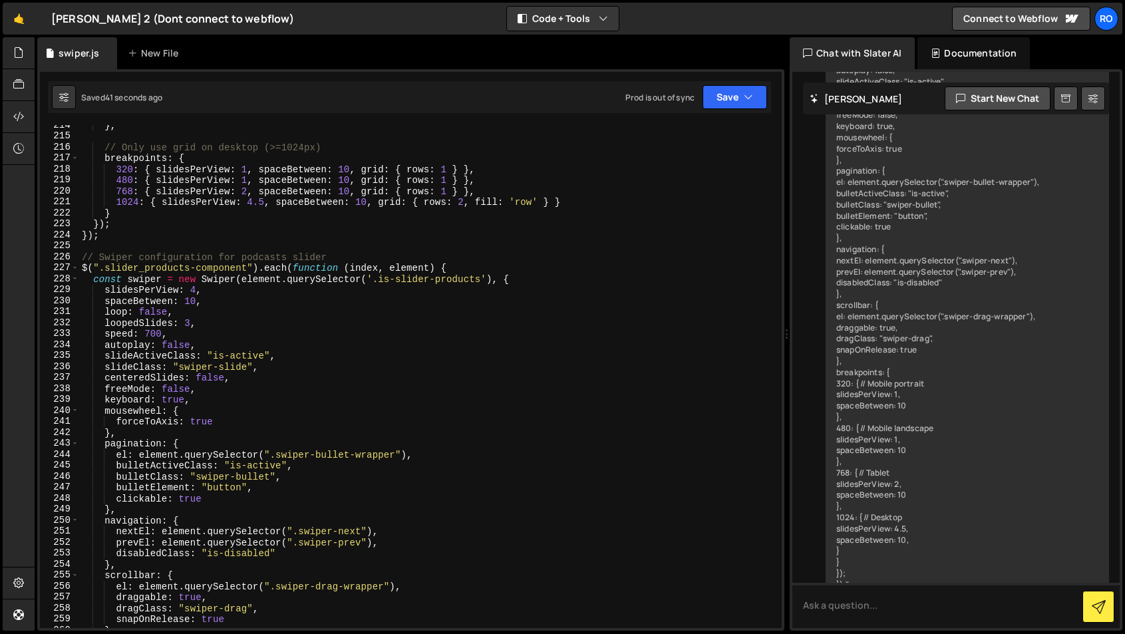
scroll to position [1733, 0]
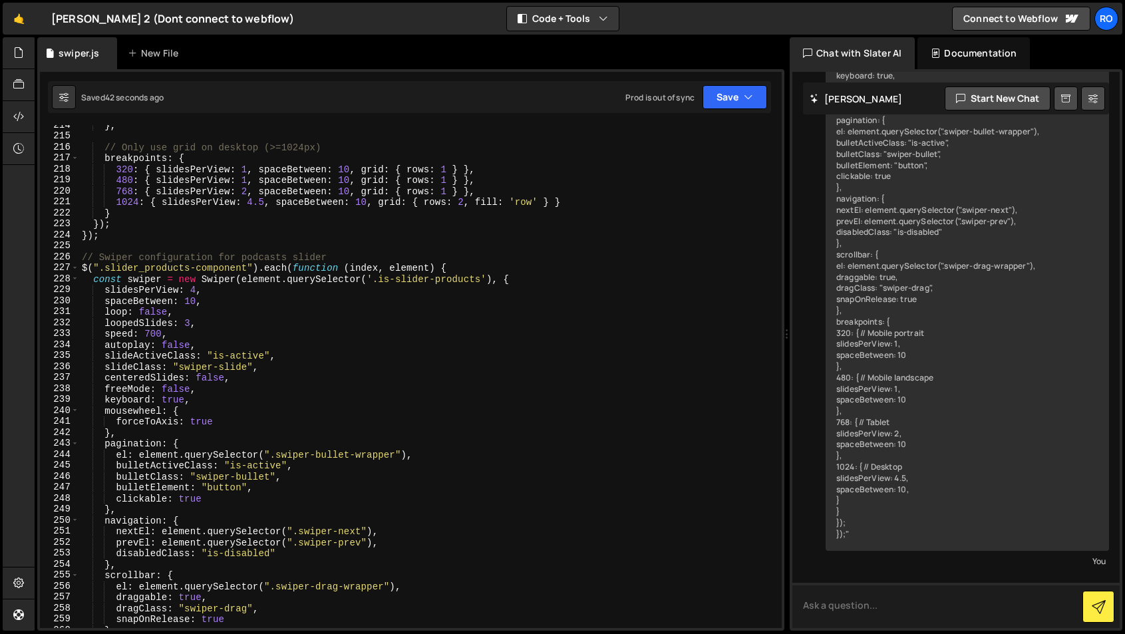
click at [914, 609] on textarea at bounding box center [955, 605] width 327 height 45
type textarea "no dumb head make into a code so I can copy and past it correctyl"
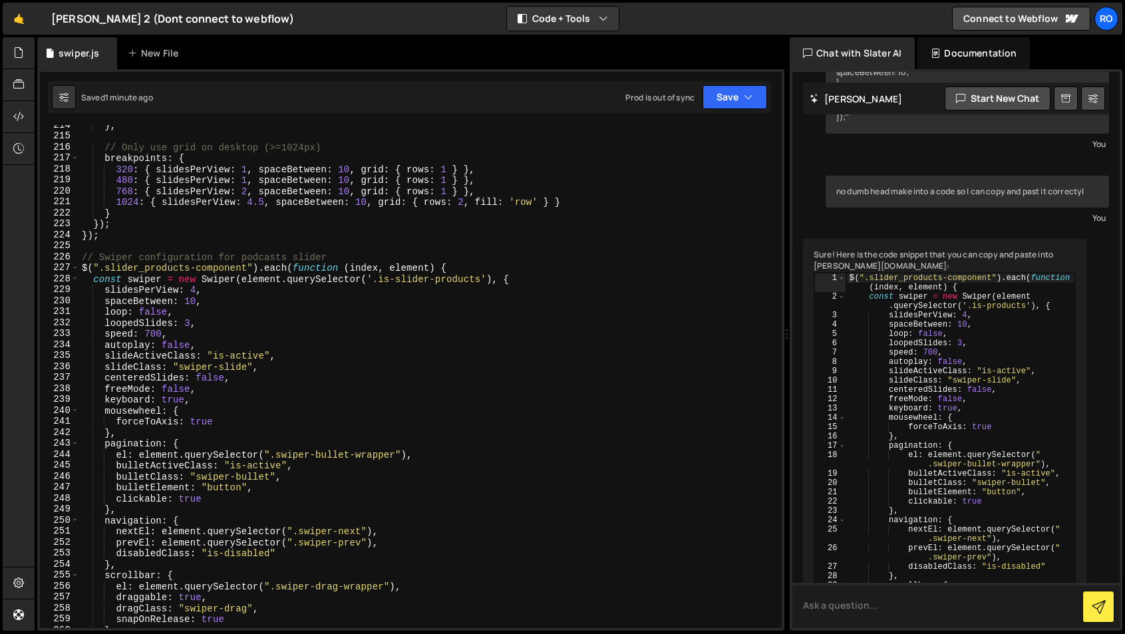
scroll to position [2149, 0]
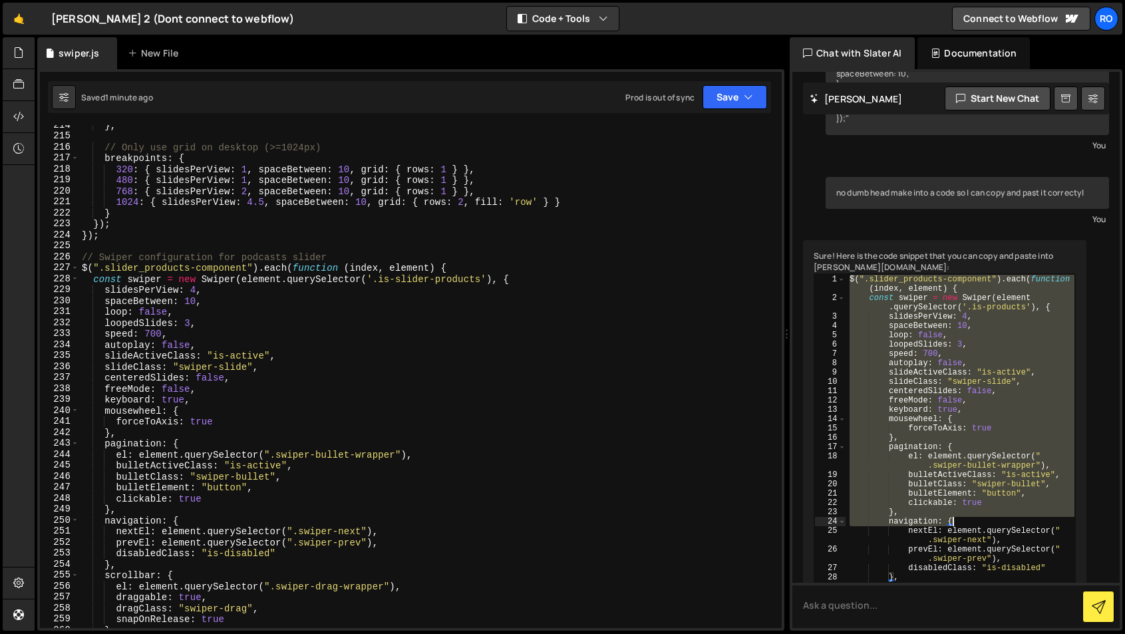
drag, startPoint x: 850, startPoint y: 289, endPoint x: 1021, endPoint y: 536, distance: 300.1
click at [1021, 536] on div "$ ( ".slider_products-component" ) . each ( function ( index , element ) { cons…" at bounding box center [960, 567] width 229 height 587
type textarea "}, navigation: {"
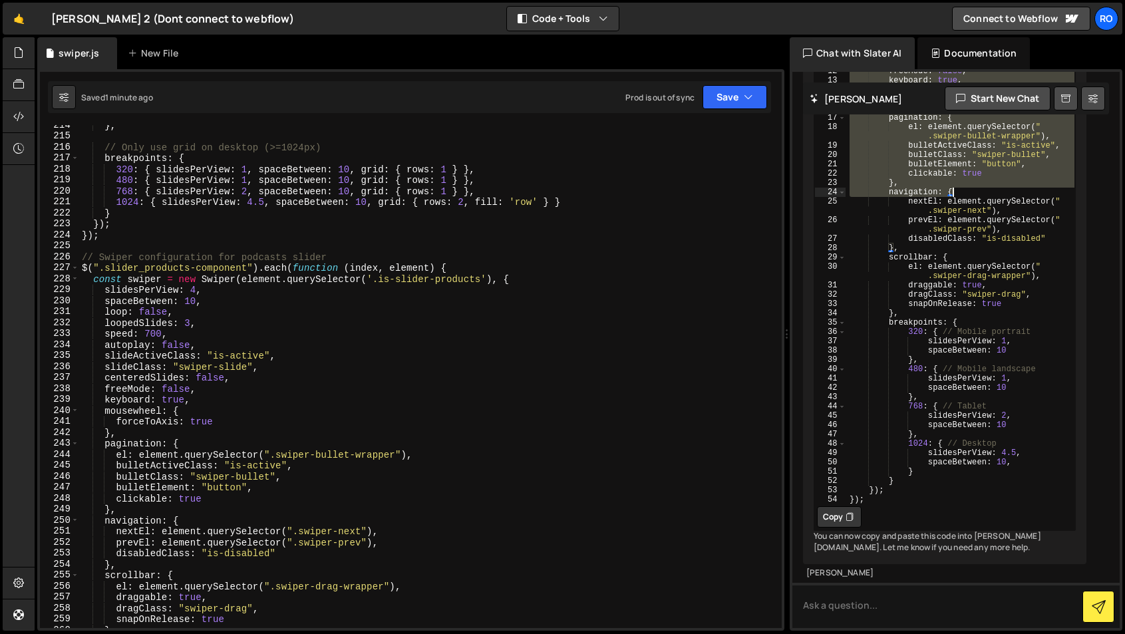
scroll to position [2508, 0]
click at [835, 506] on button "Copy" at bounding box center [839, 516] width 45 height 21
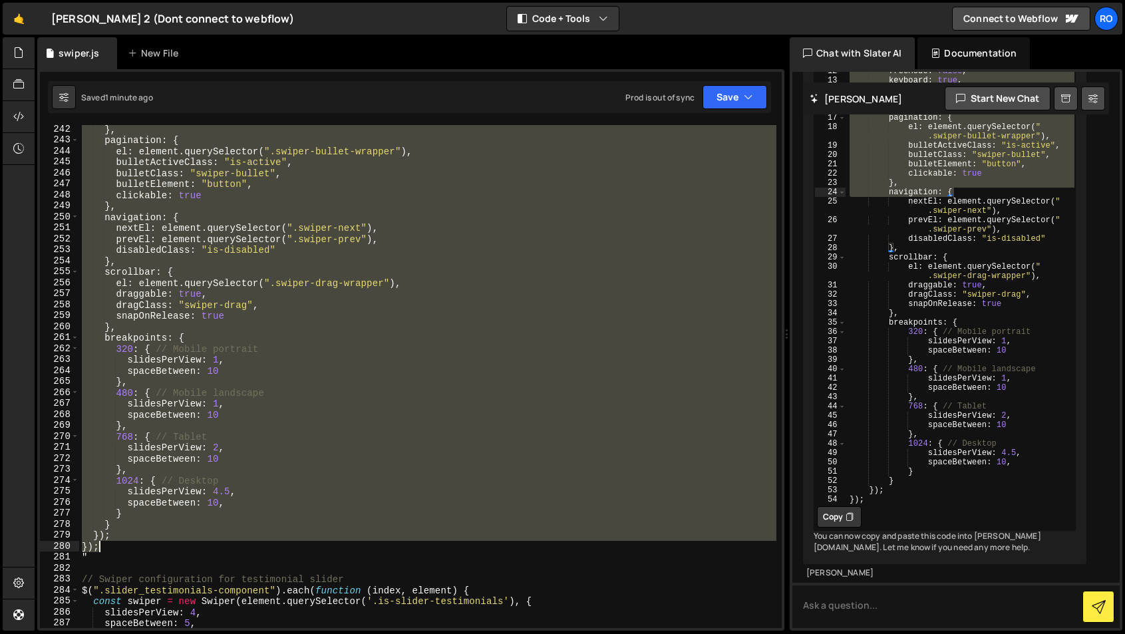
scroll to position [2647, 0]
drag, startPoint x: 81, startPoint y: 187, endPoint x: 387, endPoint y: 550, distance: 475.0
click at [387, 550] on div "} , pagination : { el : element . querySelector ( ".swiper-bullet-wrapper" ) , …" at bounding box center [427, 386] width 697 height 525
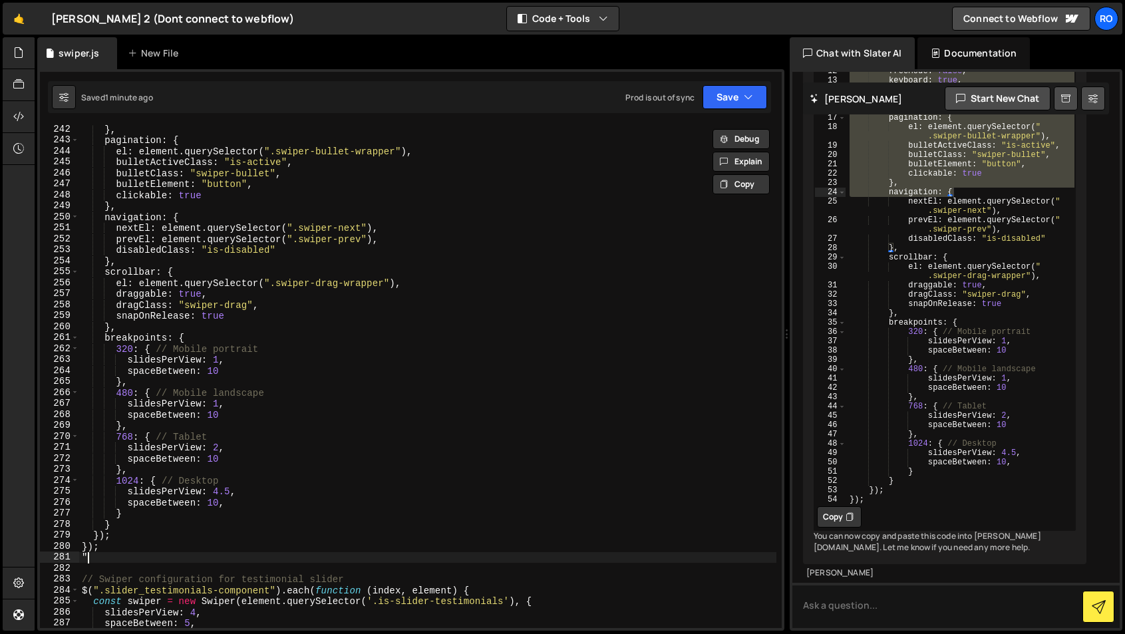
click at [115, 561] on div "} , pagination : { el : element . querySelector ( ".swiper-bullet-wrapper" ) , …" at bounding box center [427, 386] width 697 height 525
type textarea """
click at [126, 547] on div "} , pagination : { el : element . querySelector ( ".swiper-bullet-wrapper" ) , …" at bounding box center [427, 386] width 697 height 525
click at [737, 99] on button "Save" at bounding box center [735, 97] width 65 height 24
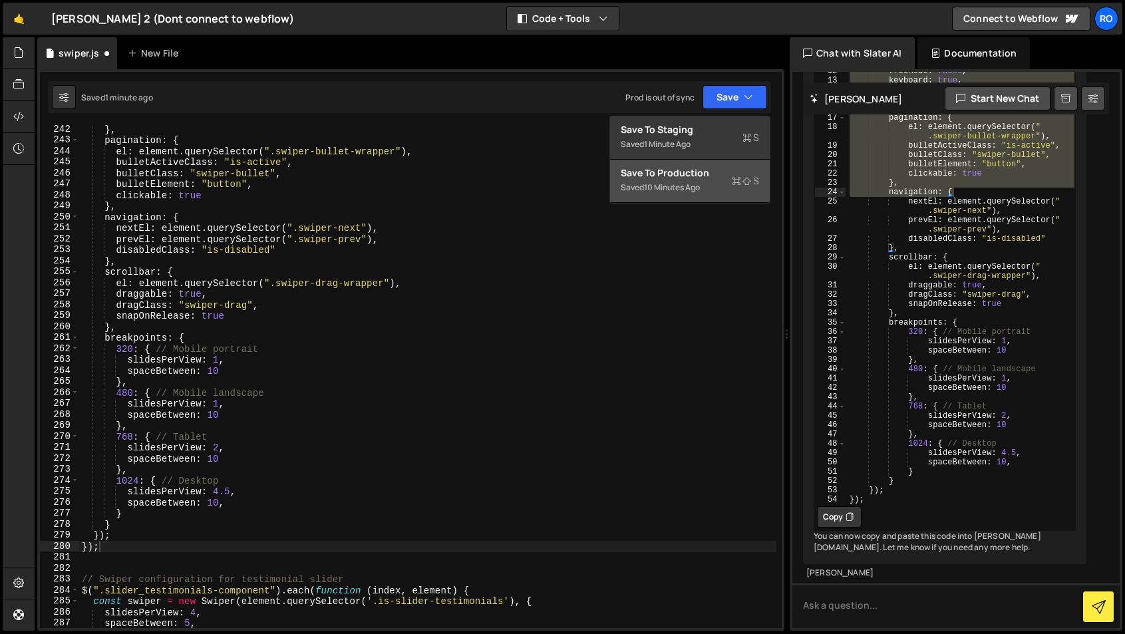
click at [721, 182] on div "Saved 10 minutes ago" at bounding box center [690, 188] width 138 height 16
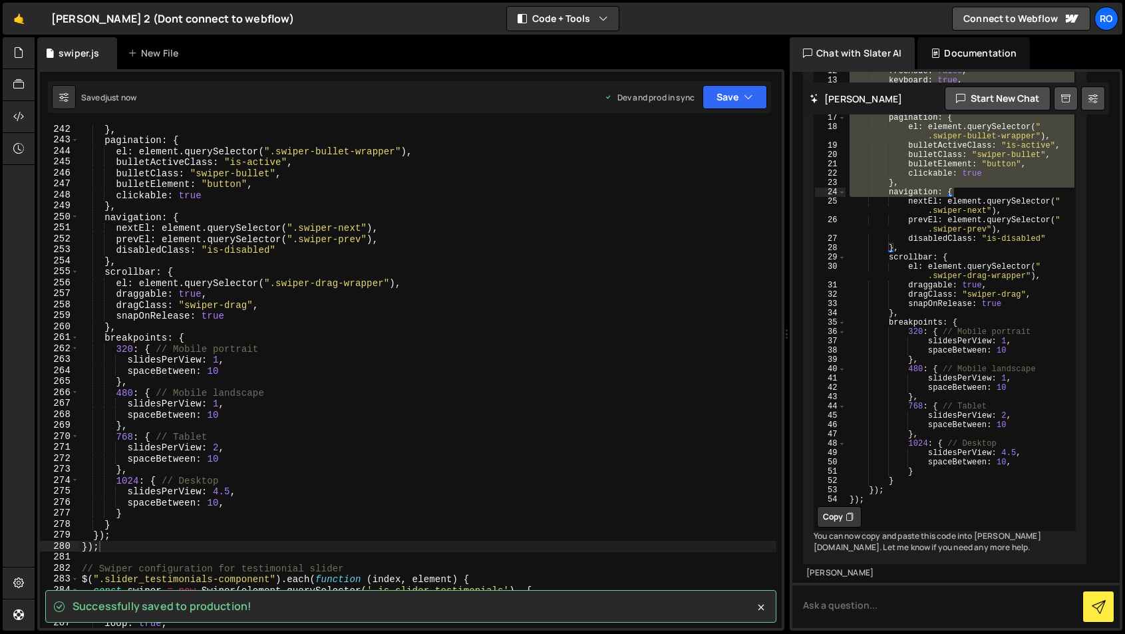
click at [535, 263] on div "} , pagination : { el : element . querySelector ( ".swiper-bullet-wrapper" ) , …" at bounding box center [427, 386] width 697 height 525
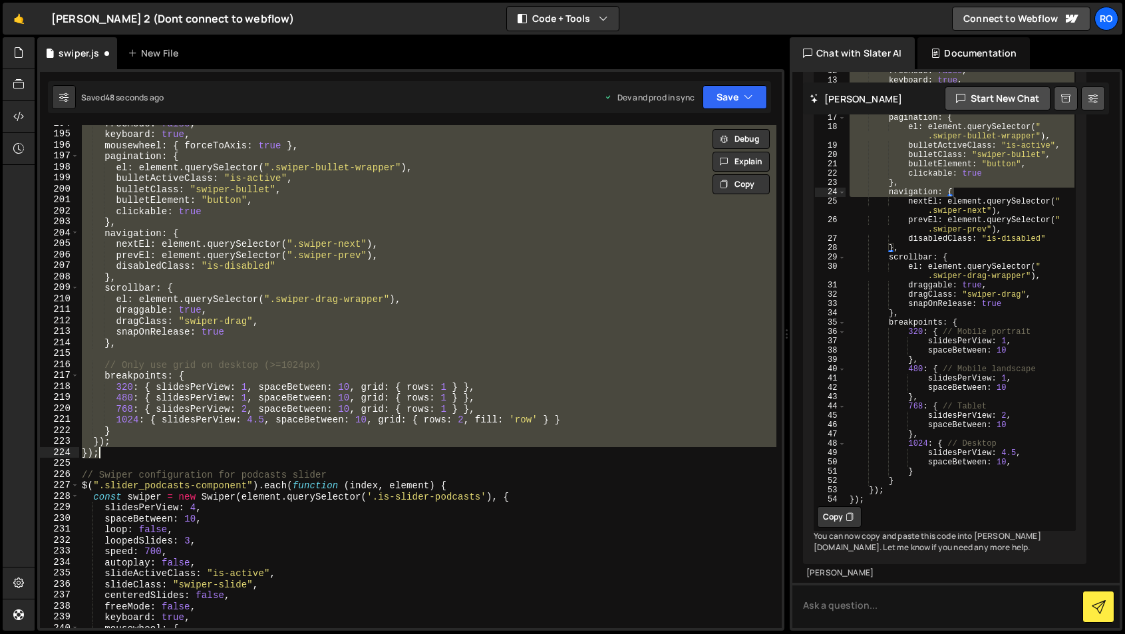
scroll to position [2130, 0]
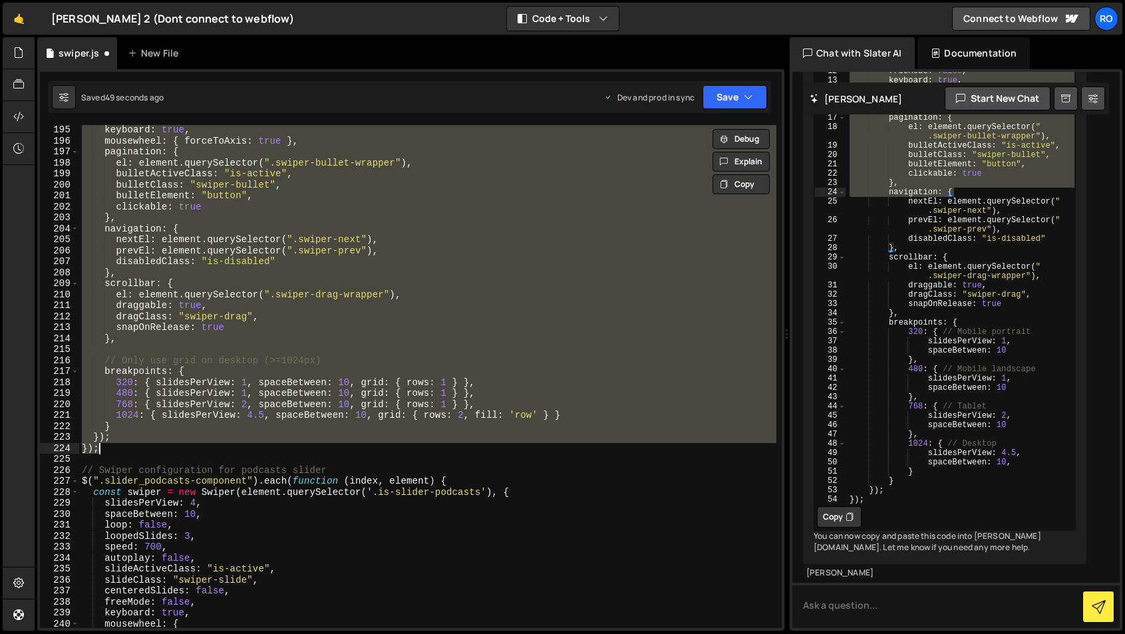
drag, startPoint x: 82, startPoint y: 169, endPoint x: 275, endPoint y: 447, distance: 338.5
click at [275, 447] on div "keyboard : true , mousewheel : { forceToAxis : true } , pagination : { el : ele…" at bounding box center [427, 386] width 697 height 525
paste textarea
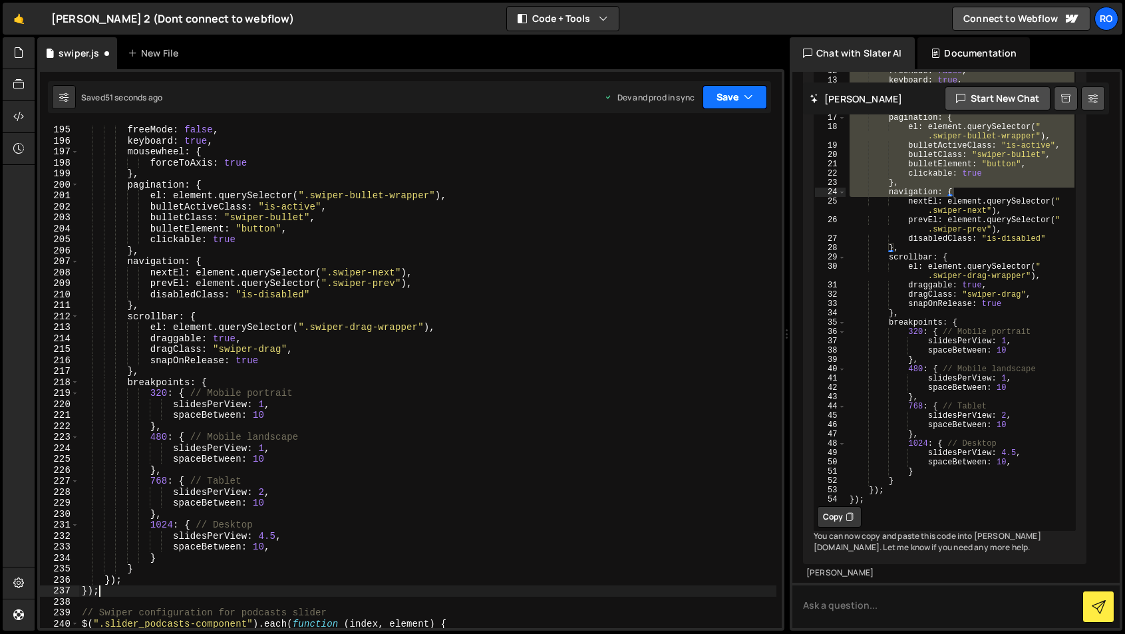
click at [726, 102] on button "Save" at bounding box center [735, 97] width 65 height 24
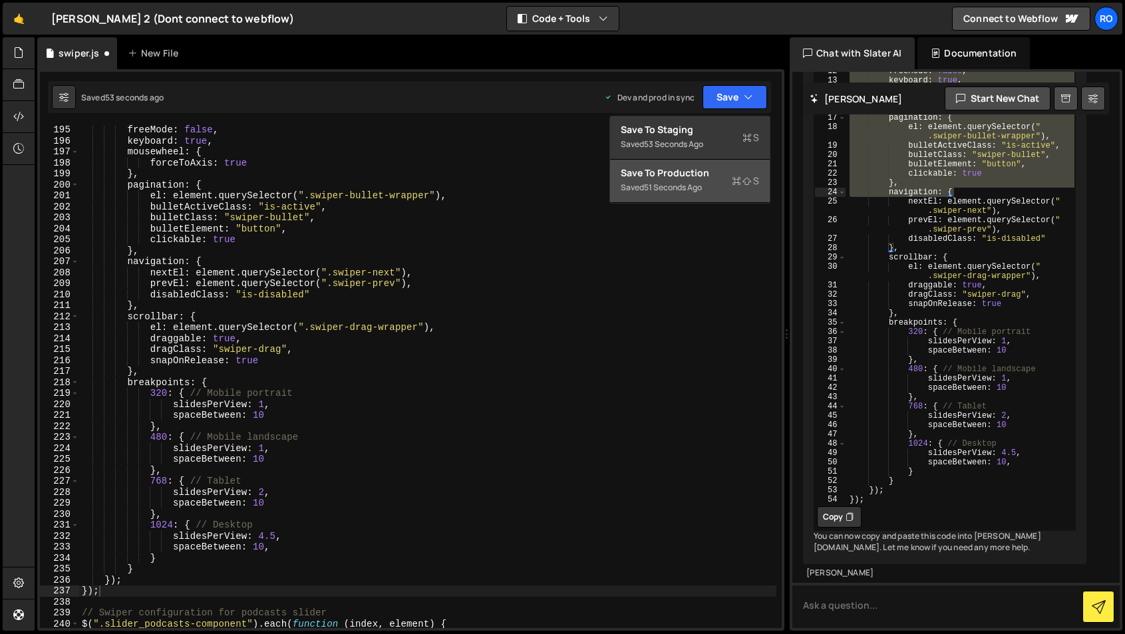
click at [687, 195] on div "Saved 51 seconds ago" at bounding box center [690, 188] width 138 height 16
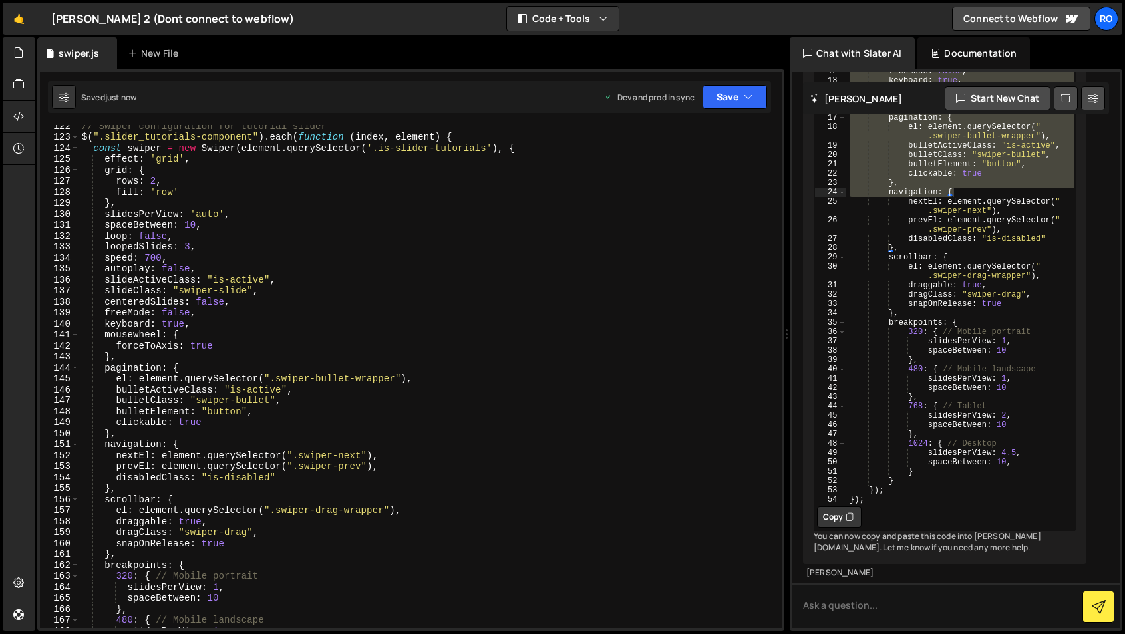
scroll to position [1333, 0]
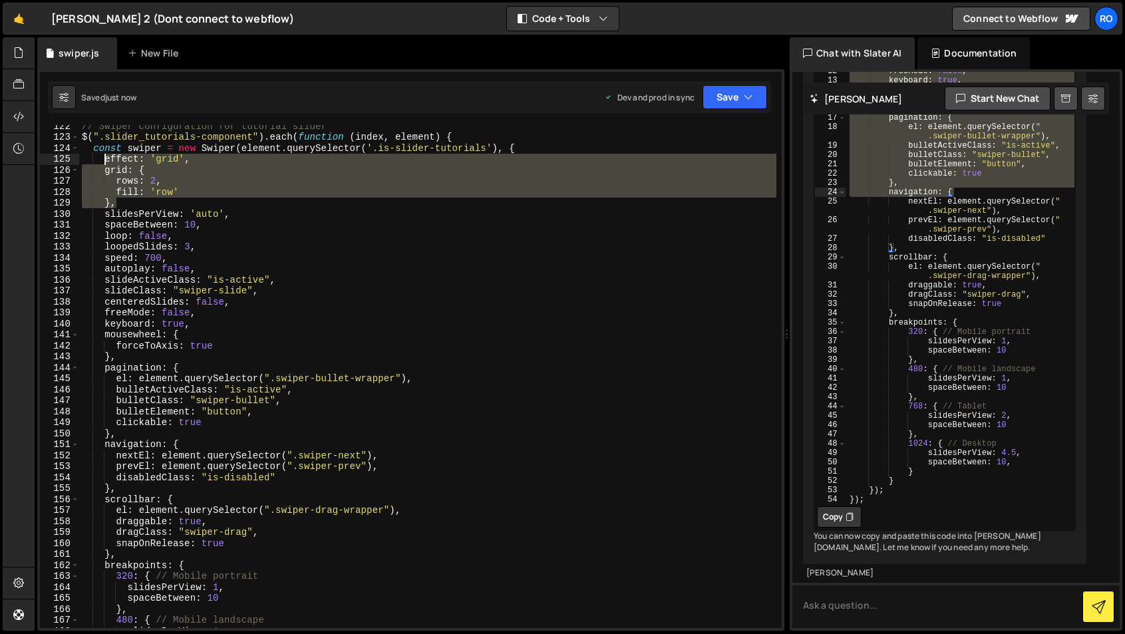
drag, startPoint x: 116, startPoint y: 204, endPoint x: 106, endPoint y: 160, distance: 45.0
click at [106, 160] on div "// Swiper configuration for tutorial slider $ ( ".slider_tutorials-component" )…" at bounding box center [427, 382] width 697 height 525
type textarea "effect: 'grid', grid: {"
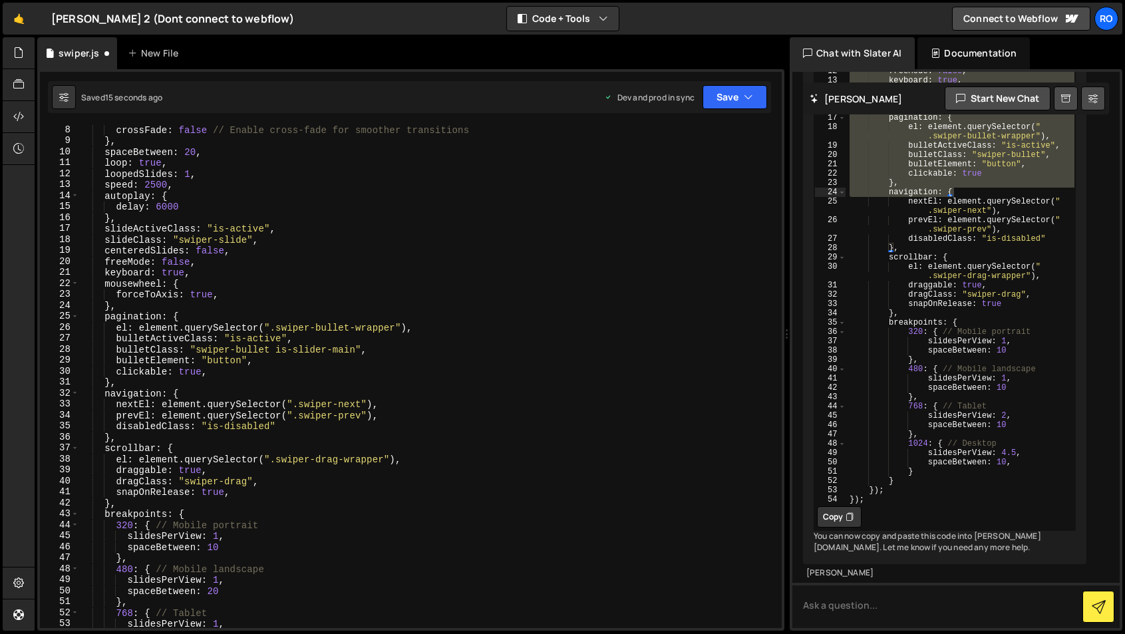
scroll to position [0, 0]
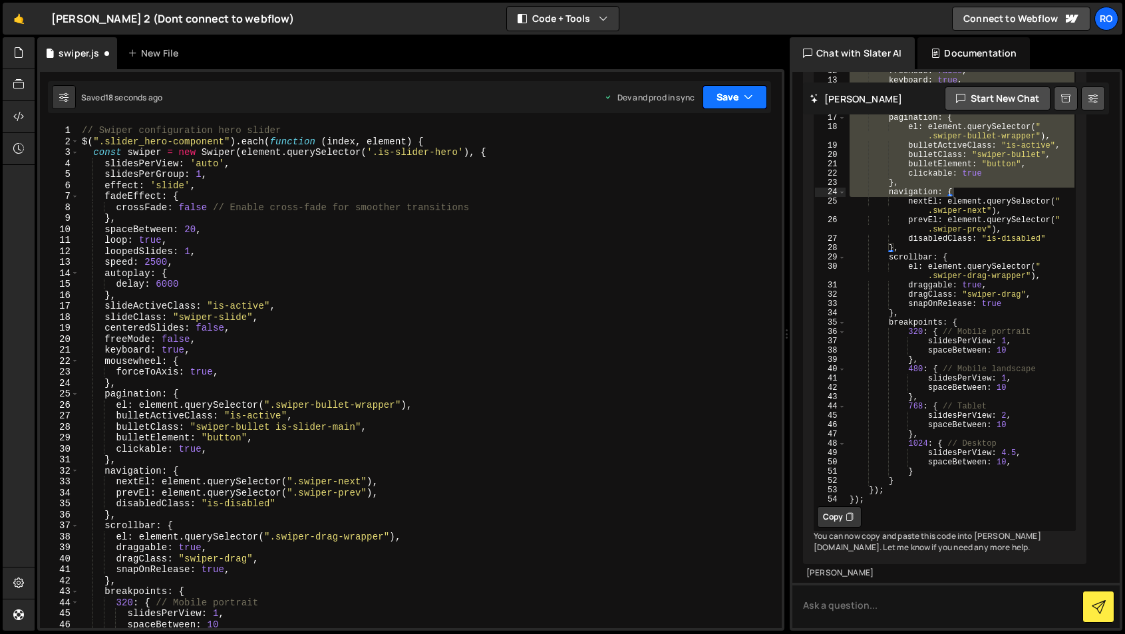
click at [719, 94] on button "Save" at bounding box center [735, 97] width 65 height 24
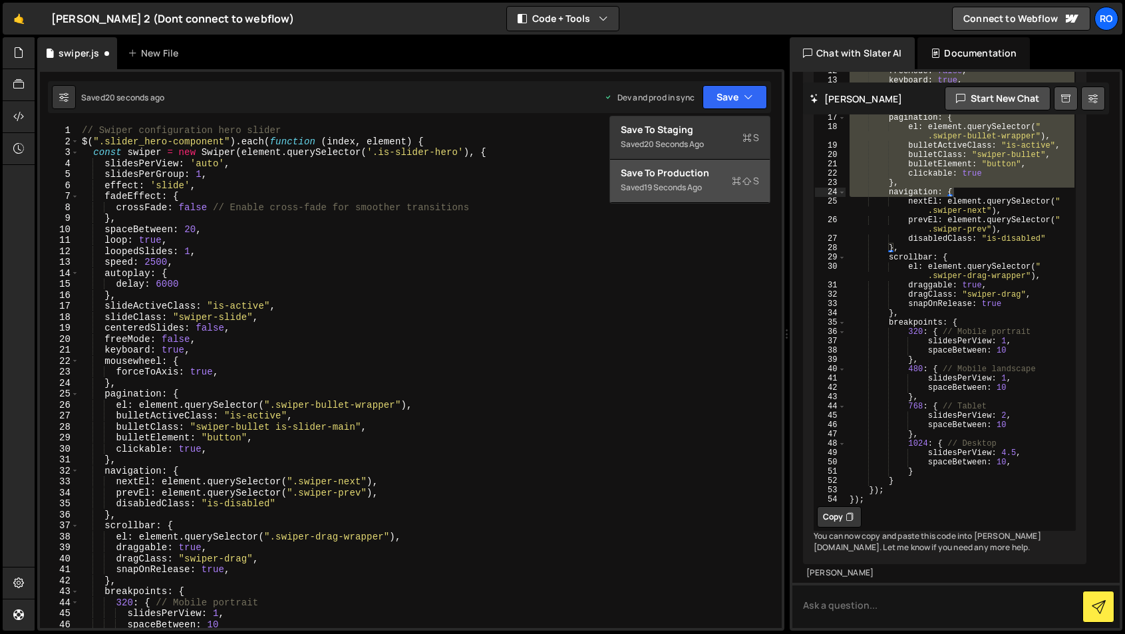
click at [673, 182] on div "19 seconds ago" at bounding box center [673, 187] width 58 height 11
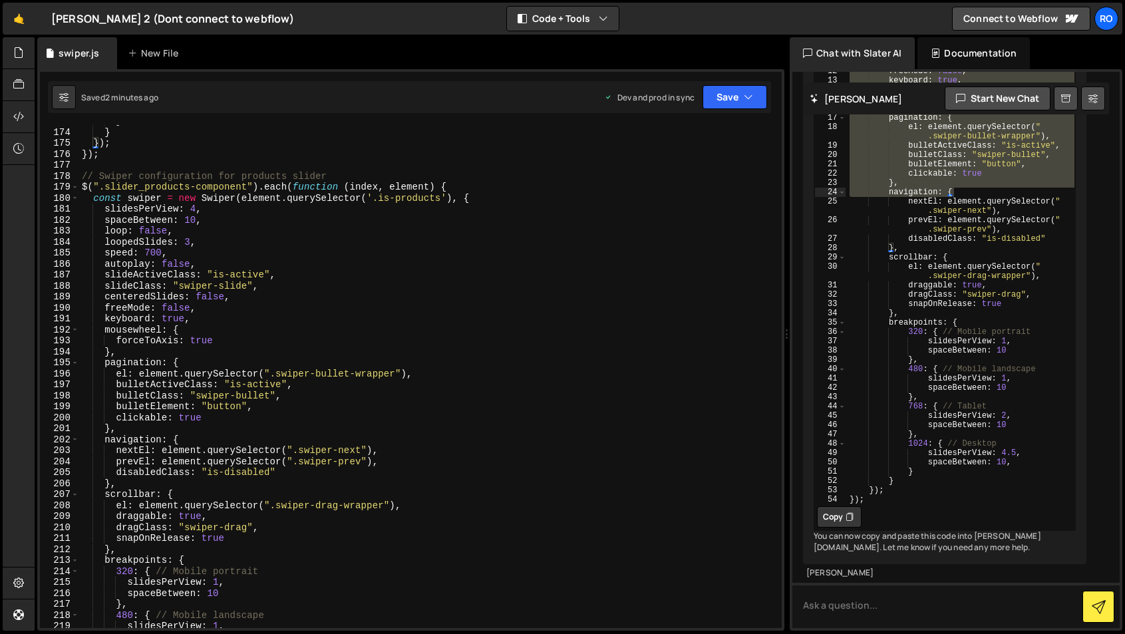
scroll to position [1890, 0]
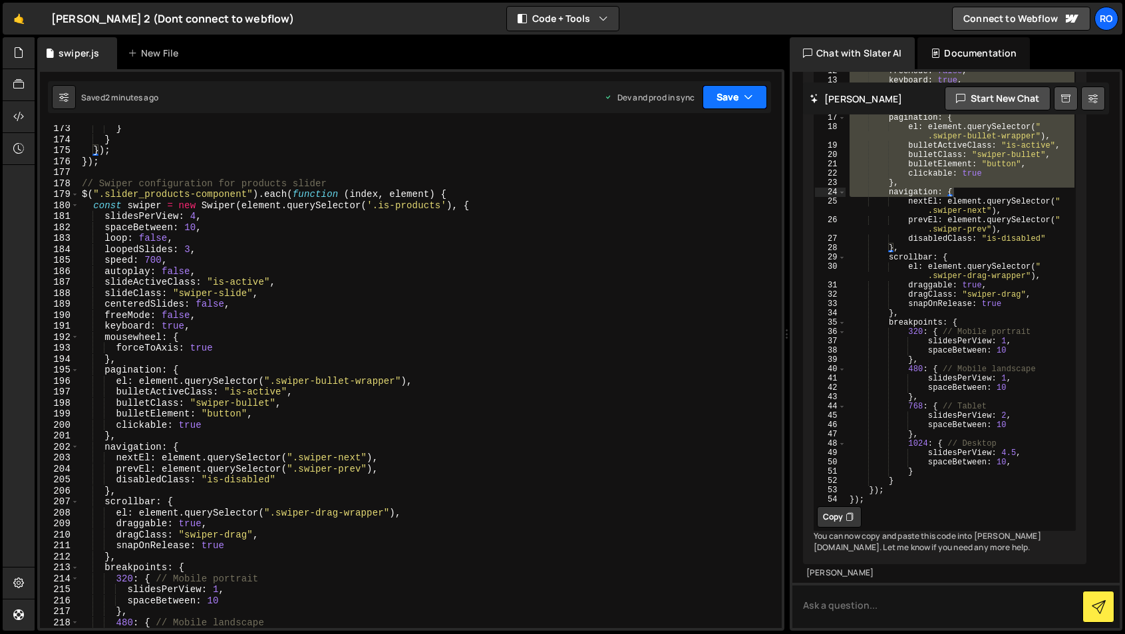
click at [733, 99] on button "Save" at bounding box center [735, 97] width 65 height 24
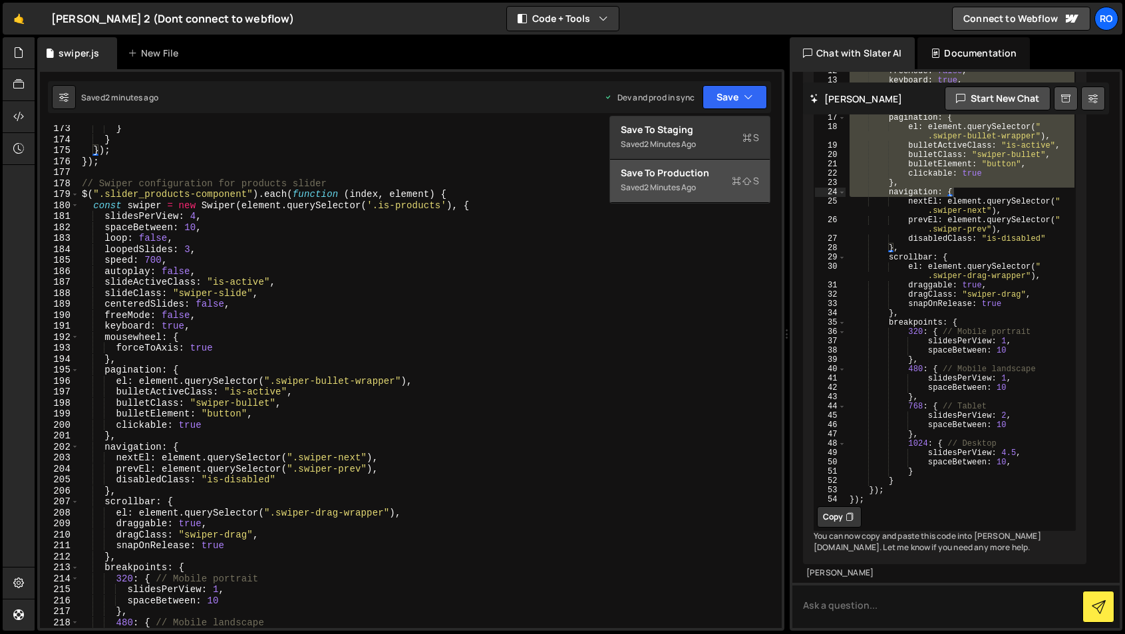
click at [721, 169] on div "Save to Production S" at bounding box center [690, 172] width 138 height 13
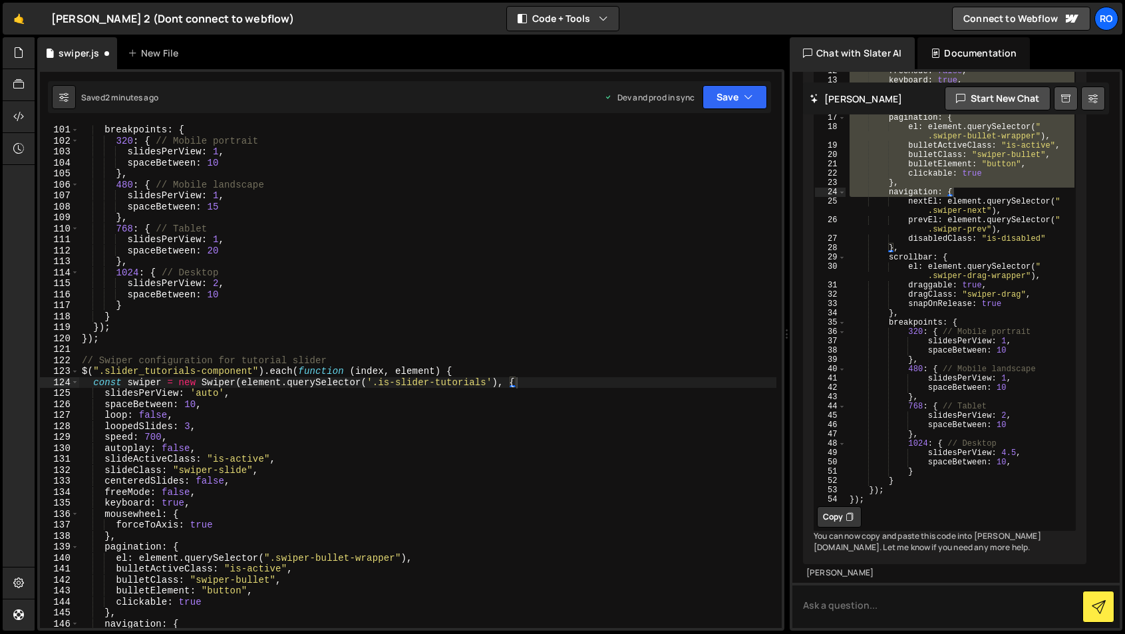
scroll to position [1098, 0]
click at [21, 150] on icon at bounding box center [18, 148] width 11 height 15
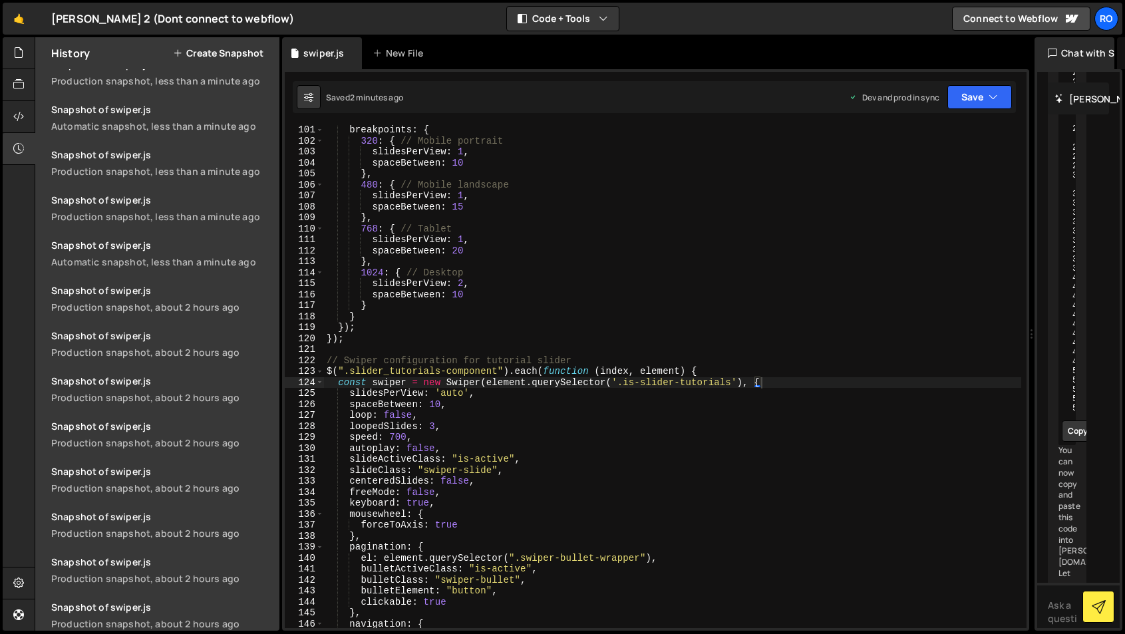
scroll to position [800, 0]
click at [117, 288] on div "Snapshot of swiper.js" at bounding box center [161, 287] width 220 height 13
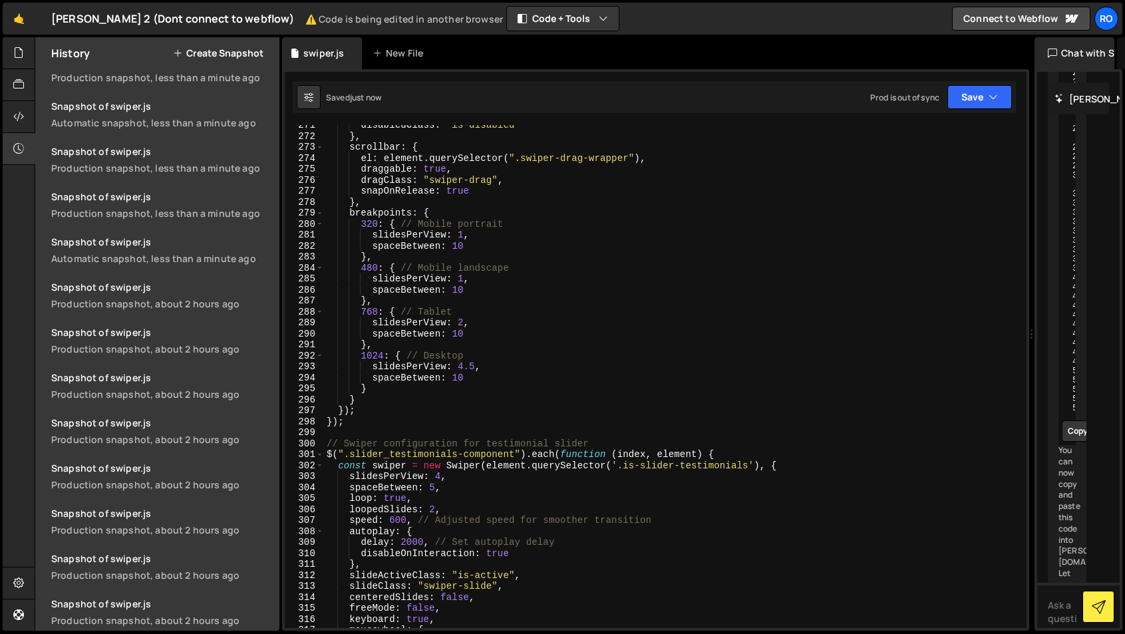
scroll to position [2618, 0]
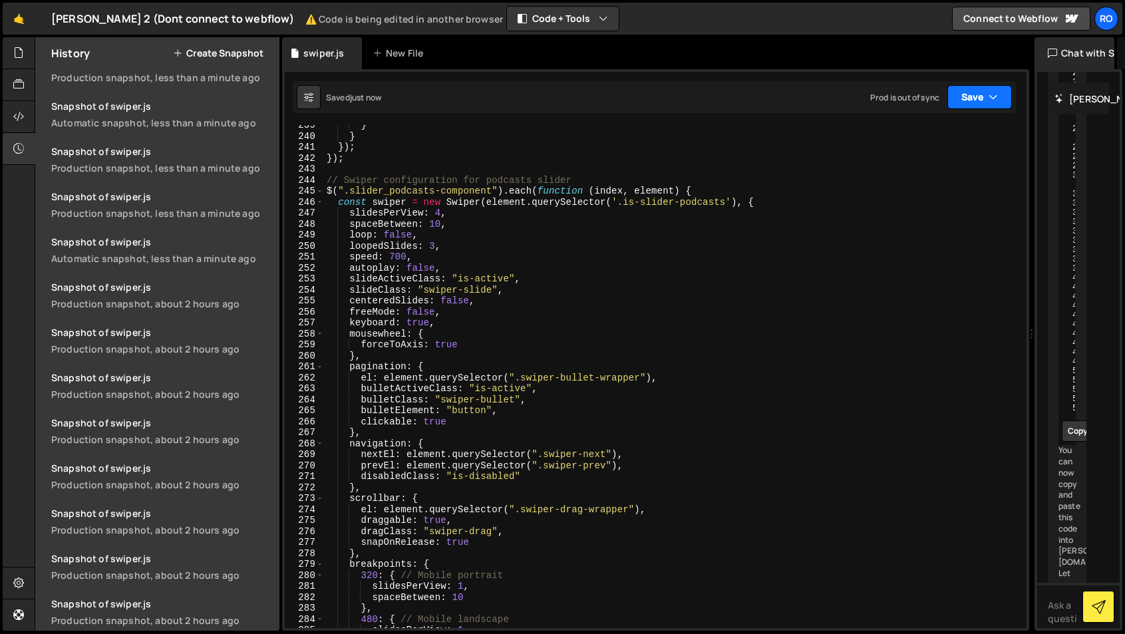
click at [997, 102] on icon "button" at bounding box center [993, 96] width 9 height 13
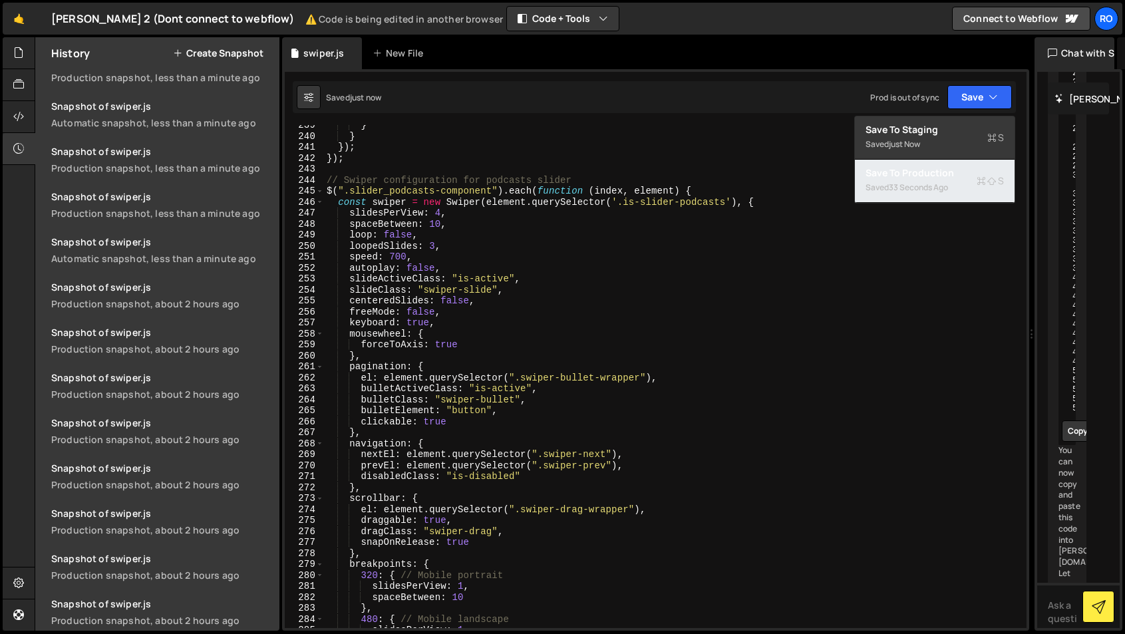
click at [958, 185] on div "Saved 33 seconds ago" at bounding box center [935, 188] width 138 height 16
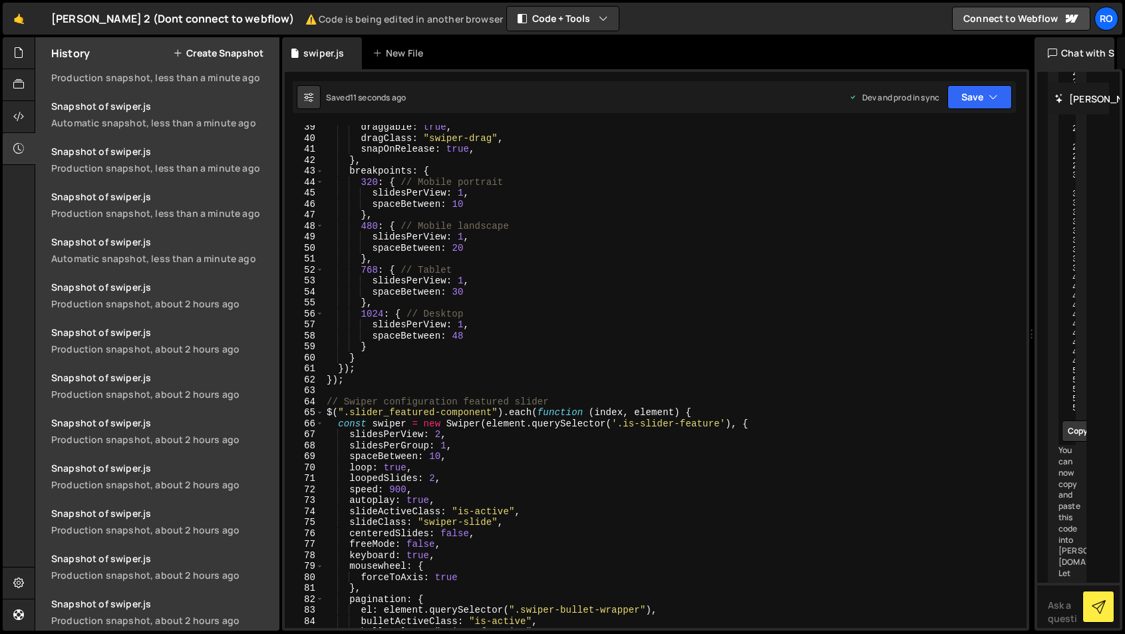
scroll to position [168, 0]
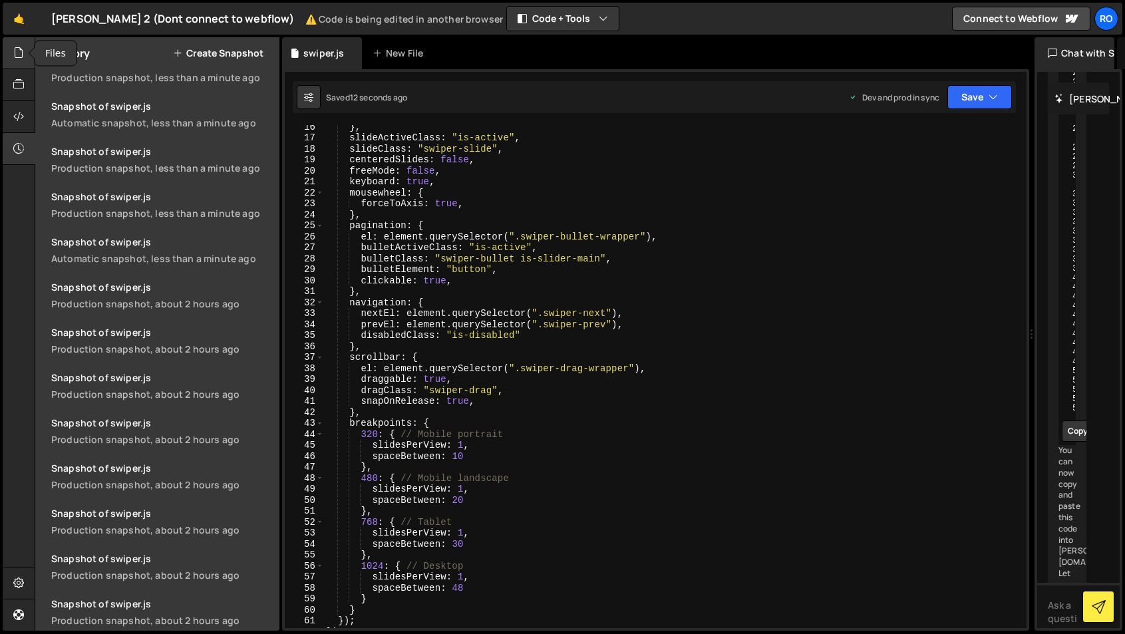
click at [23, 49] on icon at bounding box center [18, 52] width 11 height 15
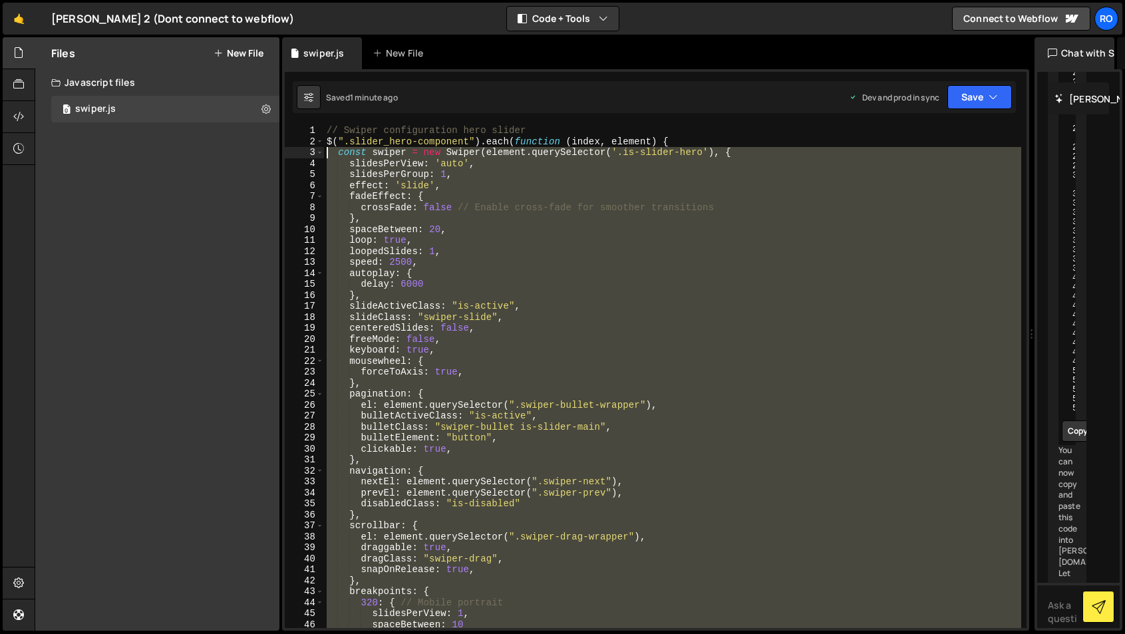
scroll to position [0, 0]
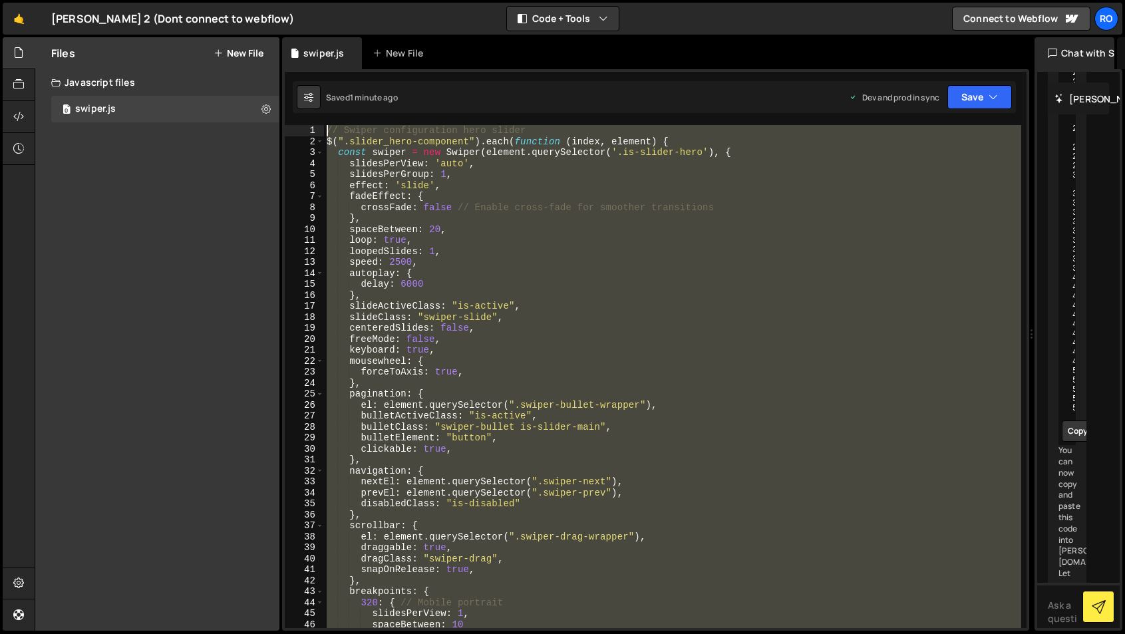
drag, startPoint x: 358, startPoint y: 475, endPoint x: 317, endPoint y: 126, distance: 351.7
click at [317, 126] on div "}); 1 2 3 4 5 6 7 8 9 10 11 12 13 14 15 16 17 18 19 20 21 22 23 24 25 26 27 28 …" at bounding box center [656, 376] width 742 height 503
type textarea "// Swiper configuration hero slider $(".slider_hero-component").each(function (…"
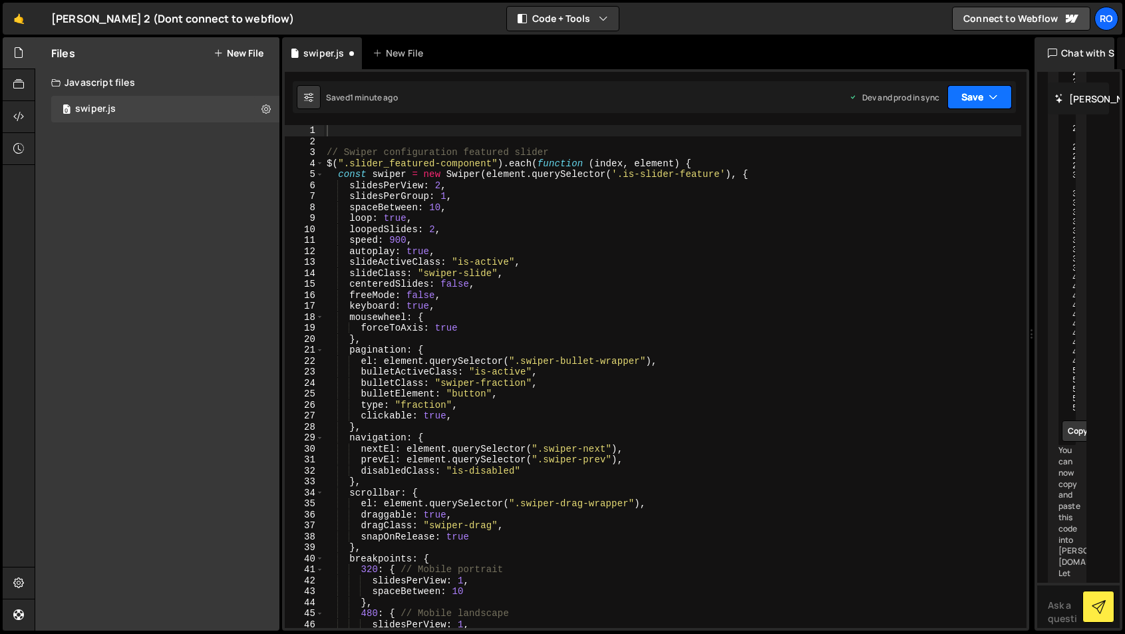
click at [971, 96] on button "Save" at bounding box center [979, 97] width 65 height 24
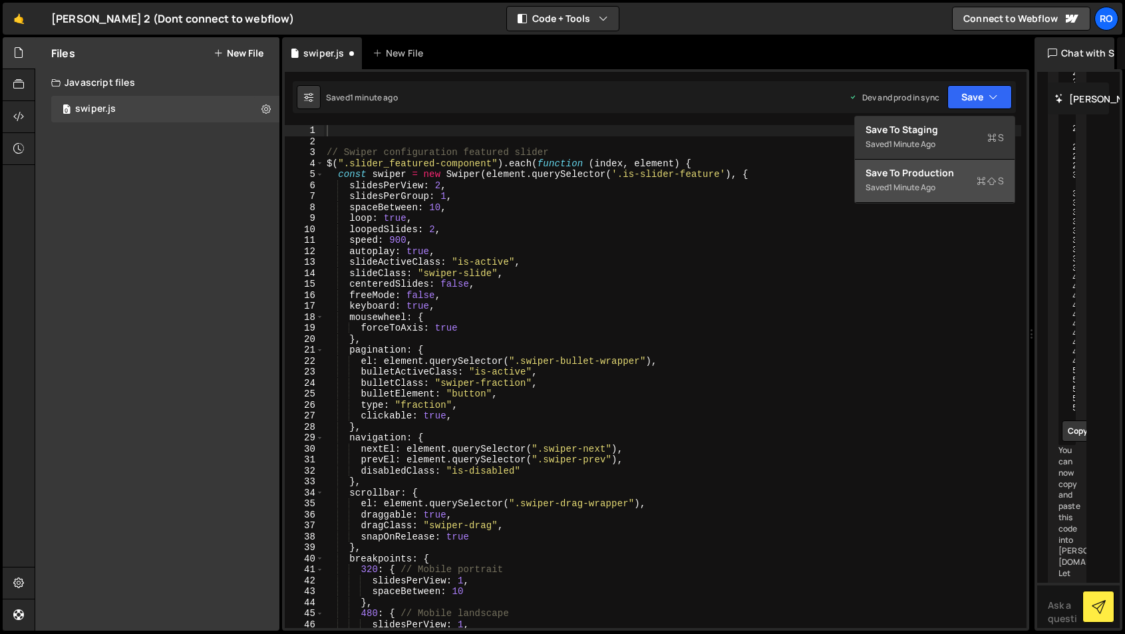
click at [957, 186] on div "Saved 1 minute ago" at bounding box center [935, 188] width 138 height 16
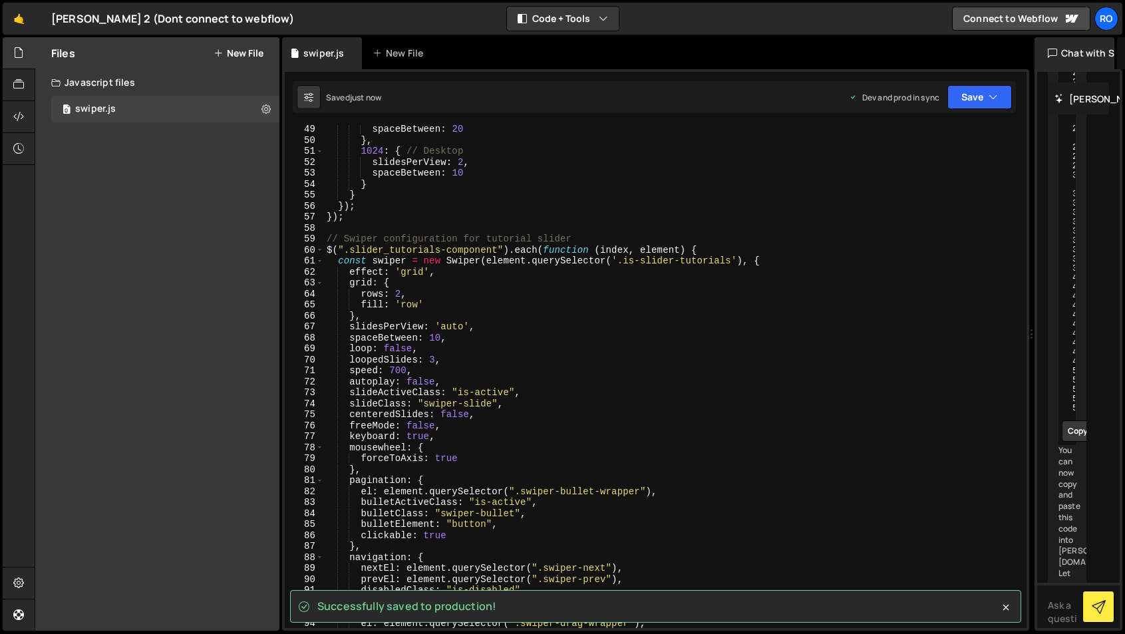
scroll to position [528, 0]
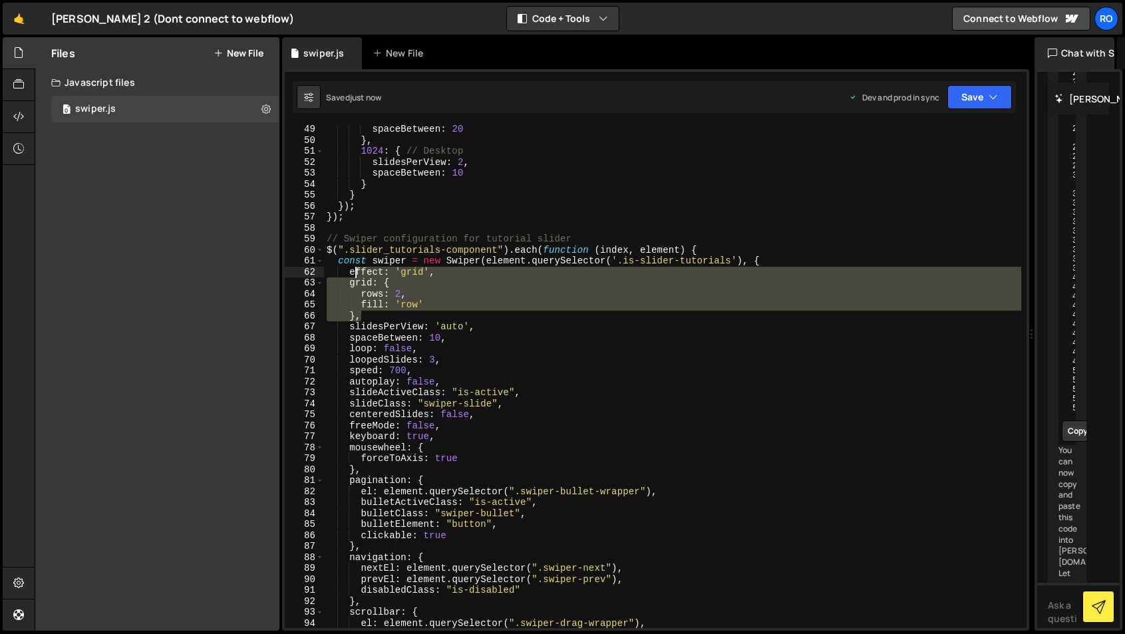
drag, startPoint x: 365, startPoint y: 315, endPoint x: 353, endPoint y: 273, distance: 43.6
click at [353, 273] on div "spaceBetween : 20 } , 1024 : { // Desktop slidesPerView : 2 , spaceBetween : 10…" at bounding box center [672, 386] width 697 height 525
type textarea "e"
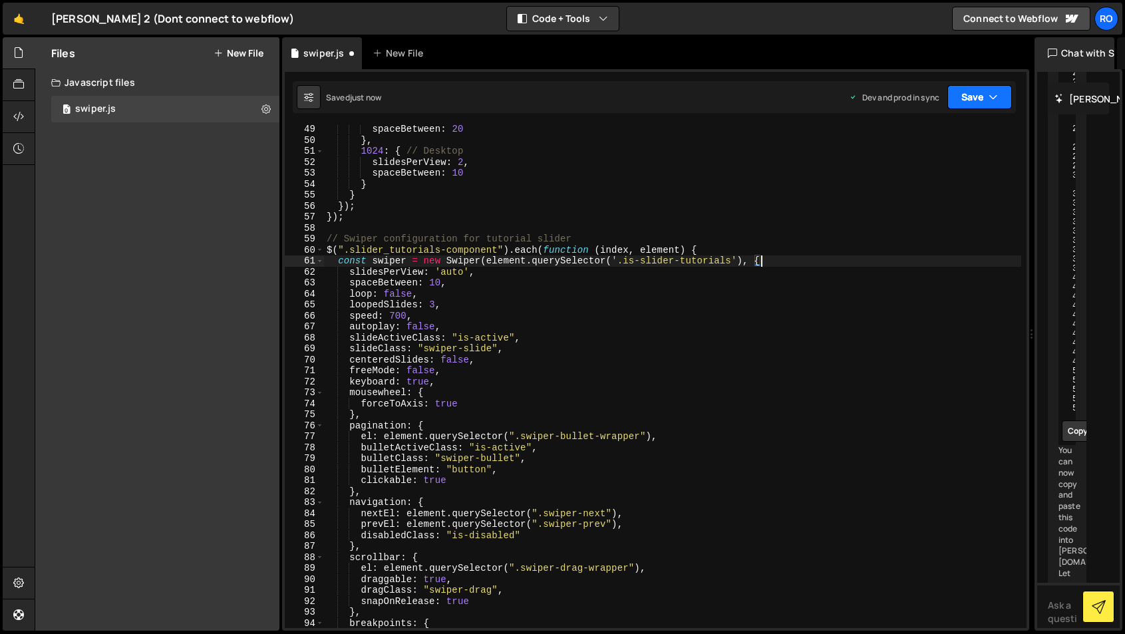
click at [991, 98] on icon "button" at bounding box center [993, 96] width 9 height 13
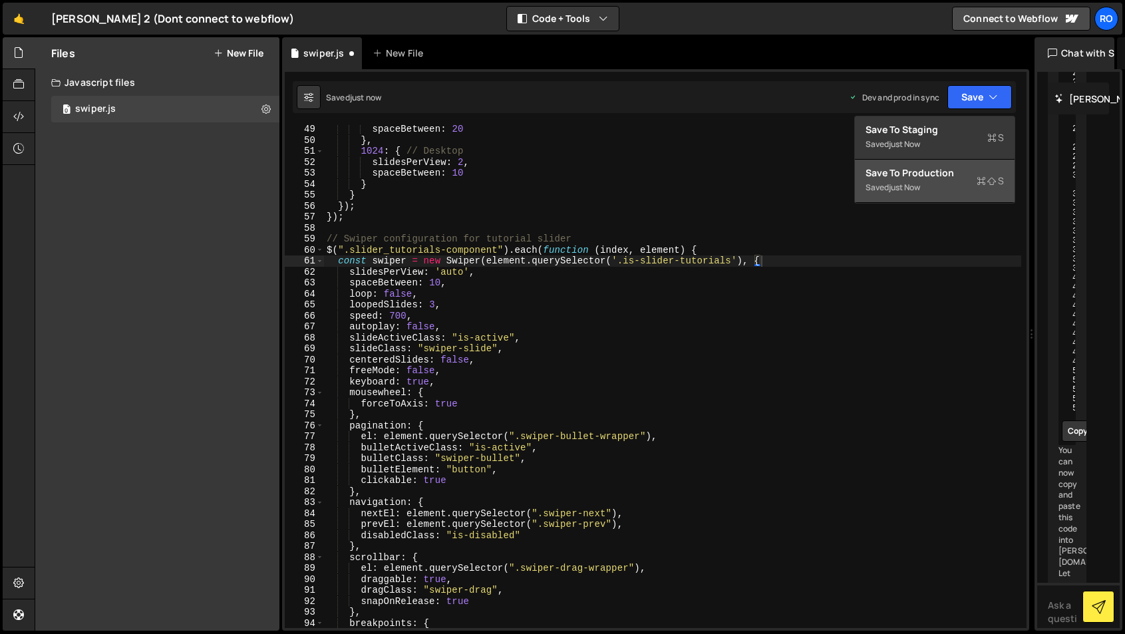
click at [968, 185] on div "Saved just now" at bounding box center [935, 188] width 138 height 16
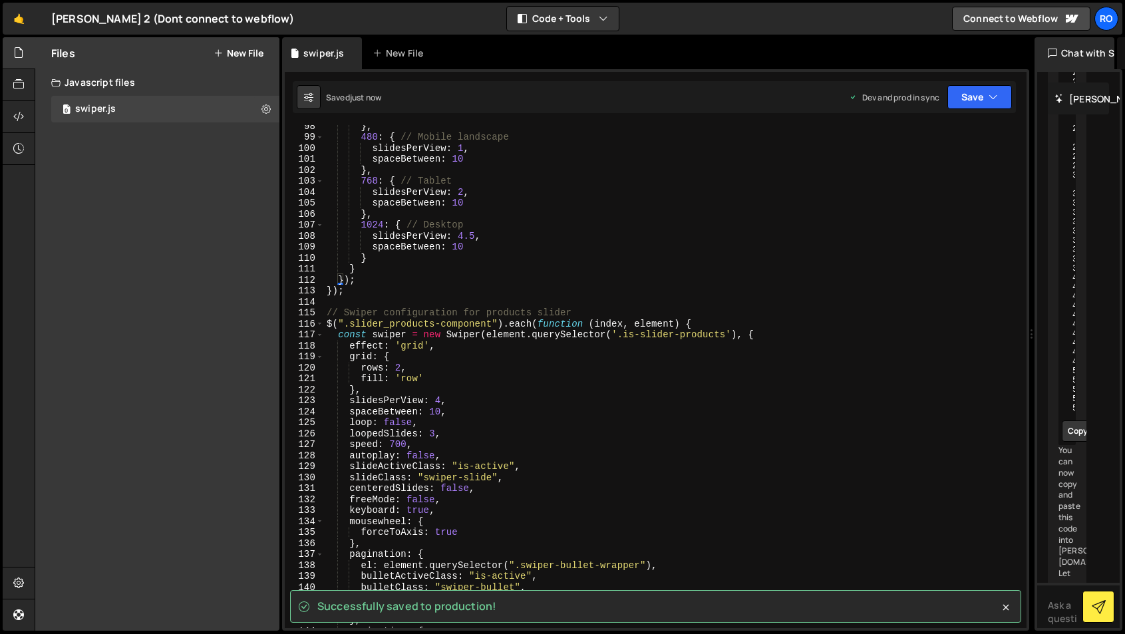
scroll to position [1074, 0]
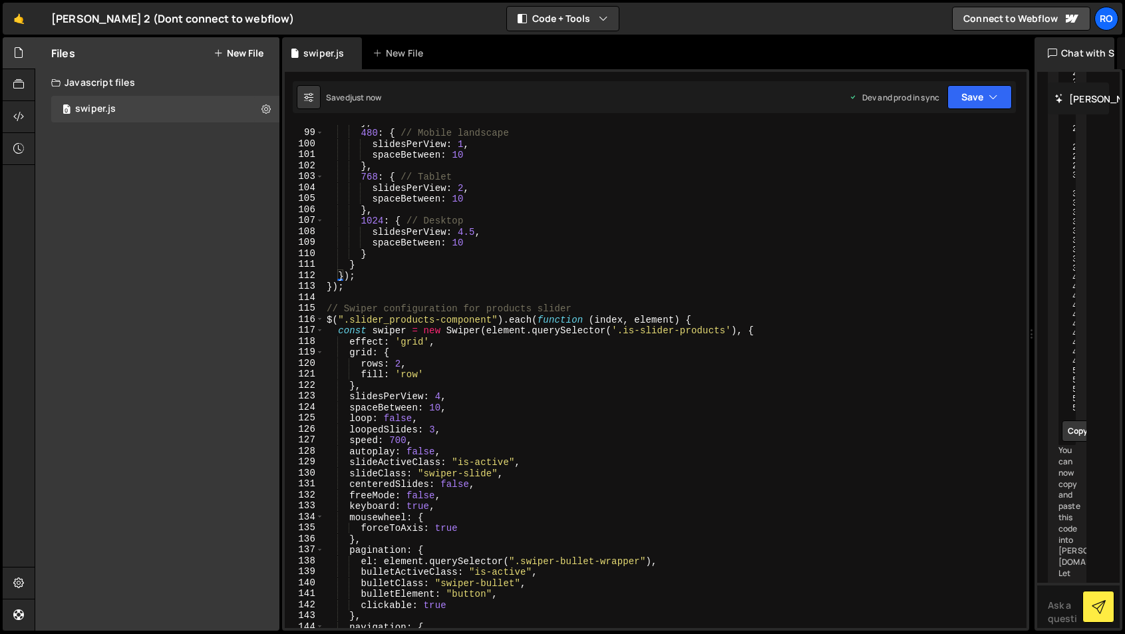
click at [385, 385] on div "} , 480 : { // Mobile landscape slidesPerView : 1 , spaceBetween : 10 } , 768 :…" at bounding box center [672, 378] width 697 height 525
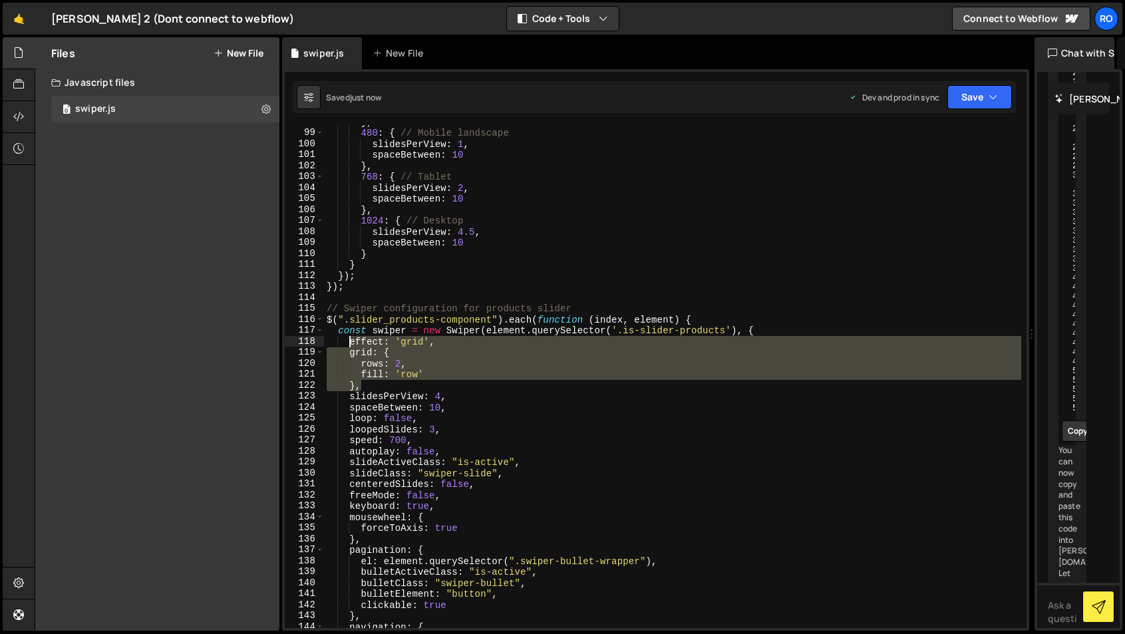
drag, startPoint x: 375, startPoint y: 385, endPoint x: 349, endPoint y: 341, distance: 50.4
click at [349, 341] on div "} , 480 : { // Mobile landscape slidesPerView : 1 , spaceBetween : 10 } , 768 :…" at bounding box center [672, 378] width 697 height 525
type textarea "effect: 'grid', grid: {"
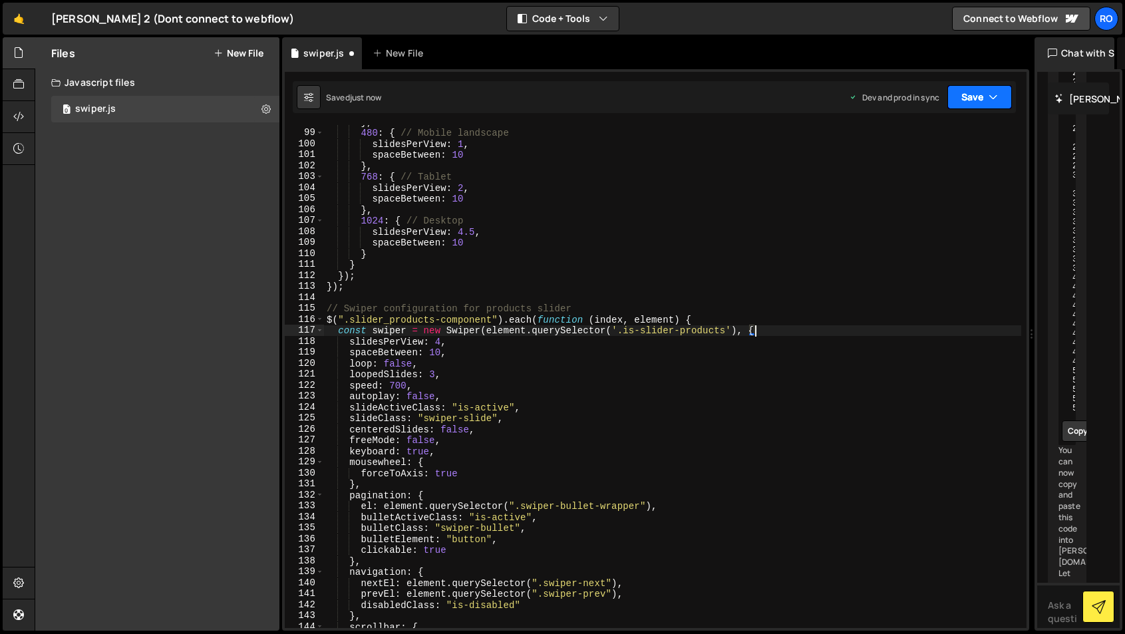
click at [1001, 91] on button "Save" at bounding box center [979, 97] width 65 height 24
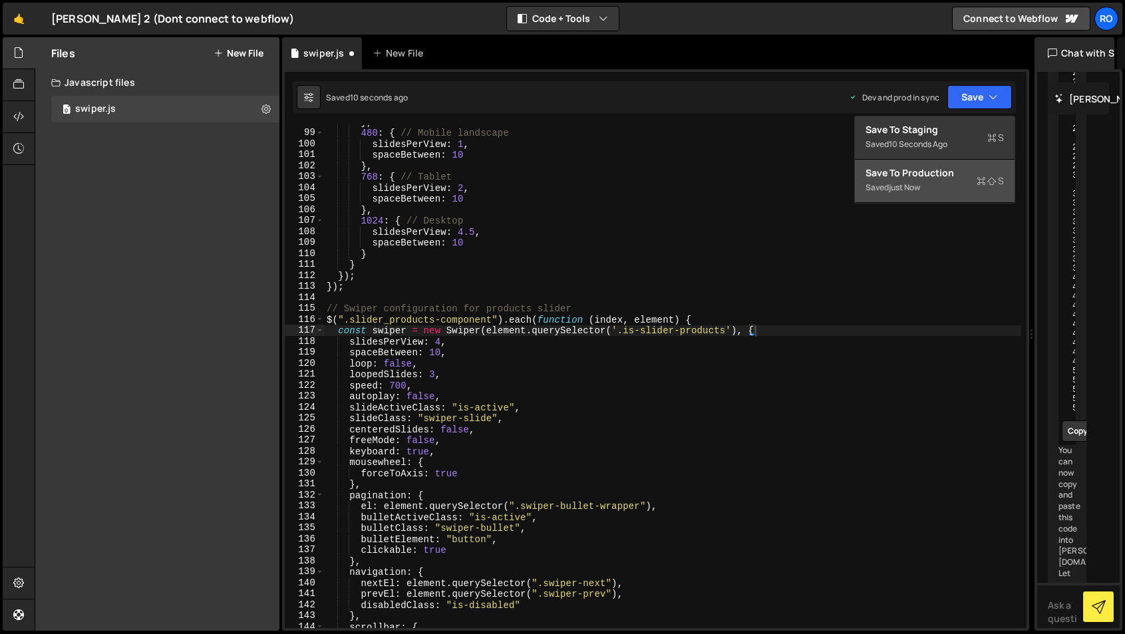
click at [980, 179] on icon at bounding box center [981, 180] width 9 height 13
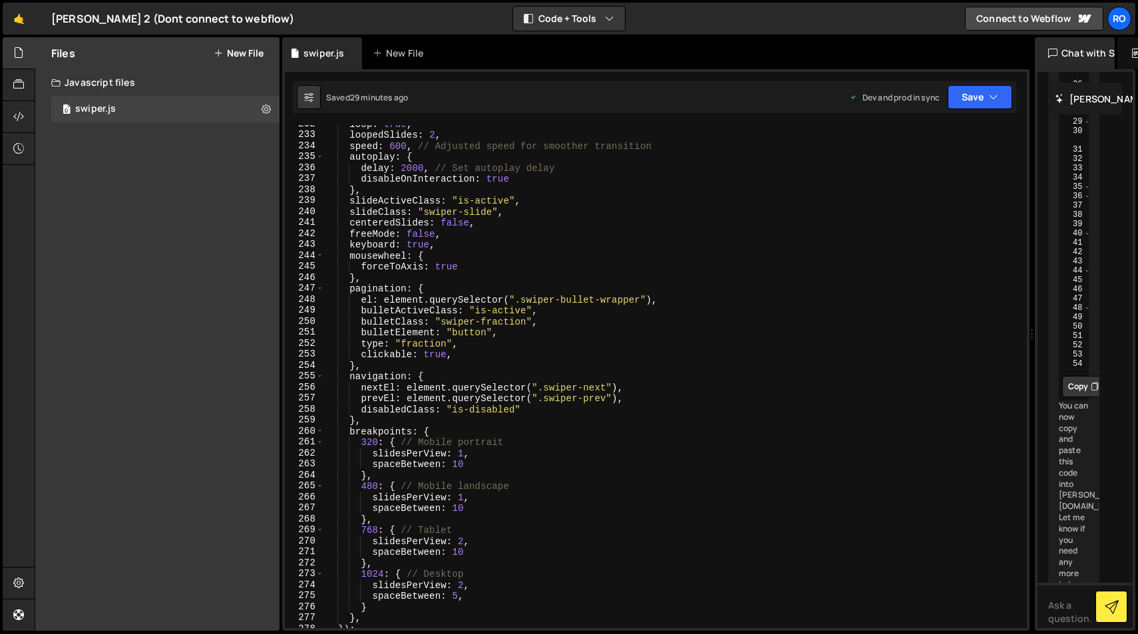
scroll to position [2542, 0]
click at [463, 498] on div "loop : true , loopedSlides : 2 , speed : 600 , // Adjusted speed for smoother t…" at bounding box center [672, 380] width 697 height 525
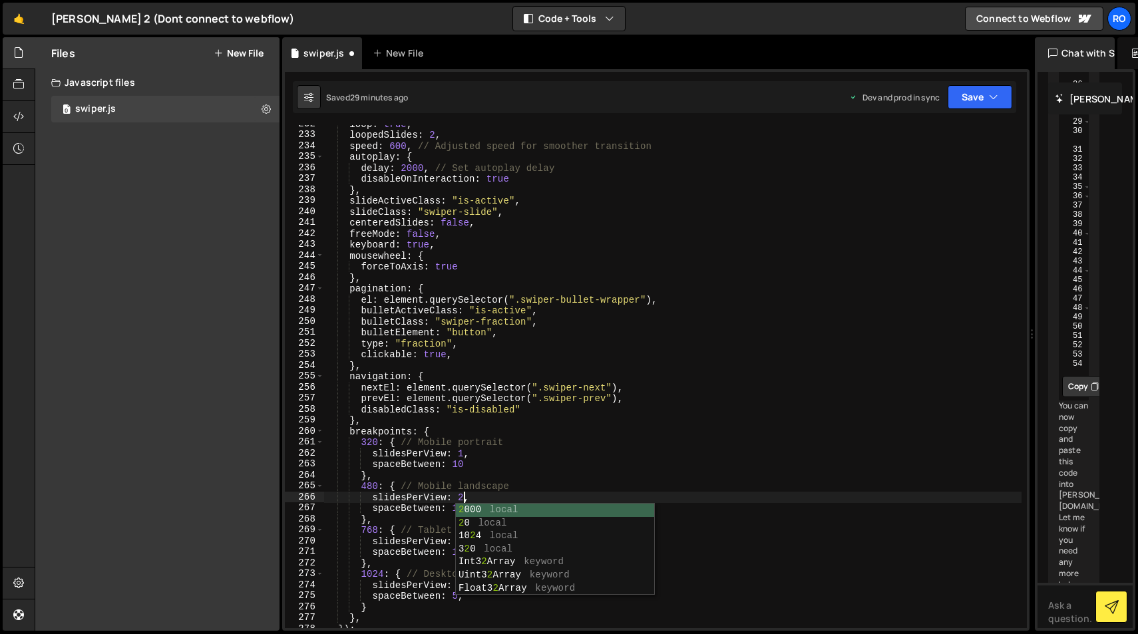
scroll to position [0, 9]
click at [707, 428] on div "loop : true , loopedSlides : 2 , speed : 600 , // Adjusted speed for smoother t…" at bounding box center [672, 380] width 697 height 525
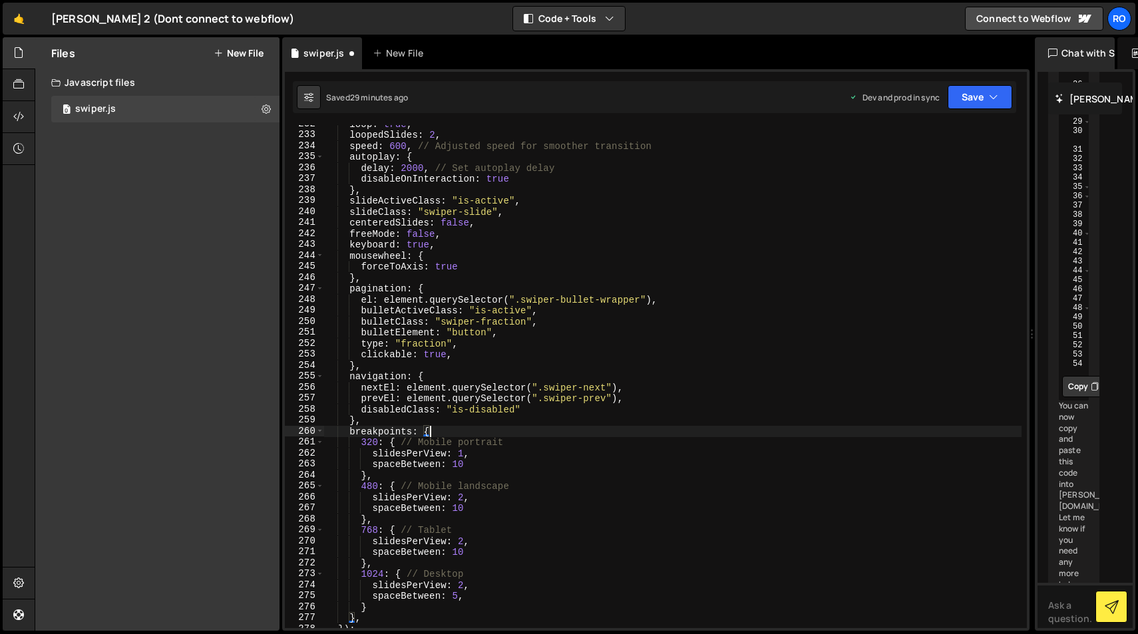
scroll to position [0, 7]
type textarea "breakpoints: {"
click at [994, 96] on icon "button" at bounding box center [993, 96] width 9 height 13
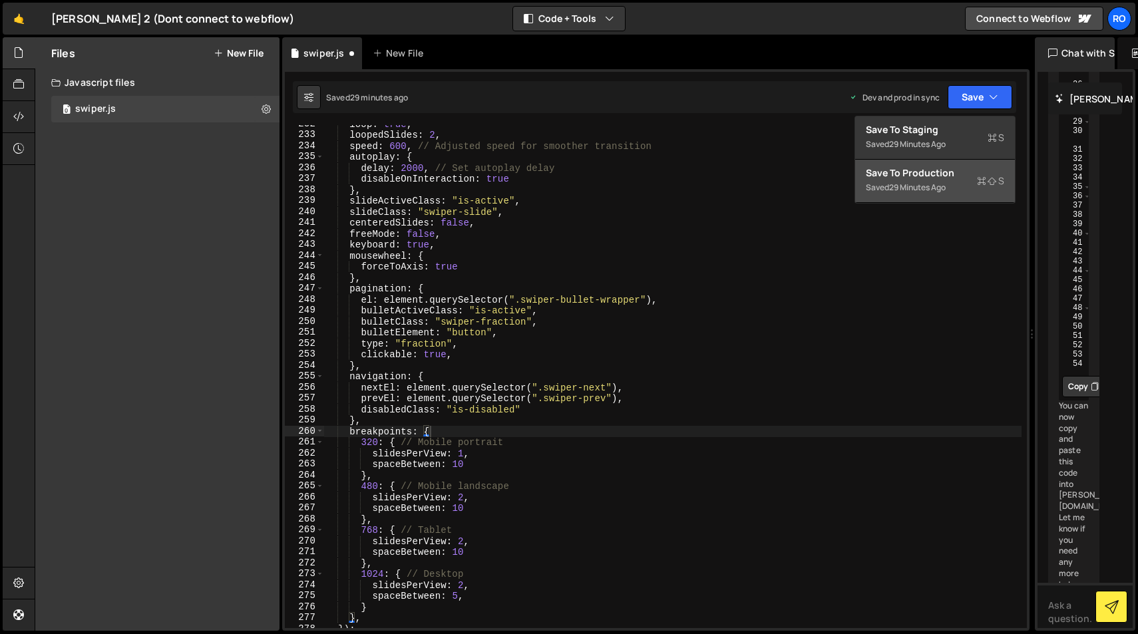
click at [955, 197] on button "Save to Production S Saved 29 minutes ago" at bounding box center [935, 181] width 160 height 43
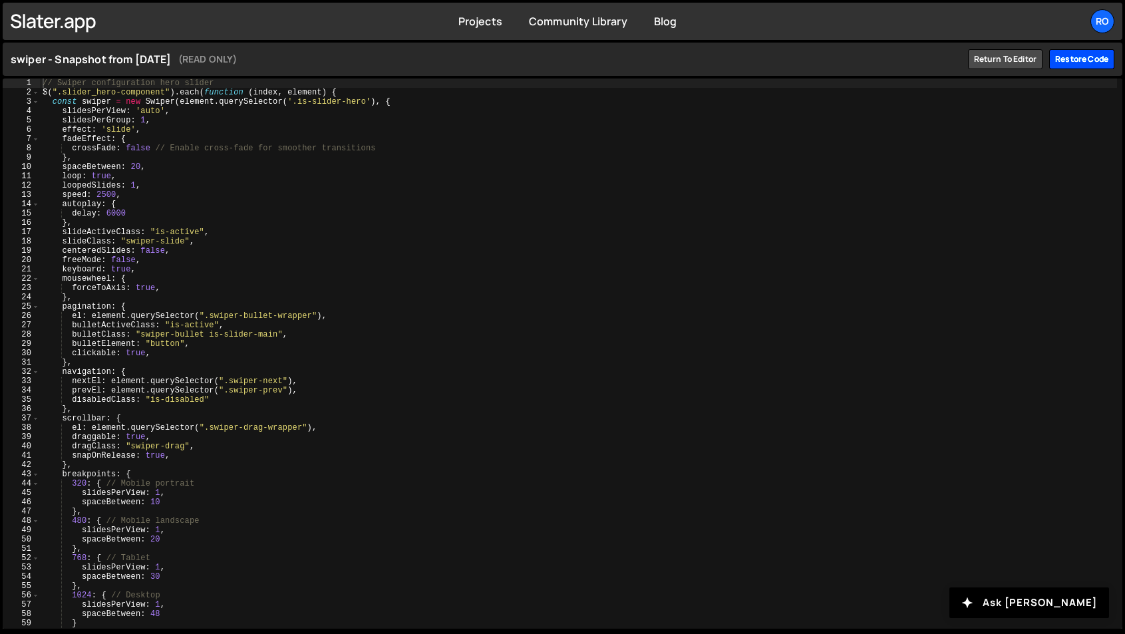
click at [1088, 61] on div "Restore code" at bounding box center [1081, 59] width 65 height 20
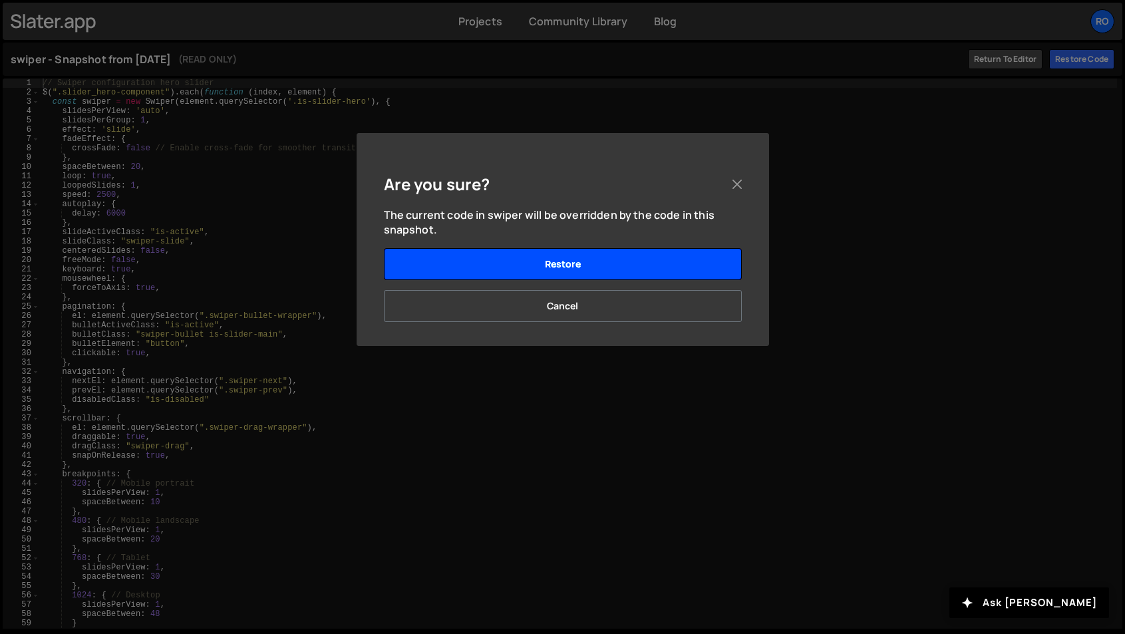
click at [682, 267] on button "Restore" at bounding box center [563, 264] width 358 height 32
